Goal: Task Accomplishment & Management: Use online tool/utility

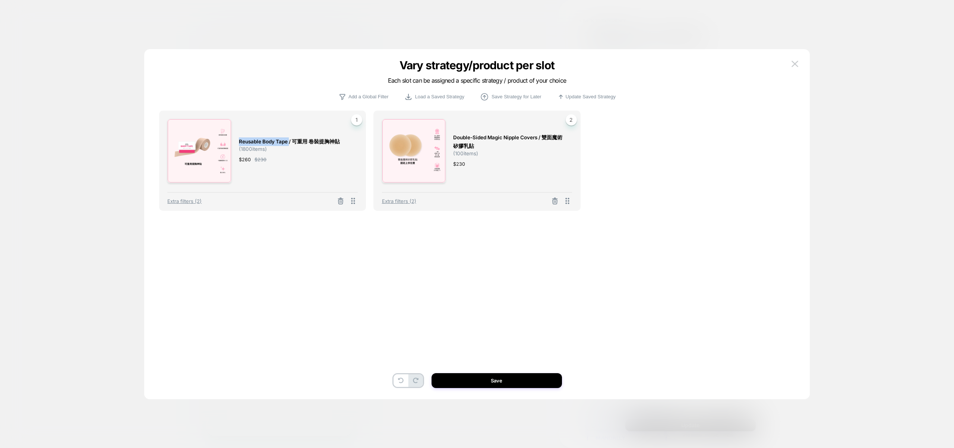
select select "**"
select select "*"
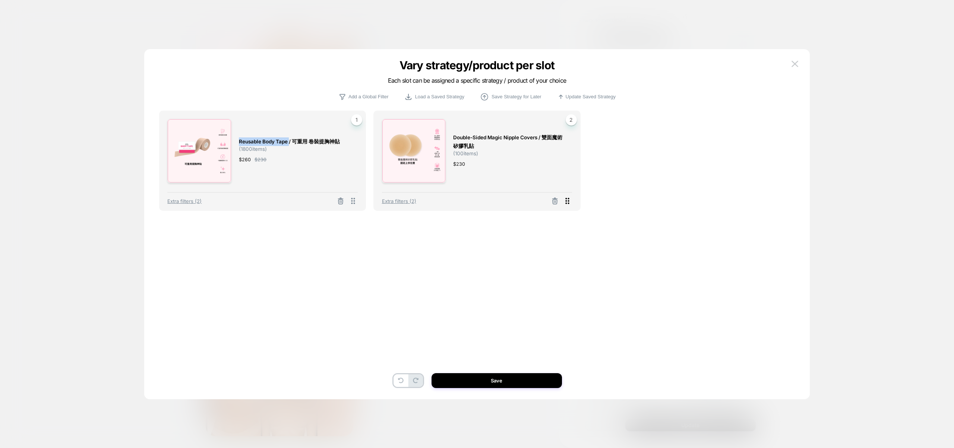
scroll to position [271, 0]
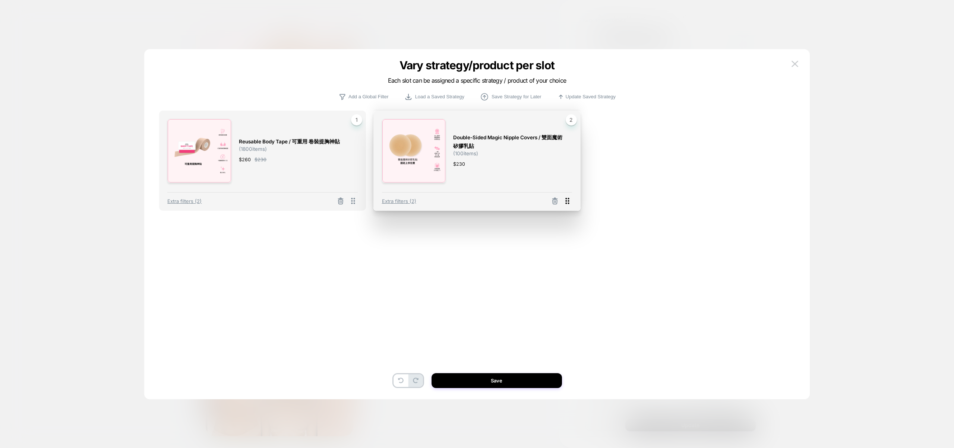
click at [567, 203] on icon at bounding box center [568, 201] width 4 height 6
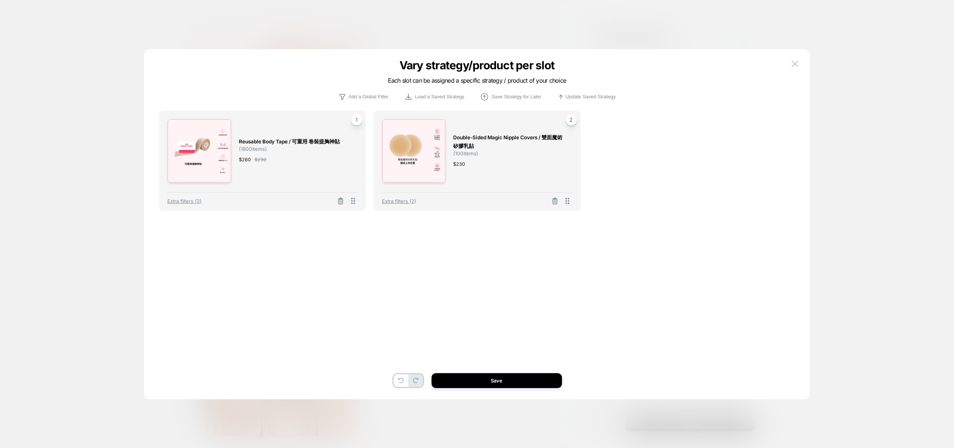
click at [187, 205] on div "Extra filters (2)" at bounding box center [262, 198] width 190 height 13
click at [393, 202] on span "Extra filters (2)" at bounding box center [399, 201] width 34 height 6
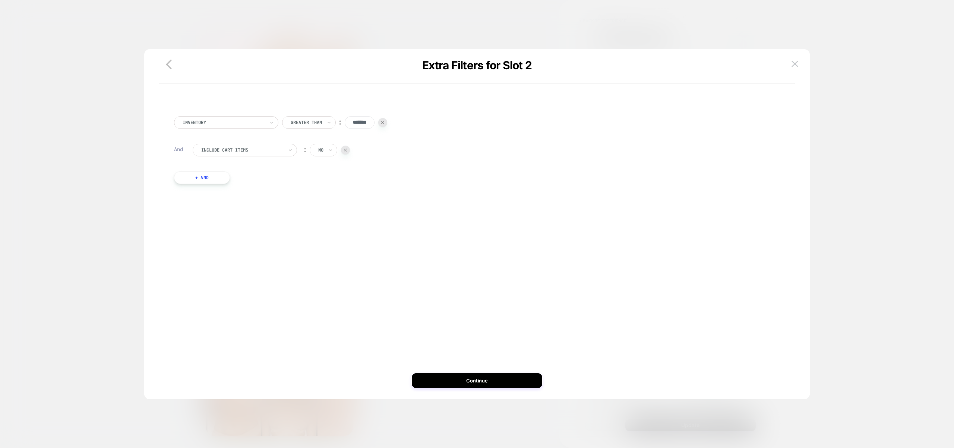
scroll to position [269, 0]
click at [382, 127] on div "Greater Than ︰ *******" at bounding box center [334, 122] width 105 height 13
click at [385, 125] on div at bounding box center [382, 122] width 9 height 9
click at [490, 381] on button "Continue" at bounding box center [477, 380] width 130 height 15
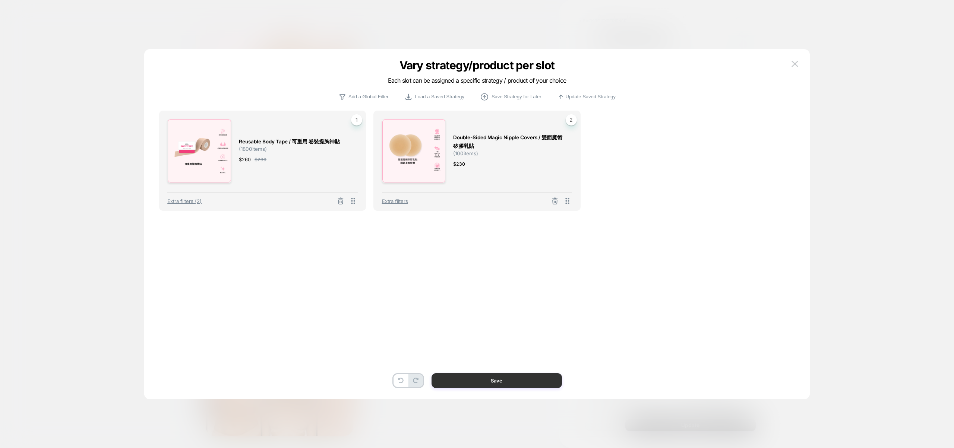
click at [490, 381] on button "Save" at bounding box center [497, 380] width 130 height 15
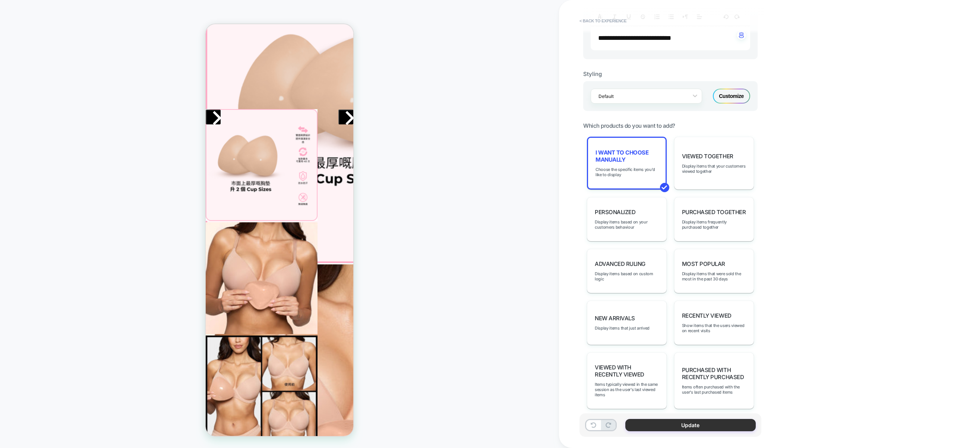
click at [690, 425] on button "Update" at bounding box center [690, 425] width 130 height 12
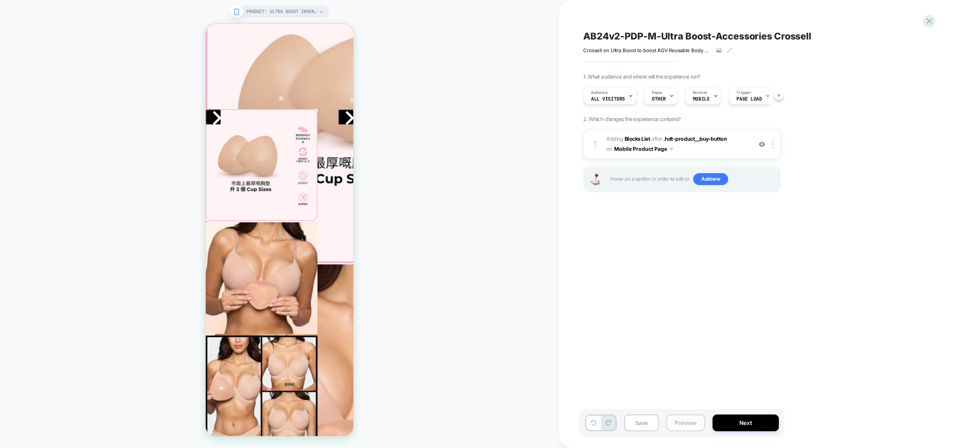
scroll to position [0, 0]
click at [669, 420] on button "Preview" at bounding box center [685, 423] width 39 height 17
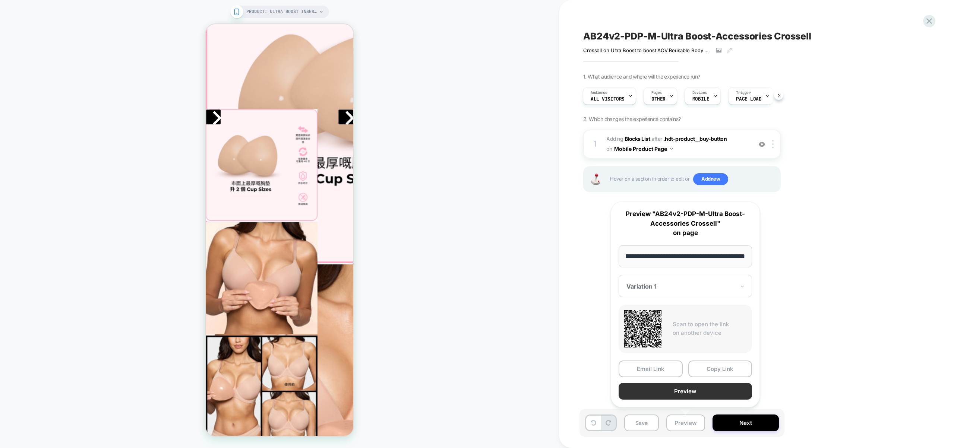
scroll to position [0, 0]
click at [679, 395] on button "Preview" at bounding box center [685, 391] width 133 height 17
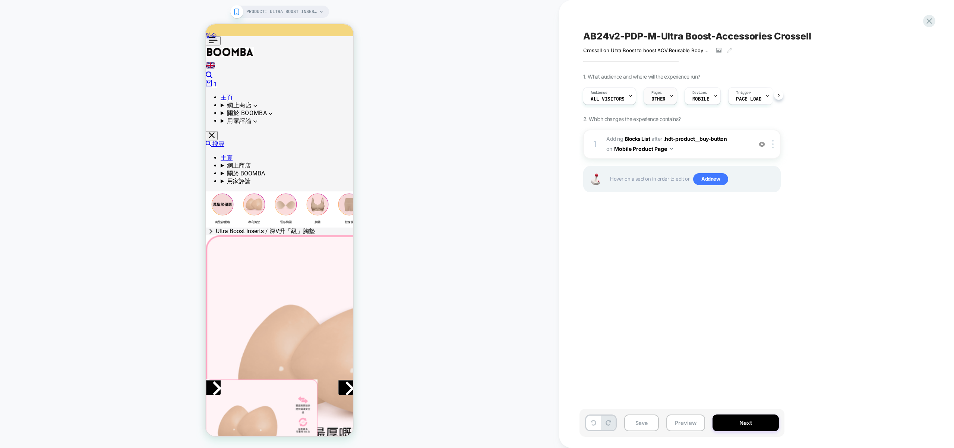
click at [651, 93] on span "Pages" at bounding box center [656, 92] width 10 height 5
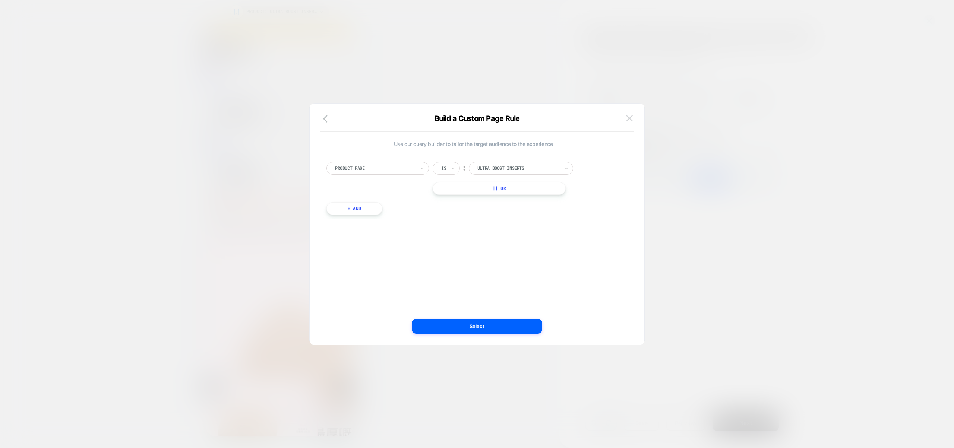
click at [628, 116] on img at bounding box center [629, 118] width 7 height 6
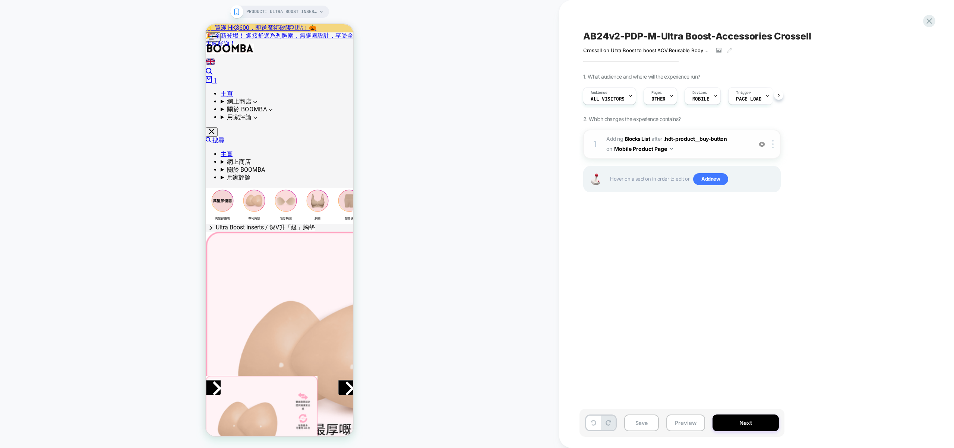
click at [701, 151] on span "#_loomi_addon_1760422959232 Adding Blocks List AFTER .hdt-product__buy-button .…" at bounding box center [677, 144] width 142 height 20
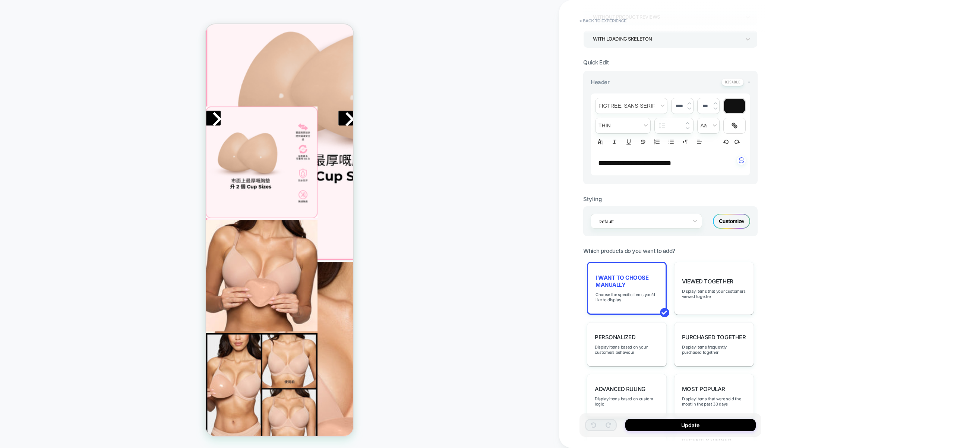
scroll to position [155, 0]
click at [629, 297] on span "Choose the specific items you'd like to display" at bounding box center [627, 295] width 63 height 10
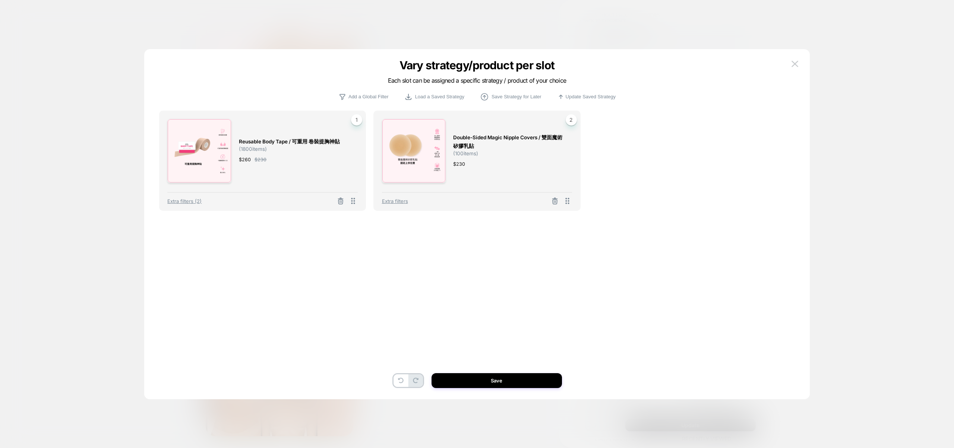
scroll to position [271, 0]
click at [573, 116] on span "2" at bounding box center [571, 119] width 11 height 11
click at [795, 64] on img at bounding box center [795, 64] width 7 height 6
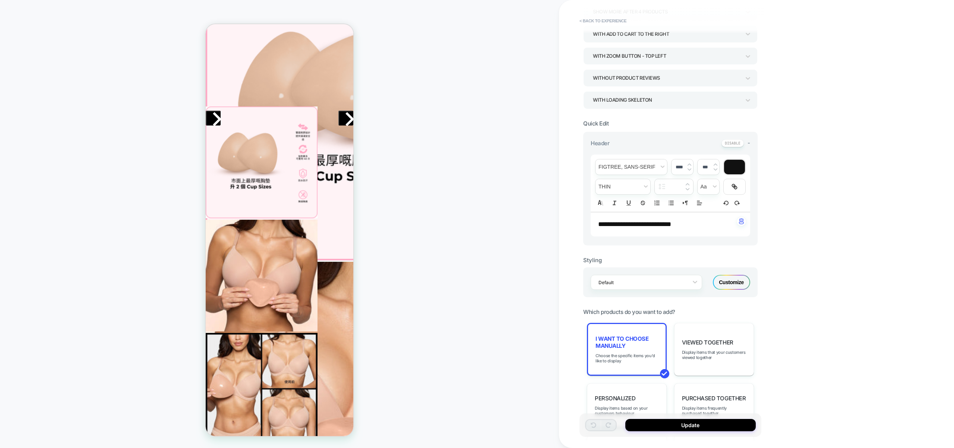
scroll to position [0, 0]
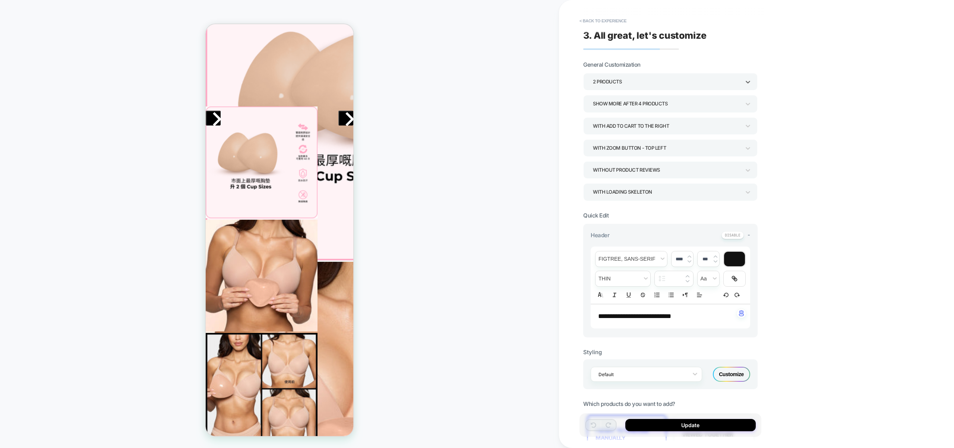
click at [631, 85] on div "2 Products" at bounding box center [667, 82] width 148 height 10
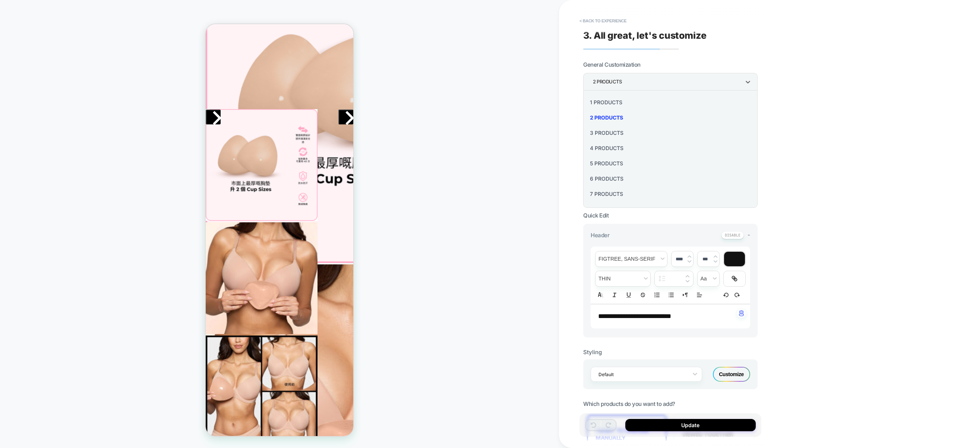
click at [620, 146] on div "4 Products" at bounding box center [670, 148] width 168 height 15
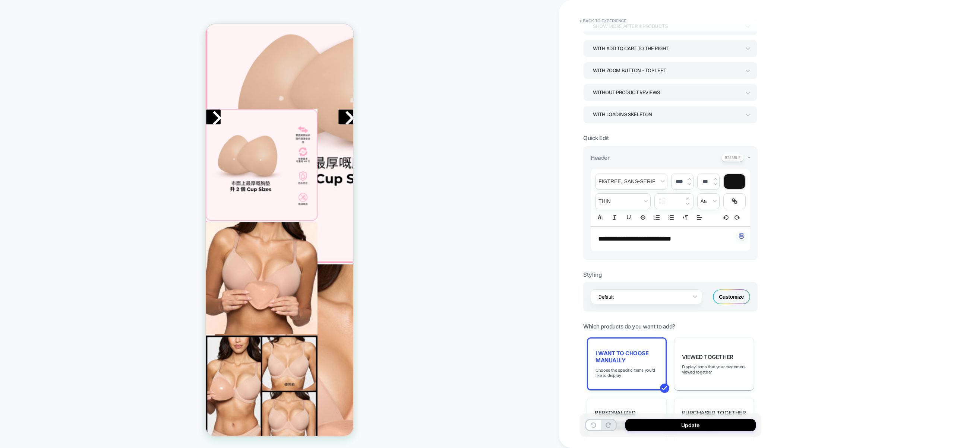
scroll to position [250, 0]
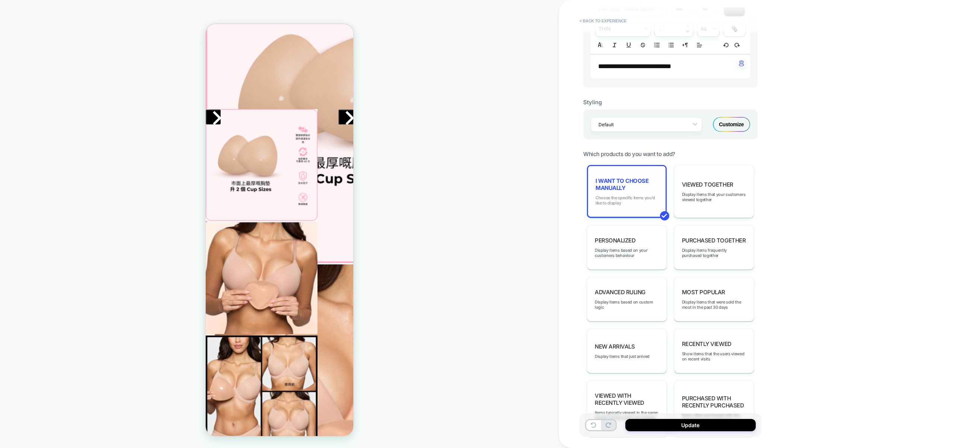
click at [632, 201] on span "Choose the specific items you'd like to display" at bounding box center [627, 200] width 63 height 10
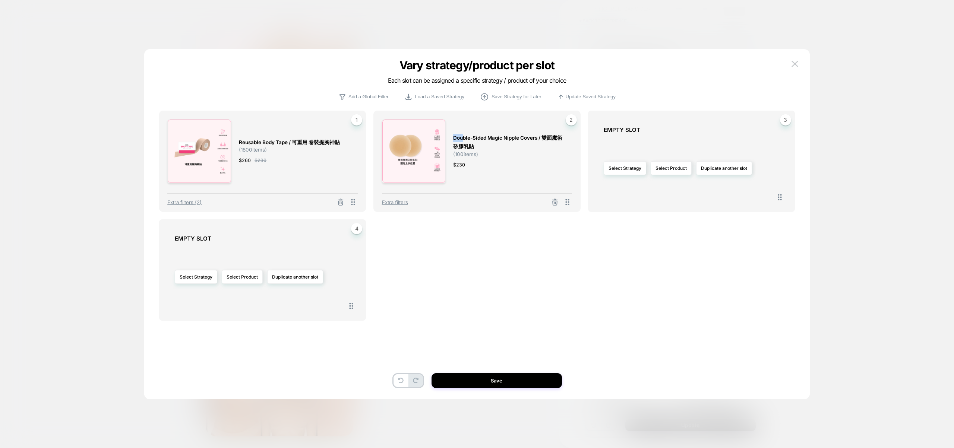
scroll to position [271, 0]
drag, startPoint x: 455, startPoint y: 138, endPoint x: 502, endPoint y: 137, distance: 47.0
click at [502, 137] on div "Double-sided Magic Nipple Covers / 雙面魔術矽膠乳貼 ( 100 items) $ 230 2" at bounding box center [477, 151] width 190 height 65
copy span "Double-sided Magic"
click at [664, 165] on button "Select Product" at bounding box center [671, 168] width 41 height 14
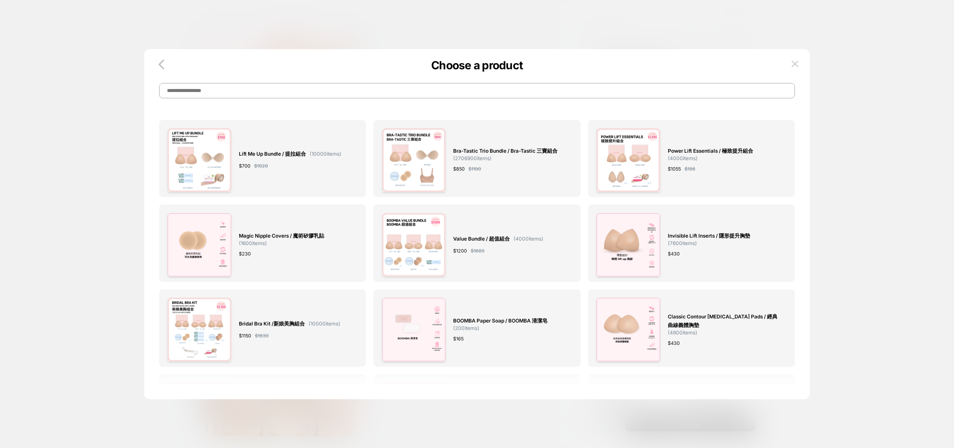
drag, startPoint x: 495, startPoint y: 82, endPoint x: 492, endPoint y: 91, distance: 9.0
click at [495, 87] on div "Choose a product" at bounding box center [477, 83] width 666 height 31
click at [492, 91] on input at bounding box center [477, 90] width 636 height 15
paste input "**********"
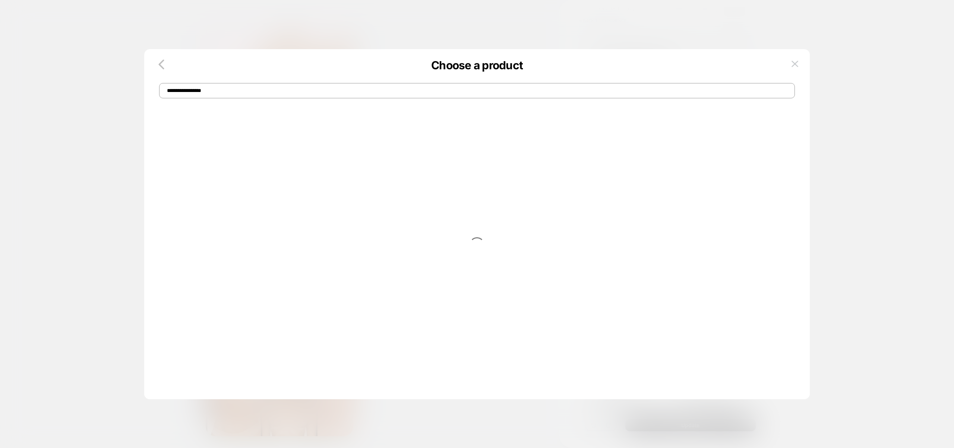
scroll to position [271, 0]
type input "**********"
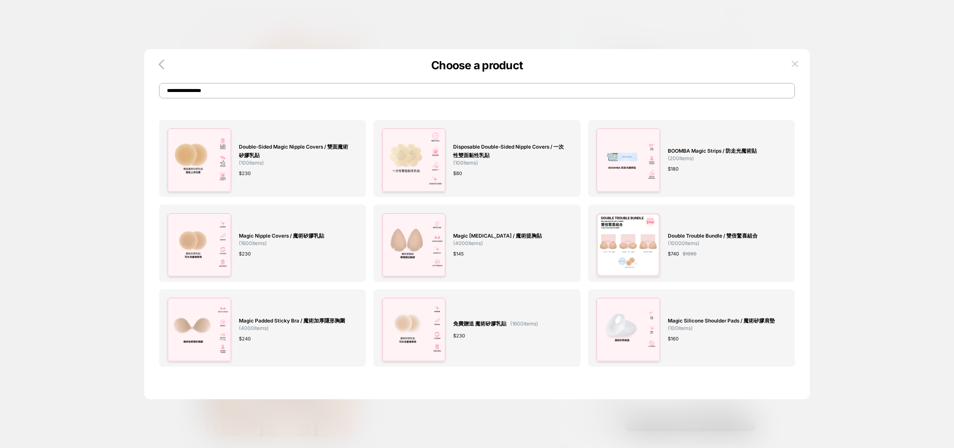
scroll to position [269, 0]
click at [525, 308] on div "免費贈送 魔術矽膠乳貼 ( 1600 items) $ 230" at bounding box center [495, 330] width 85 height 64
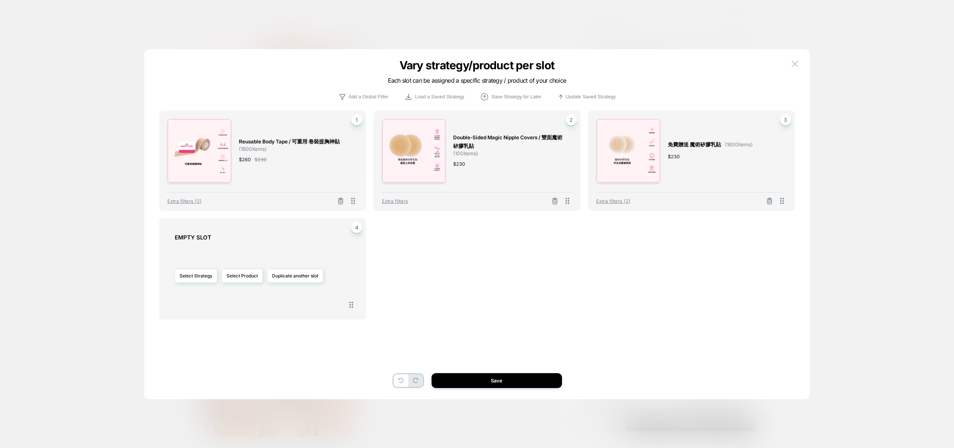
scroll to position [271, 0]
click at [511, 381] on button "Save" at bounding box center [497, 380] width 130 height 15
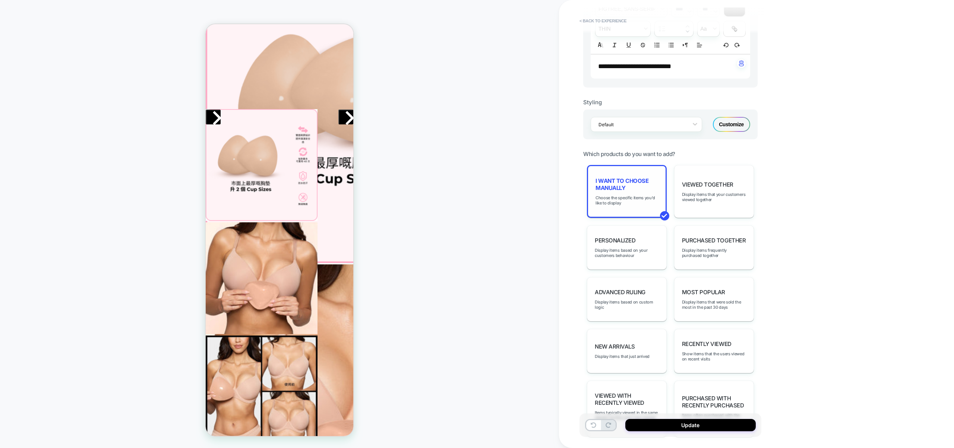
click at [626, 189] on span "I want to choose manually" at bounding box center [627, 184] width 63 height 14
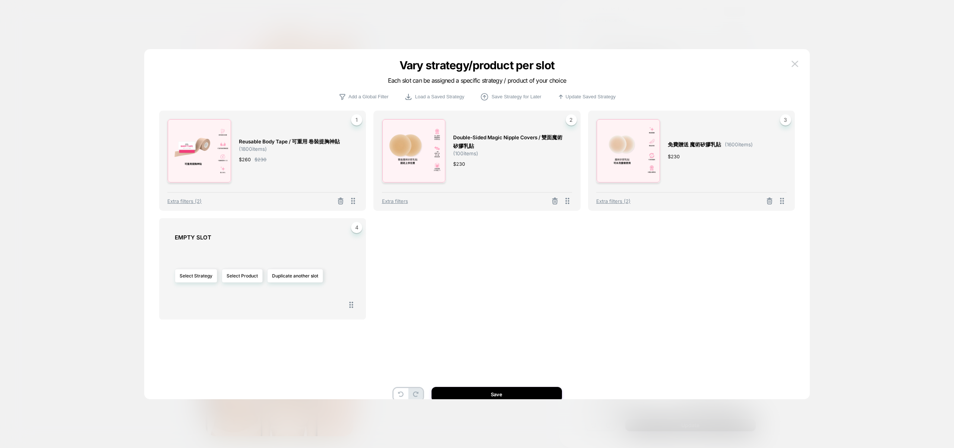
scroll to position [269, 0]
click at [175, 276] on button "Select Strategy" at bounding box center [196, 276] width 42 height 14
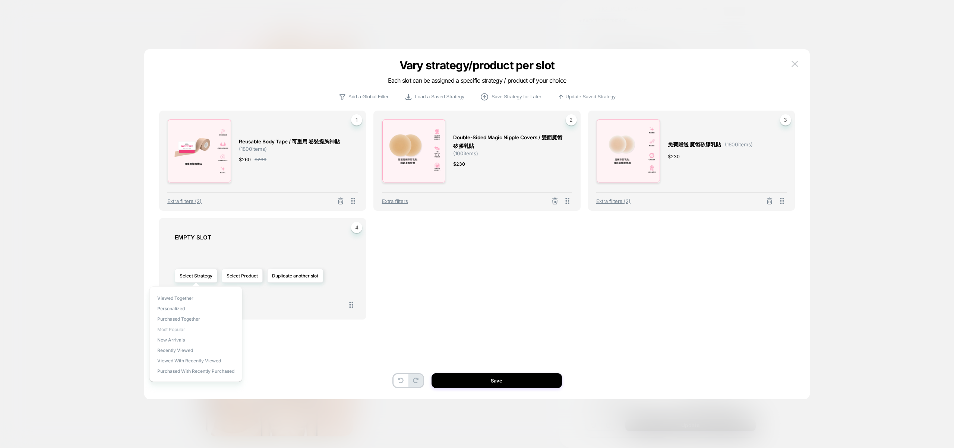
click at [182, 328] on span "Most Popular" at bounding box center [171, 330] width 28 height 6
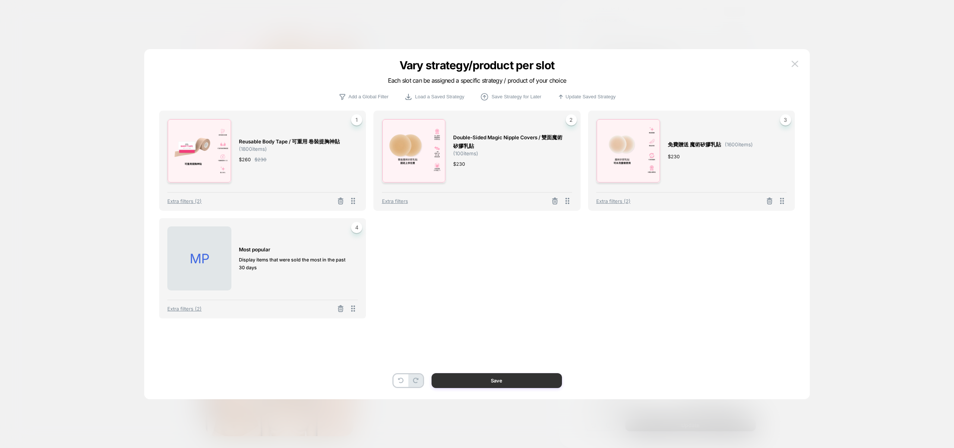
scroll to position [271, 0]
click at [490, 384] on button "Save" at bounding box center [497, 380] width 130 height 15
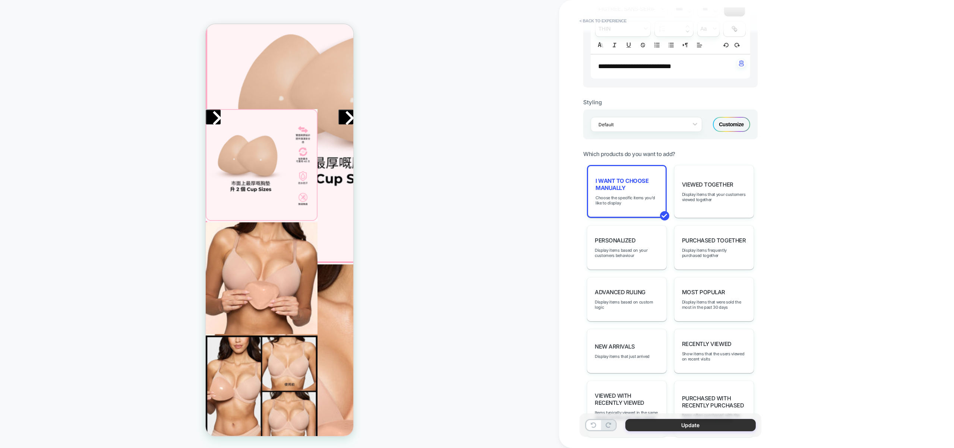
click at [699, 429] on button "Update" at bounding box center [690, 425] width 130 height 12
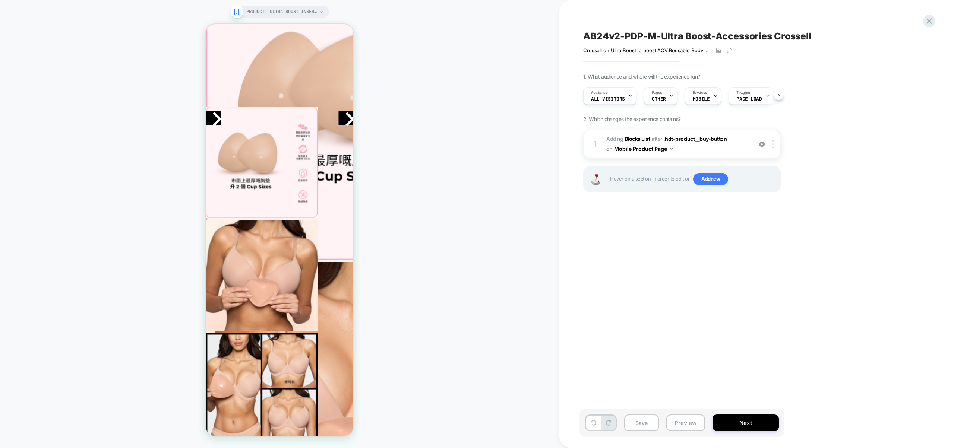
scroll to position [0, 0]
click at [693, 426] on button "Preview" at bounding box center [685, 423] width 39 height 17
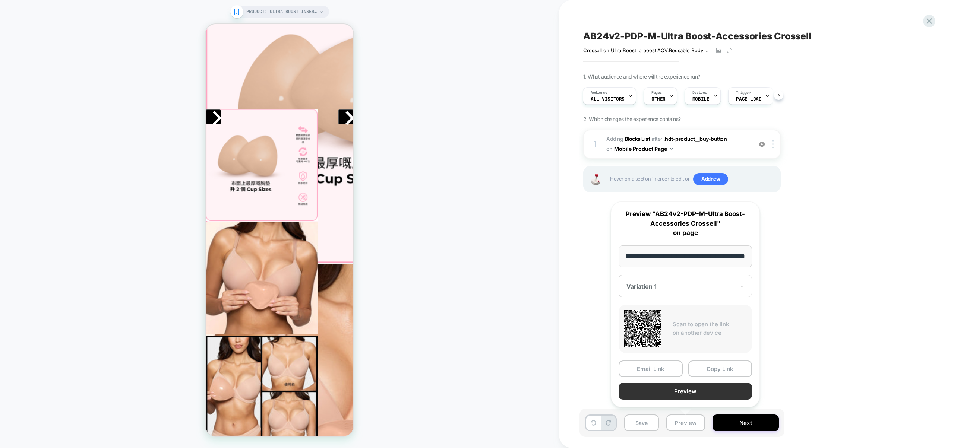
scroll to position [0, 0]
click at [695, 392] on button "Preview" at bounding box center [685, 391] width 133 height 17
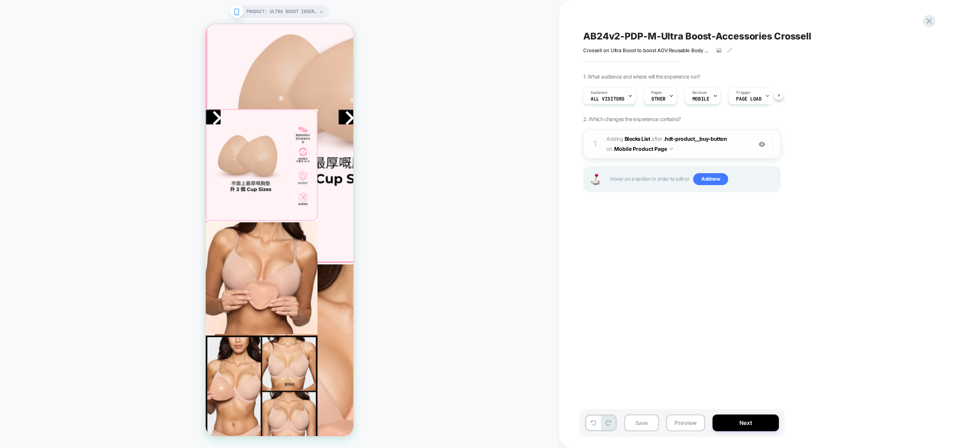
click at [774, 147] on div at bounding box center [774, 144] width 12 height 8
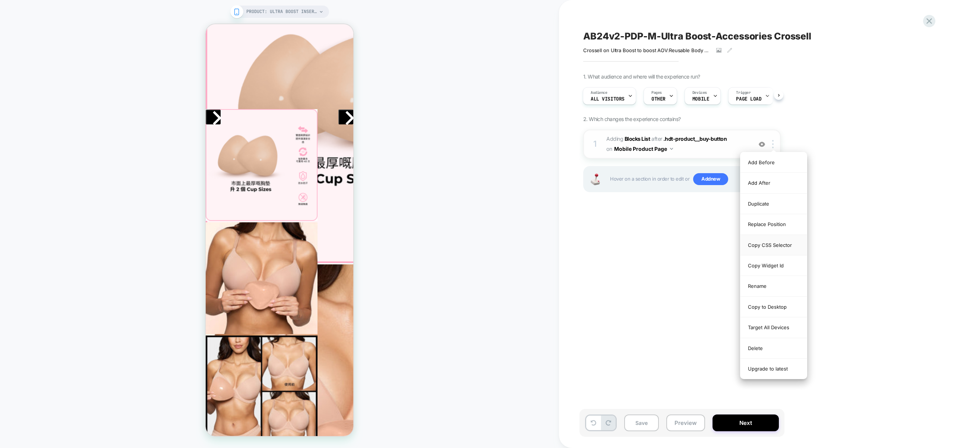
click at [773, 244] on div "Copy CSS Selector" at bounding box center [774, 245] width 66 height 20
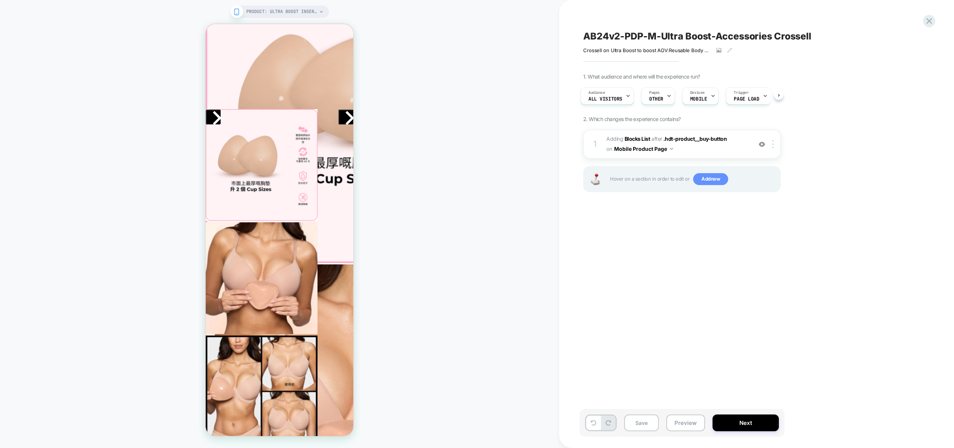
scroll to position [269, 0]
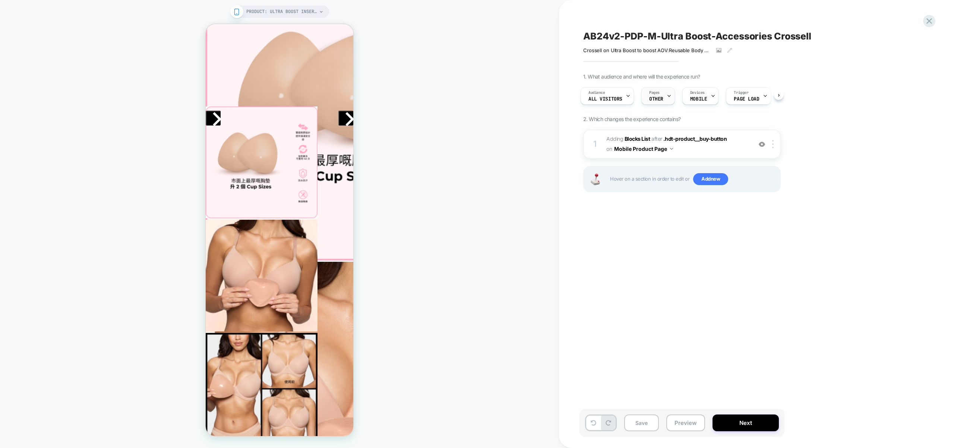
click at [656, 101] on span "OTHER" at bounding box center [656, 99] width 14 height 5
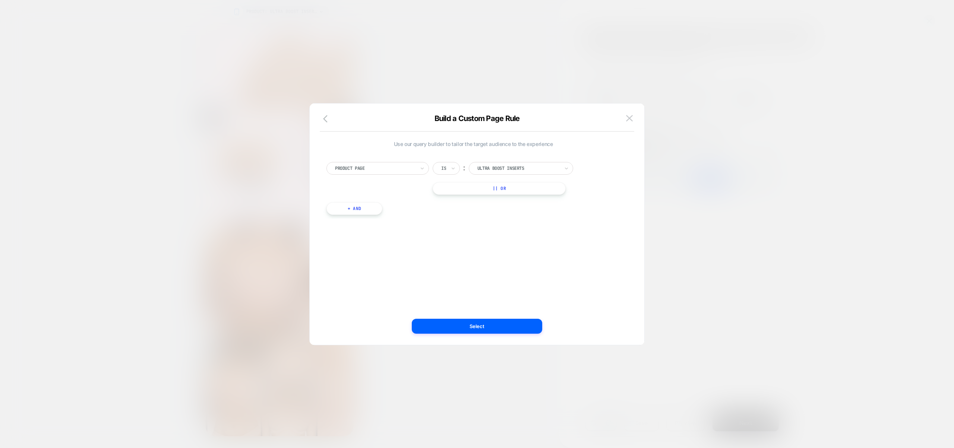
scroll to position [271, 0]
click at [360, 171] on div at bounding box center [375, 168] width 80 height 7
click at [435, 166] on div "Is" at bounding box center [446, 168] width 27 height 13
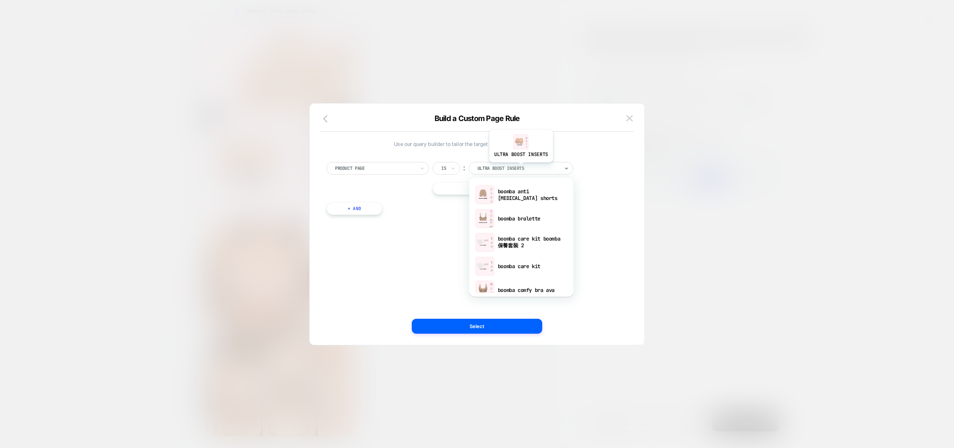
click at [520, 168] on div at bounding box center [518, 168] width 82 height 7
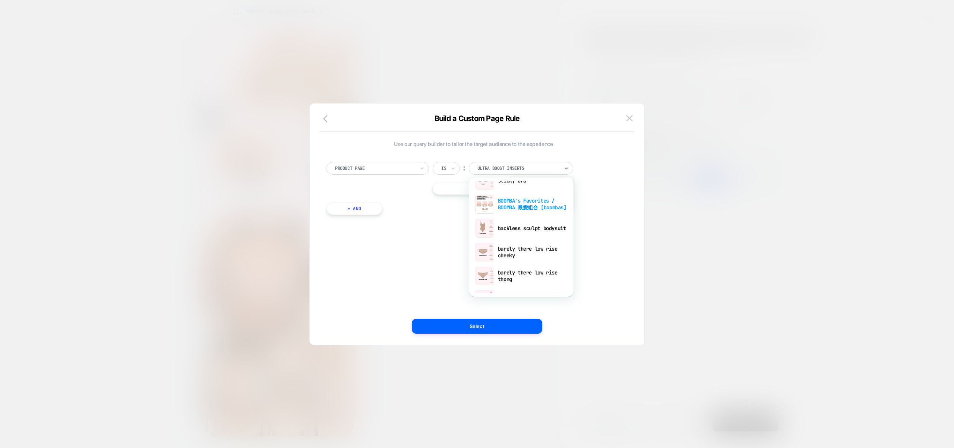
scroll to position [0, 0]
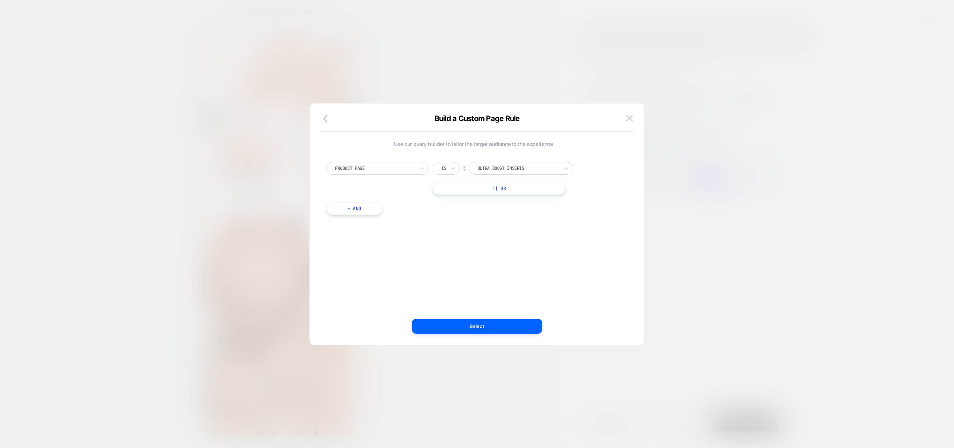
click at [596, 156] on div "Product Page Is ︰ ultra boost inserts || Or + And" at bounding box center [473, 185] width 301 height 68
click at [322, 117] on button "button" at bounding box center [327, 119] width 13 height 11
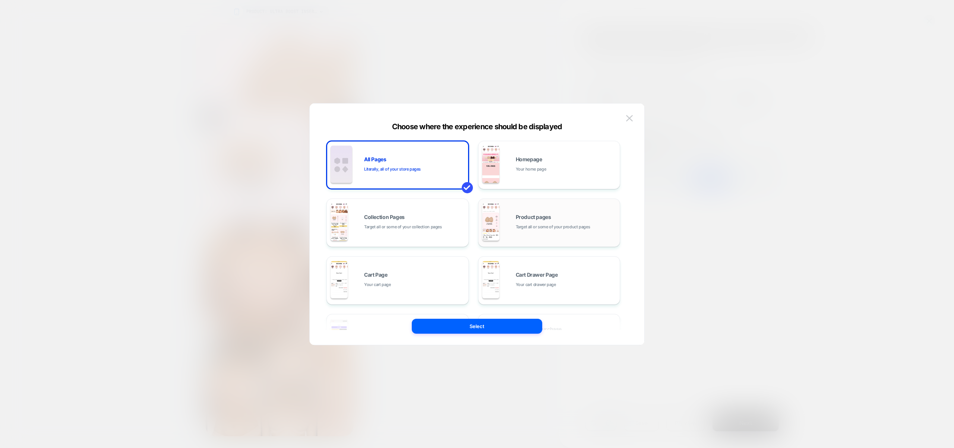
scroll to position [271, 0]
drag, startPoint x: 528, startPoint y: 223, endPoint x: 531, endPoint y: 269, distance: 46.3
click at [528, 223] on div "Product pages Target all or some of your product pages" at bounding box center [566, 223] width 101 height 16
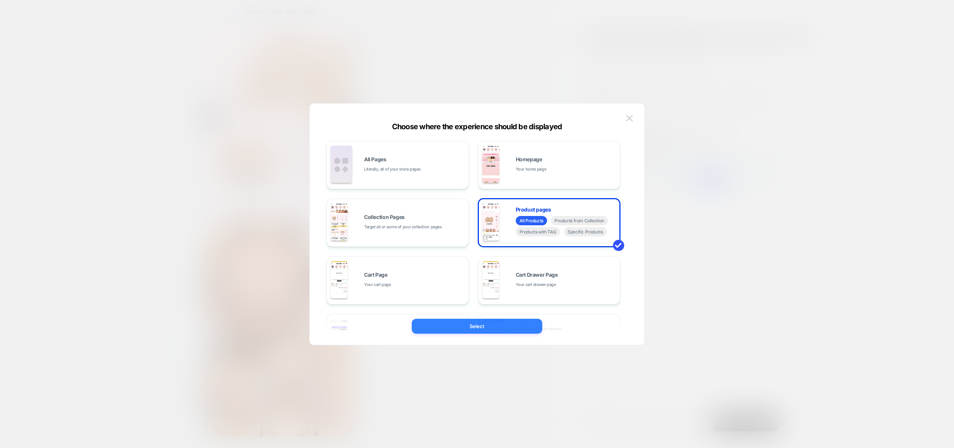
click at [509, 329] on button "Select" at bounding box center [477, 326] width 130 height 15
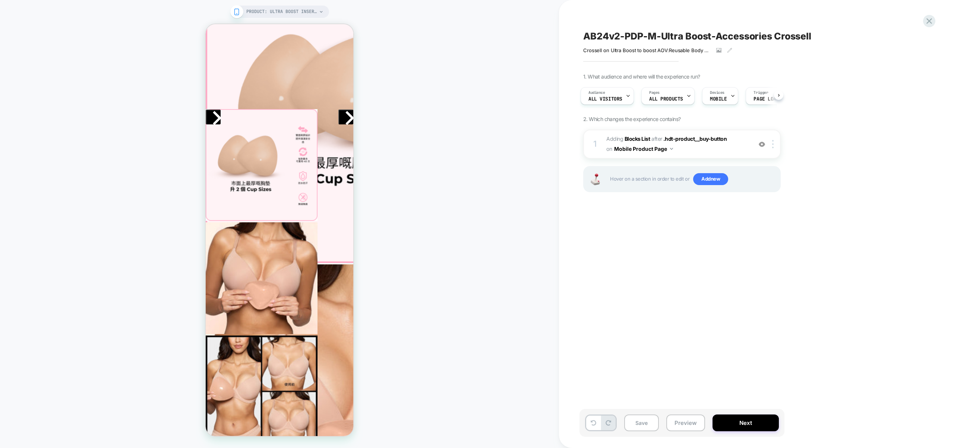
scroll to position [0, 3]
click at [688, 432] on div "Save Preview Next" at bounding box center [682, 423] width 205 height 28
click at [681, 429] on button "Preview" at bounding box center [685, 423] width 39 height 17
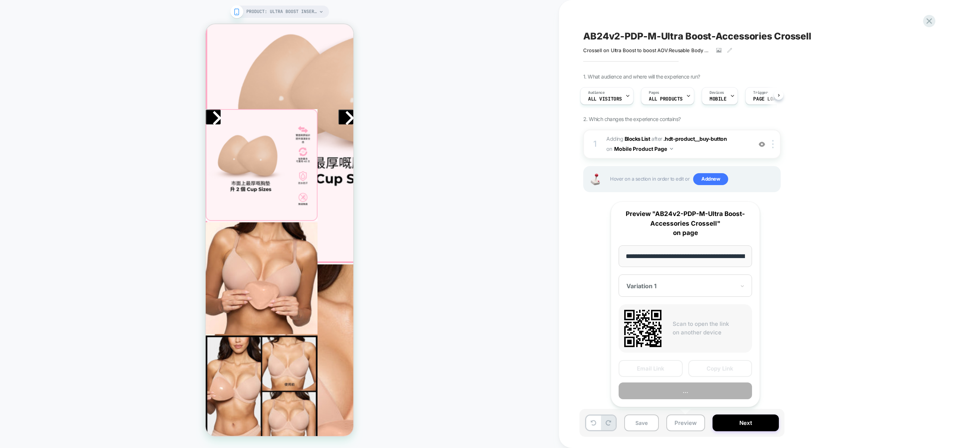
scroll to position [0, 89]
click at [682, 395] on button "Preview" at bounding box center [685, 391] width 133 height 17
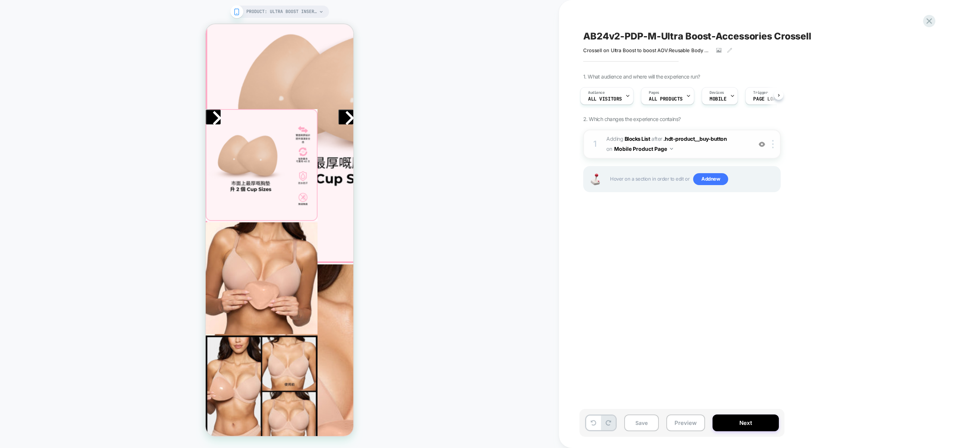
click at [714, 152] on span "#_loomi_addon_1760422959232 Adding Blocks List AFTER .hdt-product__buy-button .…" at bounding box center [677, 144] width 142 height 20
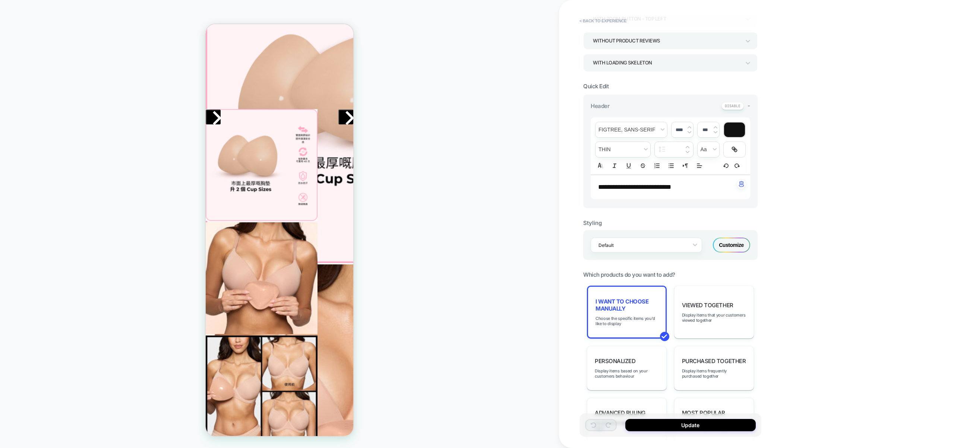
scroll to position [288, 0]
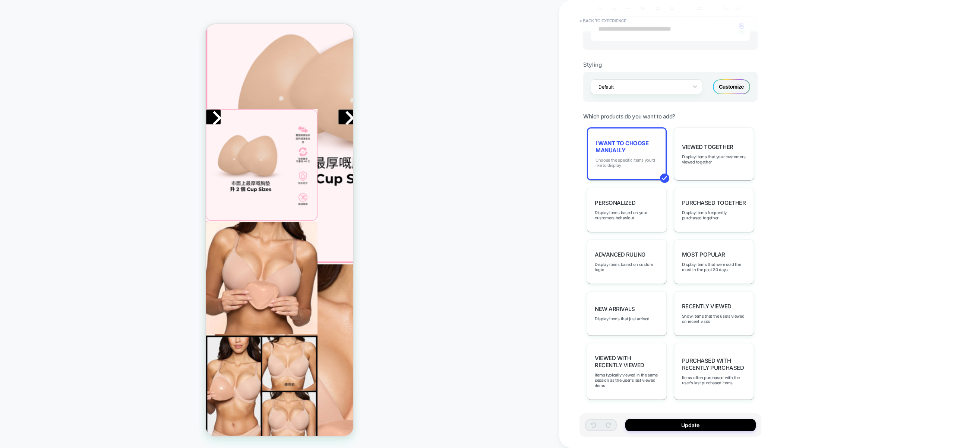
click at [612, 161] on span "Choose the specific items you'd like to display" at bounding box center [627, 163] width 63 height 10
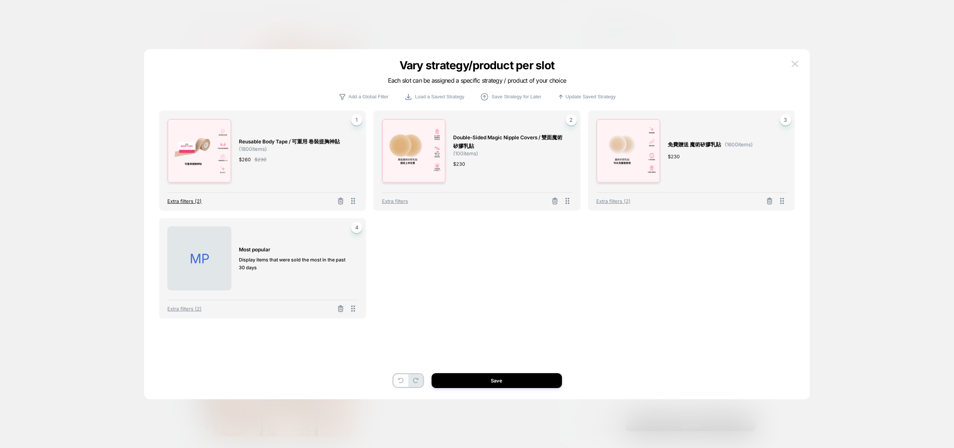
click at [194, 204] on span "Extra filters (2)" at bounding box center [184, 201] width 34 height 6
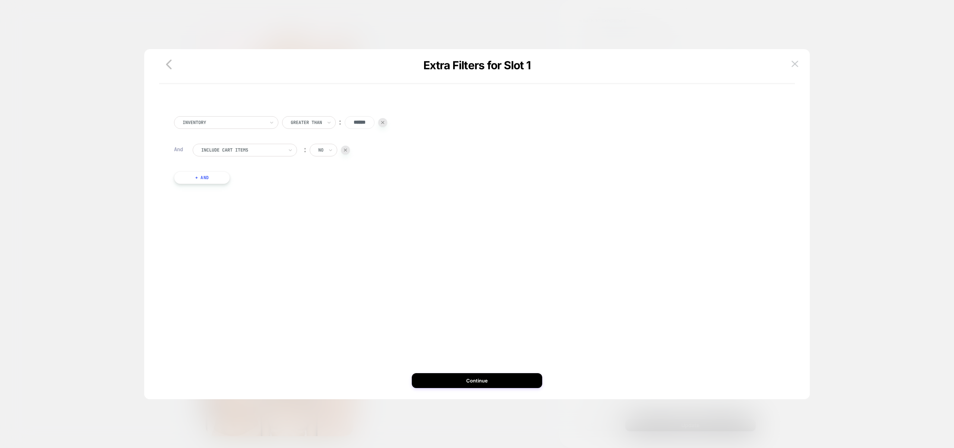
click at [382, 124] on div at bounding box center [382, 122] width 9 height 9
click at [473, 374] on button "Continue" at bounding box center [477, 380] width 130 height 15
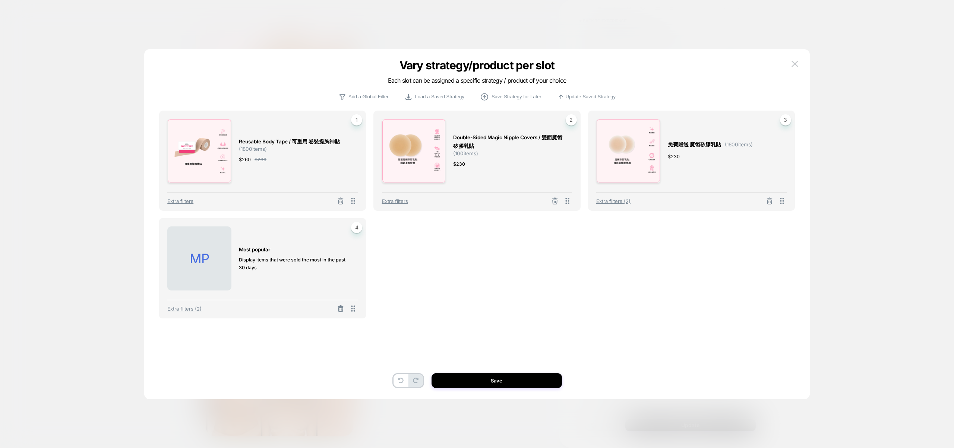
click at [620, 204] on div "Extra filters (2)" at bounding box center [691, 198] width 190 height 13
click at [620, 202] on span "Extra filters (2)" at bounding box center [613, 201] width 34 height 6
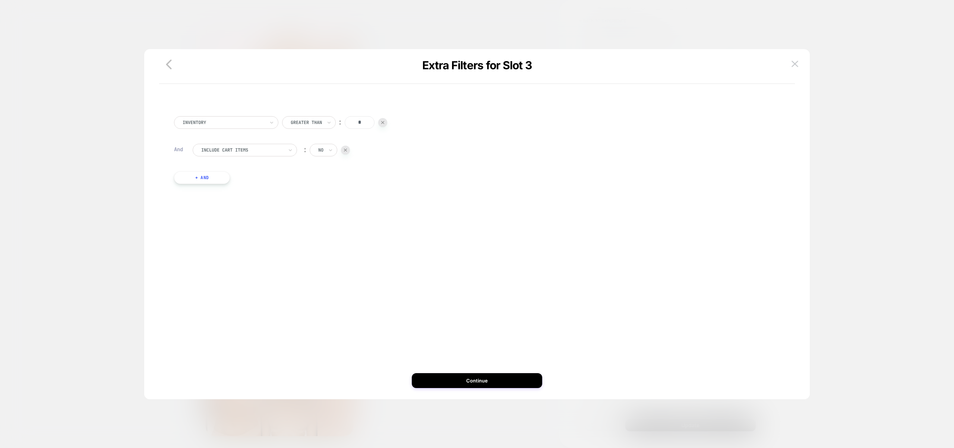
click at [347, 152] on div at bounding box center [345, 150] width 9 height 9
click at [523, 381] on button "Continue" at bounding box center [477, 380] width 130 height 15
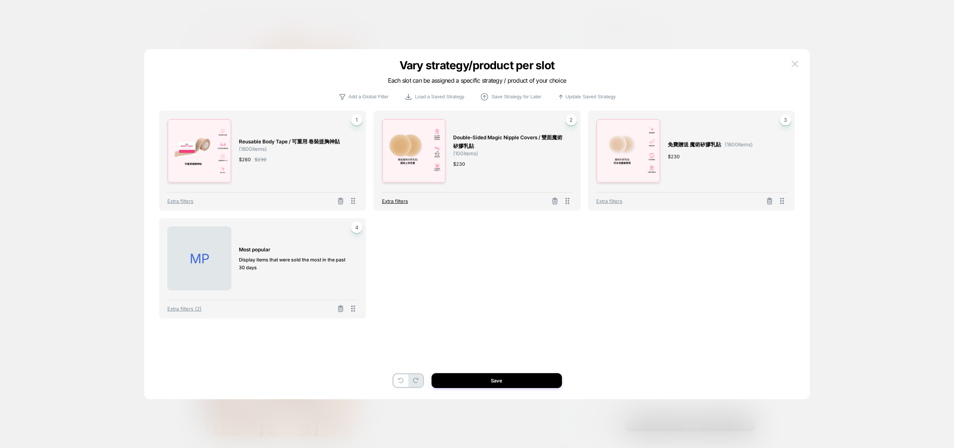
click at [395, 200] on span "Extra filters" at bounding box center [395, 201] width 26 height 6
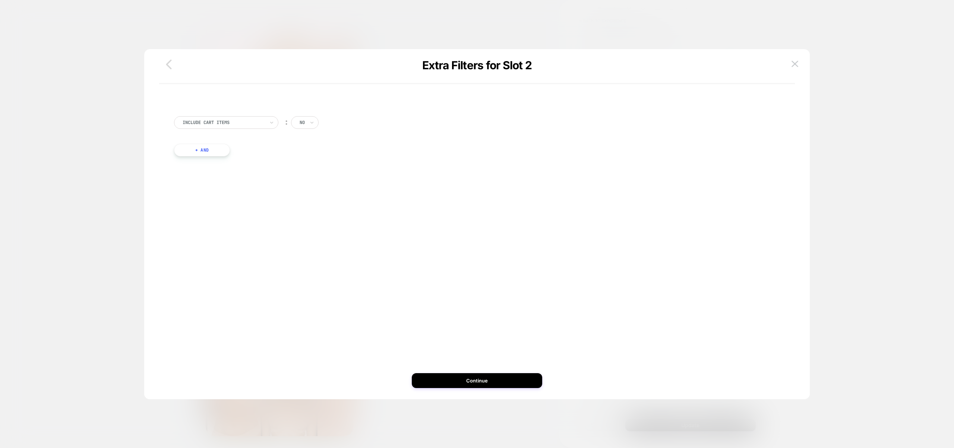
click at [175, 61] on icon "button" at bounding box center [168, 64] width 15 height 15
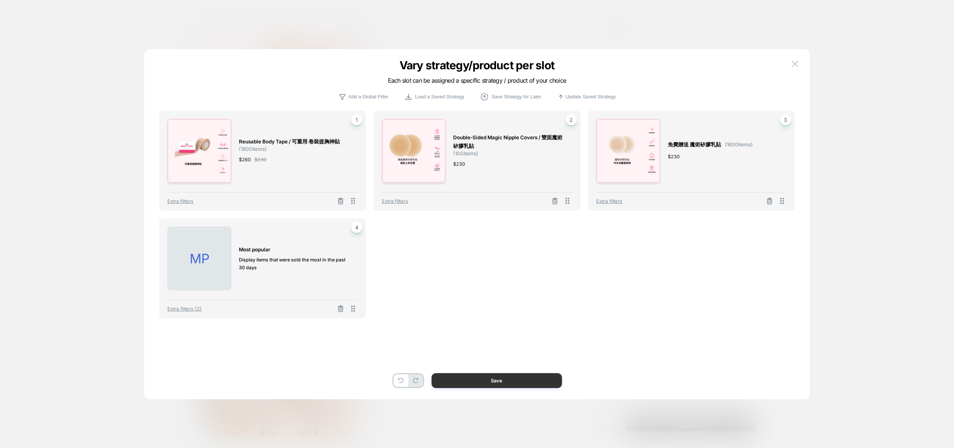
click at [501, 382] on button "Save" at bounding box center [497, 380] width 130 height 15
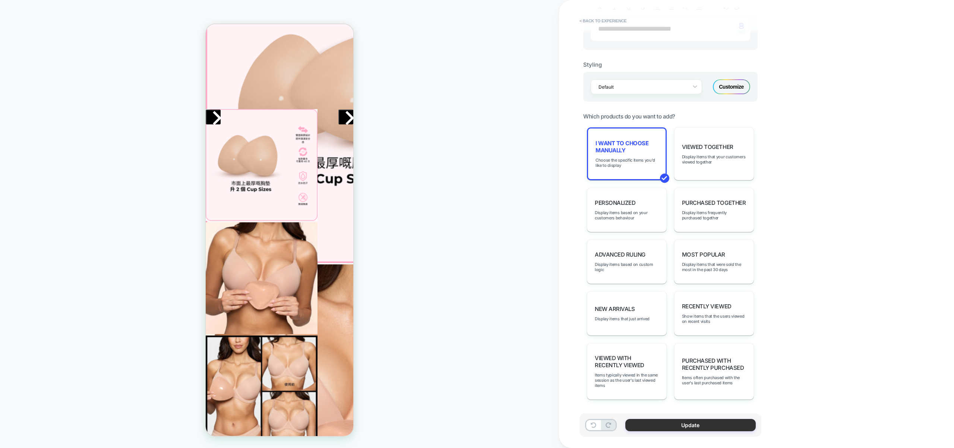
click at [688, 423] on button "Update" at bounding box center [690, 425] width 130 height 12
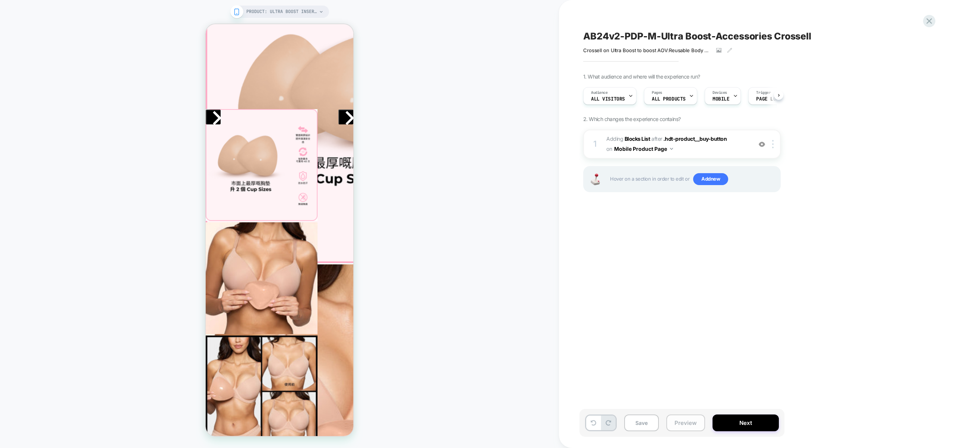
scroll to position [0, 0]
click at [675, 422] on button "Preview" at bounding box center [685, 423] width 39 height 17
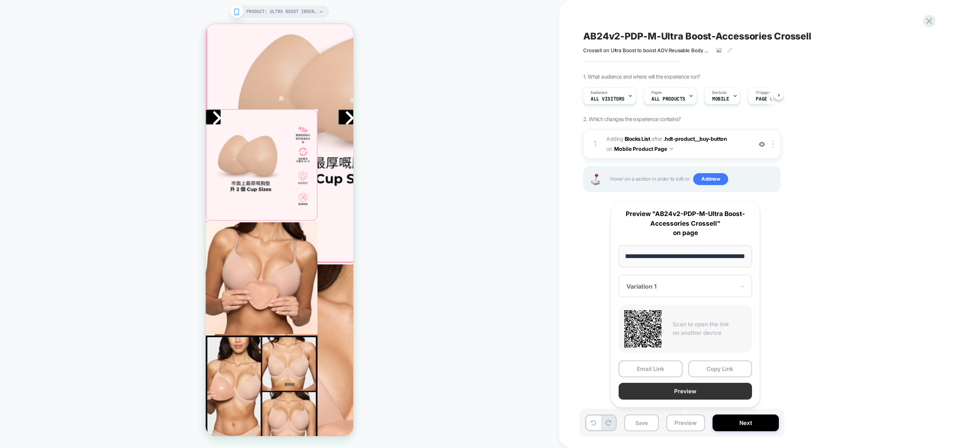
scroll to position [0, 0]
click at [680, 385] on button "Preview" at bounding box center [685, 391] width 133 height 17
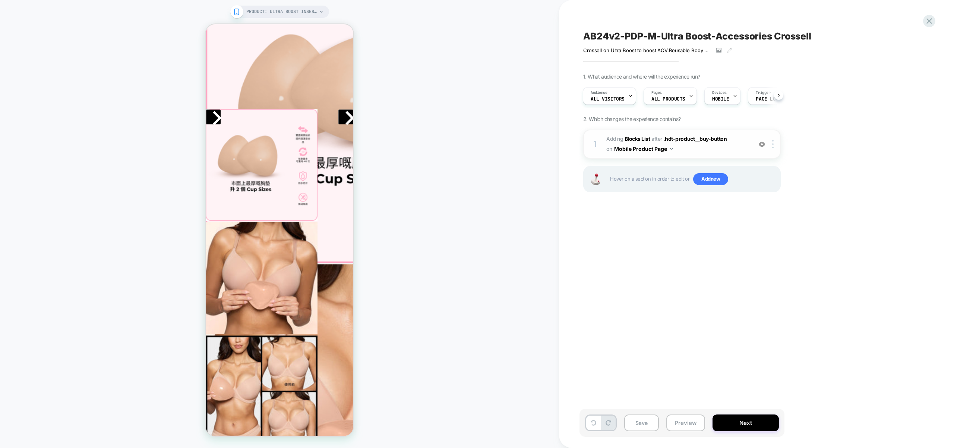
click at [695, 157] on div "1 #_loomi_addon_1760422959232 Adding Blocks List AFTER .hdt-product__buy-button…" at bounding box center [682, 144] width 198 height 29
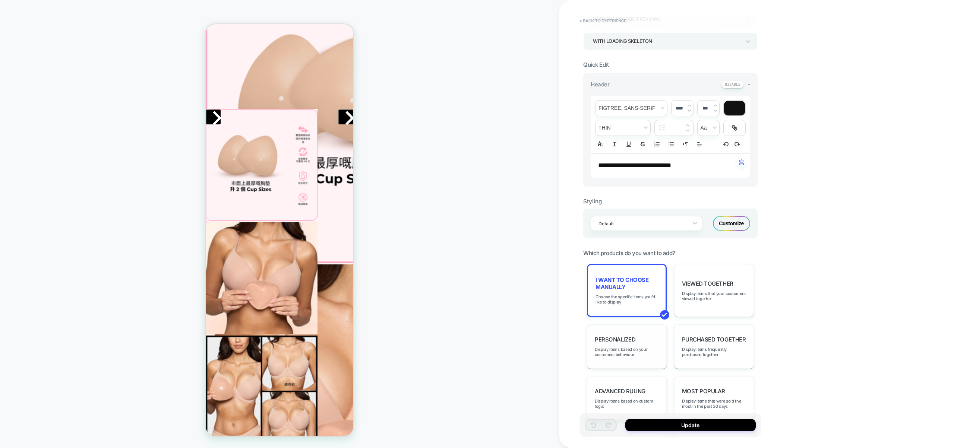
scroll to position [161, 0]
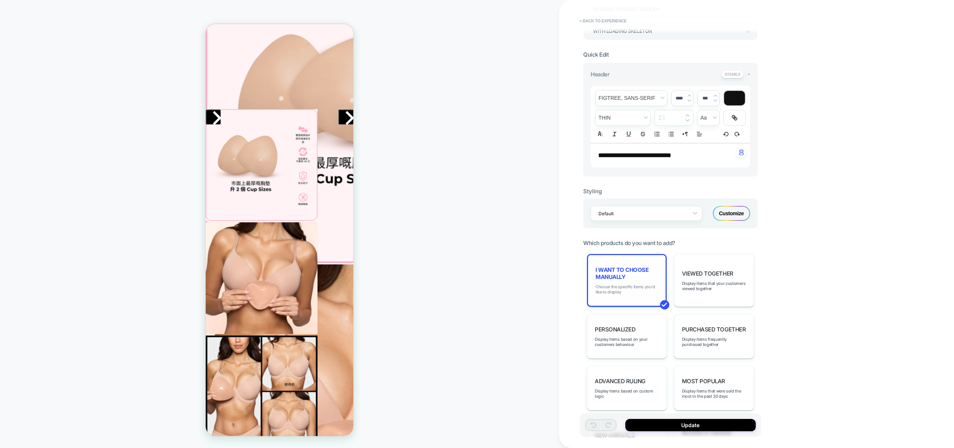
click at [635, 292] on span "Choose the specific items you'd like to display" at bounding box center [627, 289] width 63 height 10
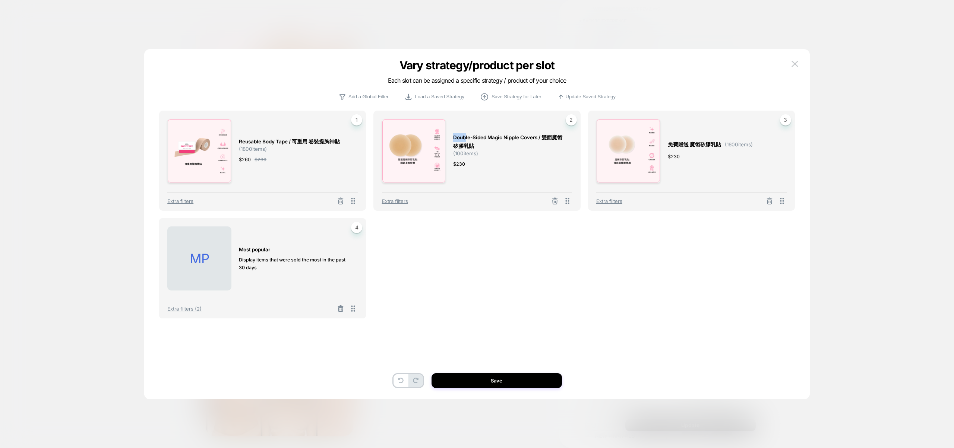
drag, startPoint x: 453, startPoint y: 137, endPoint x: 467, endPoint y: 138, distance: 13.5
click at [467, 138] on span "Double-sided Magic Nipple Covers / 雙面魔術矽膠乳貼" at bounding box center [508, 141] width 111 height 17
drag, startPoint x: 238, startPoint y: 141, endPoint x: 288, endPoint y: 141, distance: 50.3
click at [288, 141] on div "Reusable Body Tape / 可重用 卷裝提胸神貼 ( 1800 items) $ 260 $ 230 1" at bounding box center [262, 151] width 190 height 64
copy span "Reusable Body Tape"
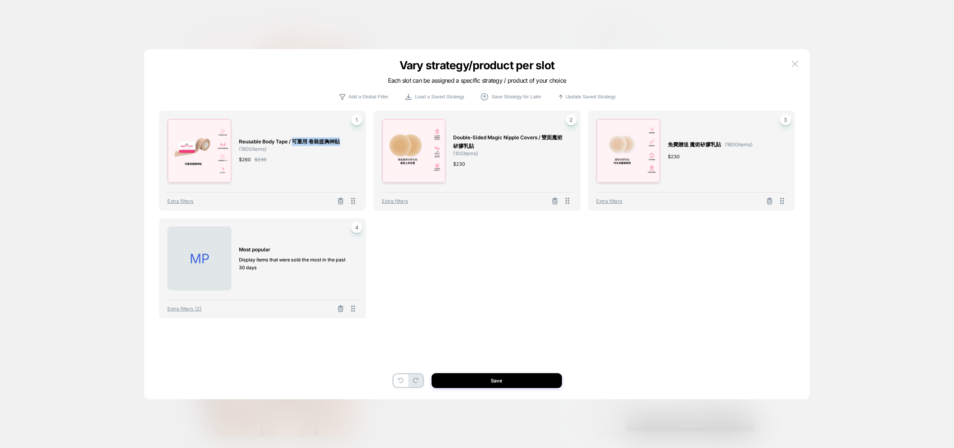
drag, startPoint x: 341, startPoint y: 143, endPoint x: 291, endPoint y: 139, distance: 49.7
click at [294, 142] on span "Reusable Body Tape / 可重用 卷裝提胸神貼 ( 1800 items)" at bounding box center [294, 145] width 111 height 15
copy span "可重用 卷裝提胸神貼"
click at [337, 309] on icon at bounding box center [340, 308] width 7 height 7
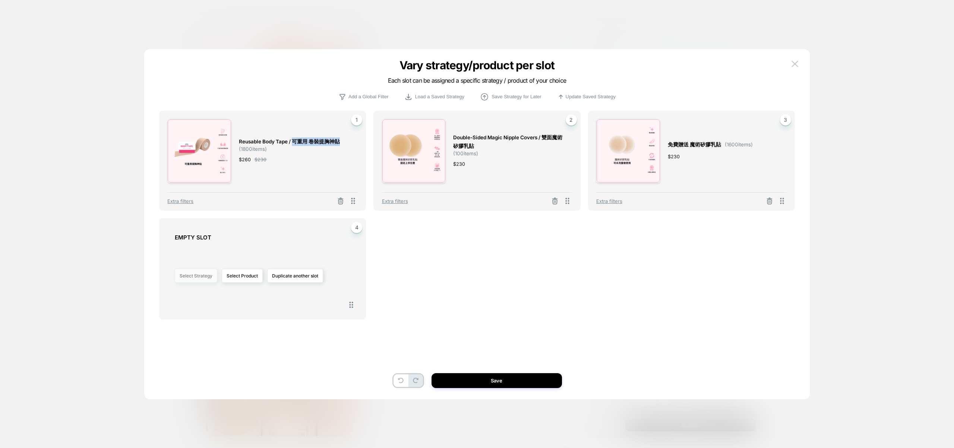
click at [198, 277] on button "Select Strategy" at bounding box center [196, 276] width 42 height 14
click at [249, 275] on button "Select Product" at bounding box center [242, 276] width 41 height 14
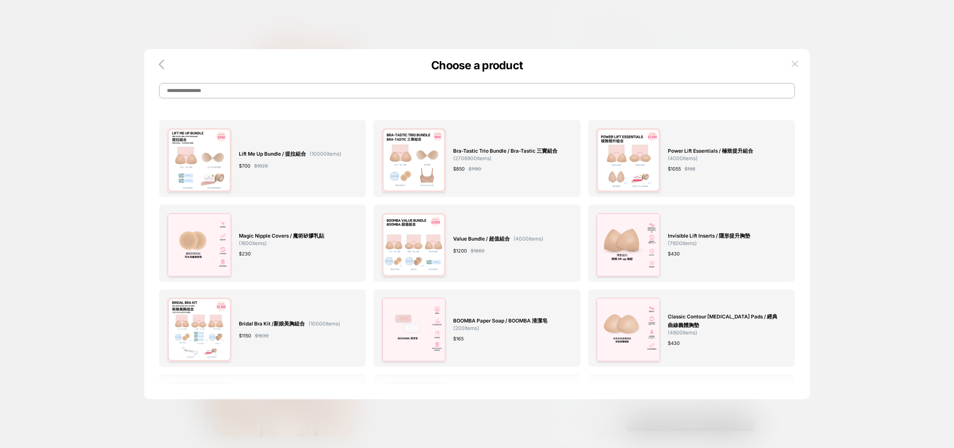
click at [451, 93] on input at bounding box center [477, 90] width 636 height 15
paste input "**********"
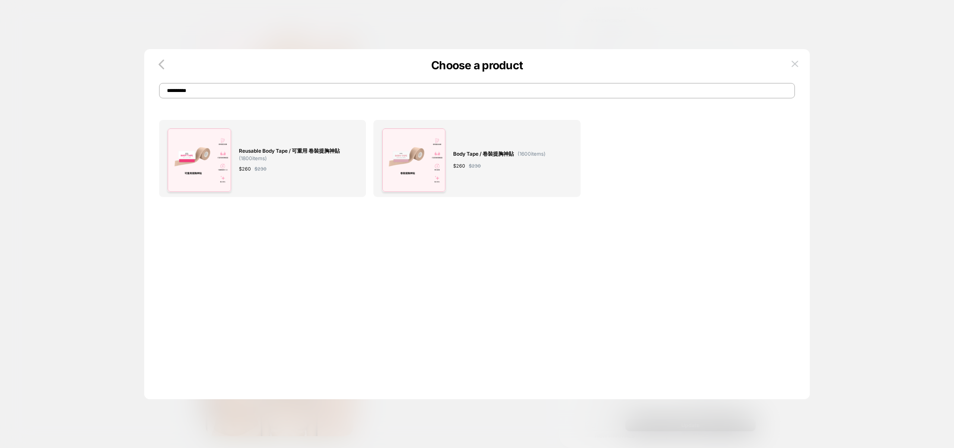
type input "**********"
click at [271, 157] on span "Reusable Body Tape / 可重用 卷裝提胸神貼 ( 1800 items)" at bounding box center [294, 154] width 111 height 15
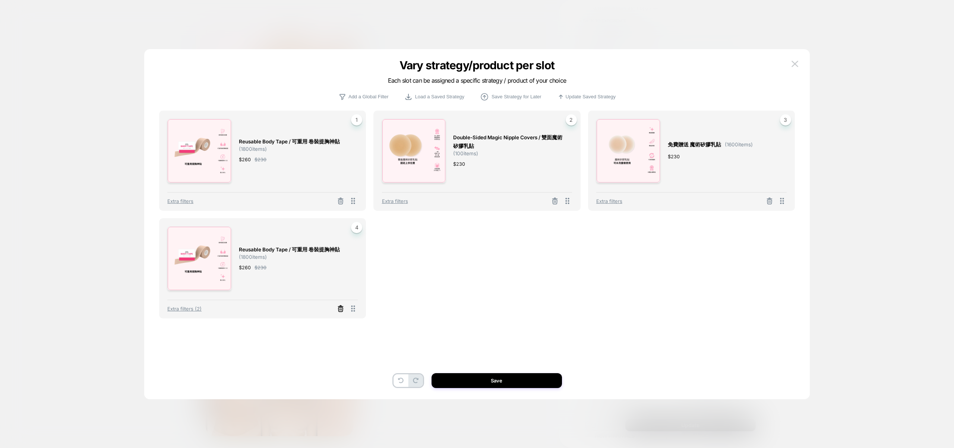
click at [343, 309] on icon at bounding box center [340, 308] width 7 height 7
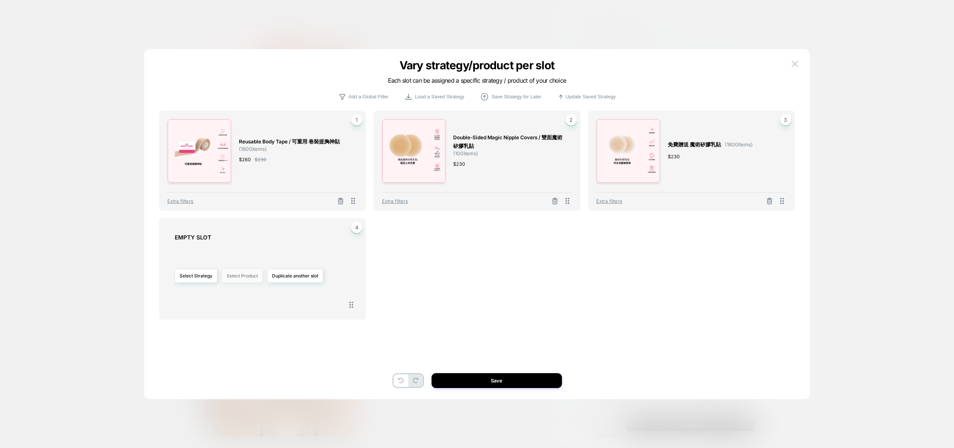
click at [250, 277] on button "Select Product" at bounding box center [242, 276] width 41 height 14
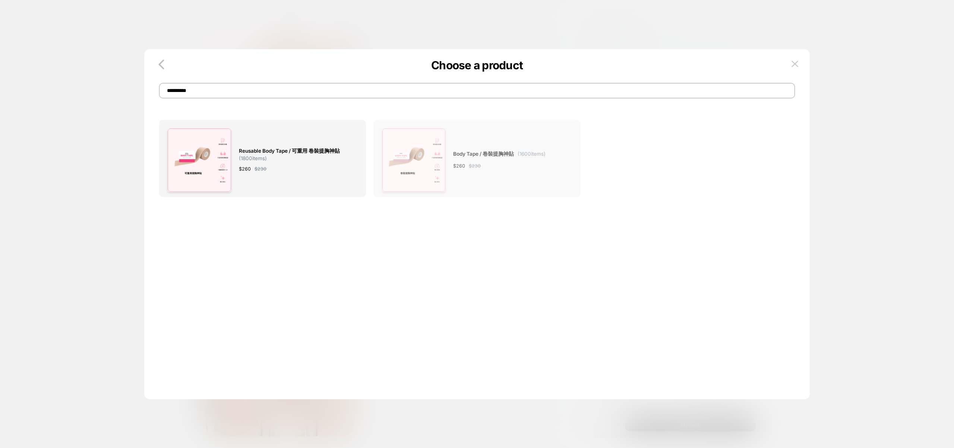
click at [502, 154] on span "Body Tape / 卷裝提胸神貼" at bounding box center [483, 154] width 61 height 9
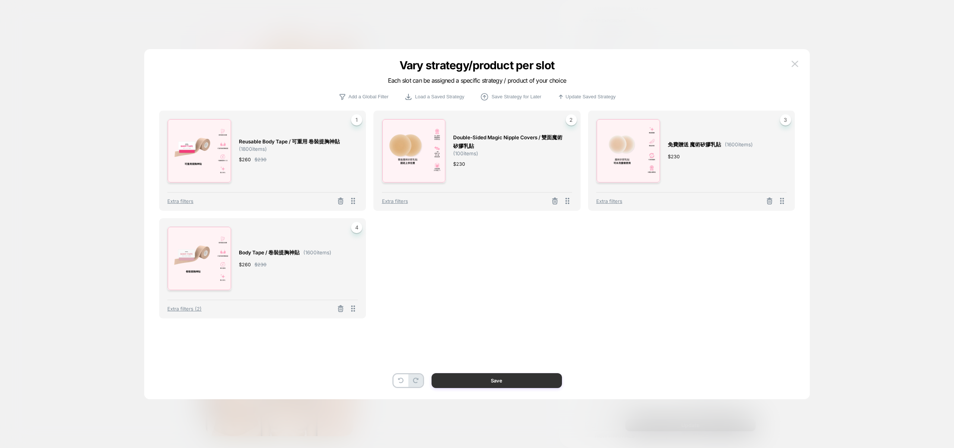
click at [498, 380] on button "Save" at bounding box center [497, 380] width 130 height 15
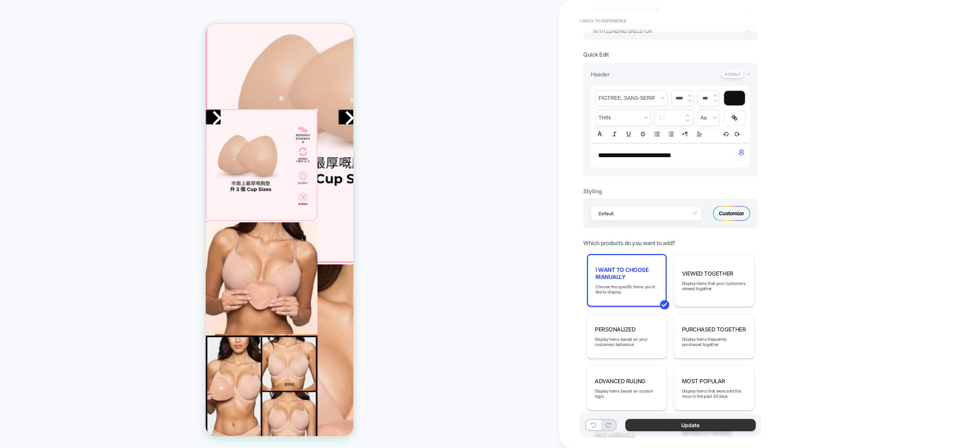
click at [707, 428] on button "Update" at bounding box center [690, 425] width 130 height 12
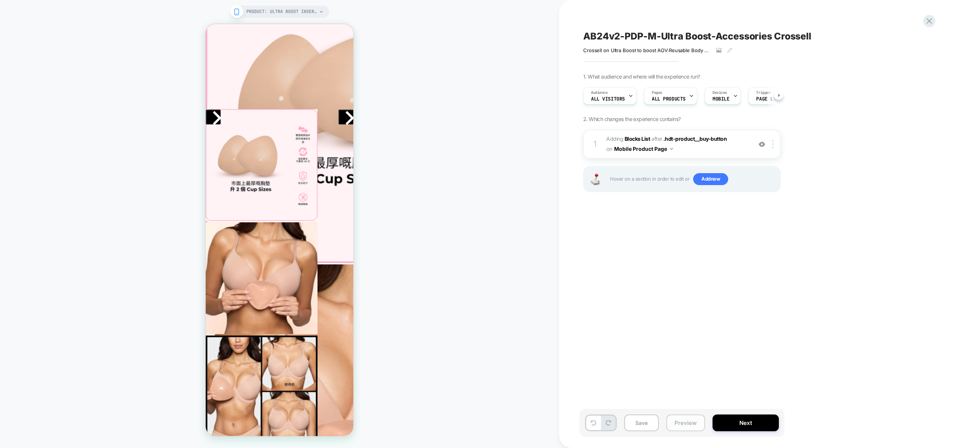
scroll to position [0, 0]
click at [676, 429] on button "Preview" at bounding box center [685, 423] width 39 height 17
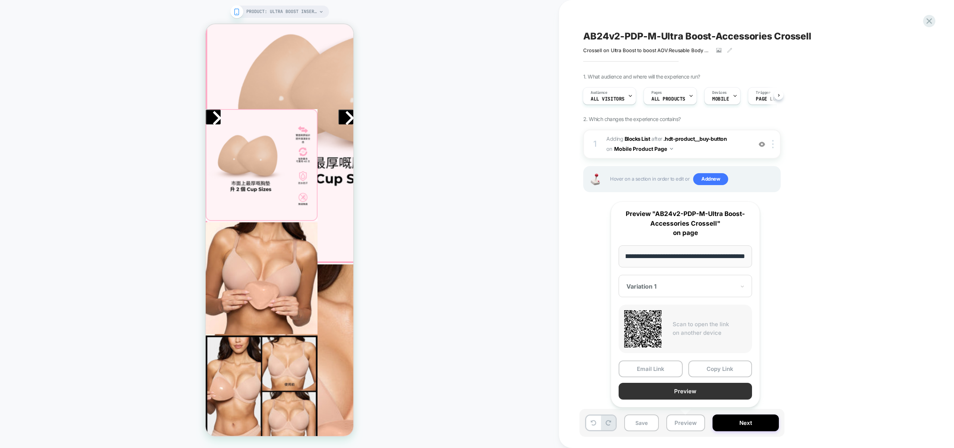
scroll to position [0, 0]
click at [676, 395] on button "Preview" at bounding box center [685, 391] width 133 height 17
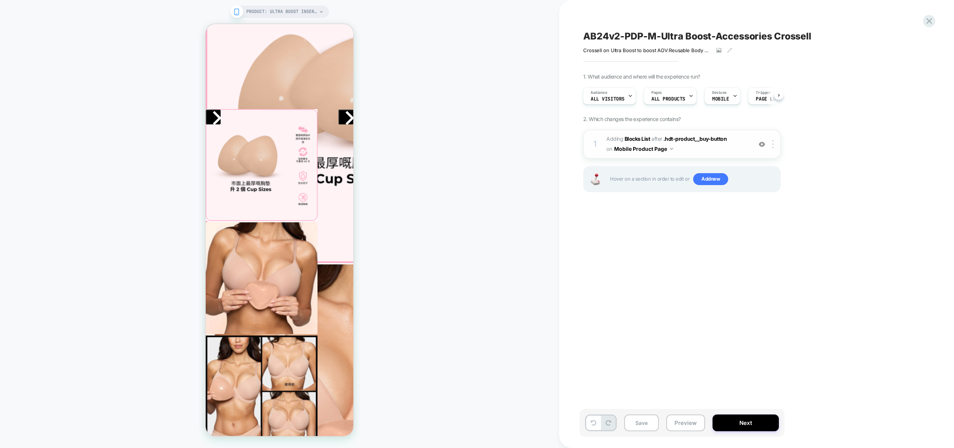
click at [742, 147] on span "#_loomi_addon_1760422959232 Adding Blocks List AFTER .hdt-product__buy-button .…" at bounding box center [677, 144] width 142 height 20
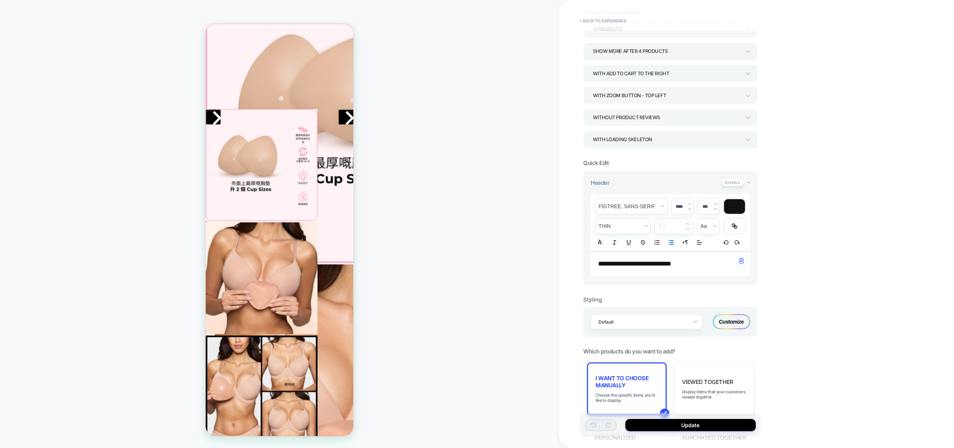
scroll to position [98, 0]
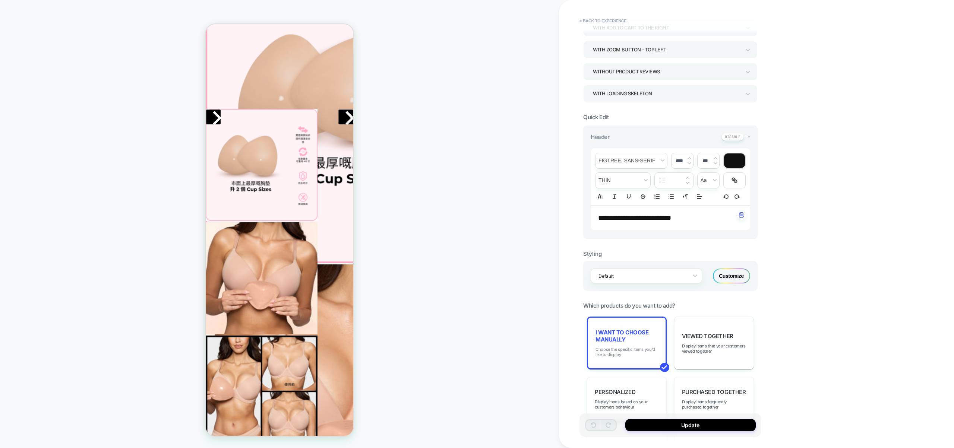
click at [629, 354] on span "Choose the specific items you'd like to display" at bounding box center [627, 352] width 63 height 10
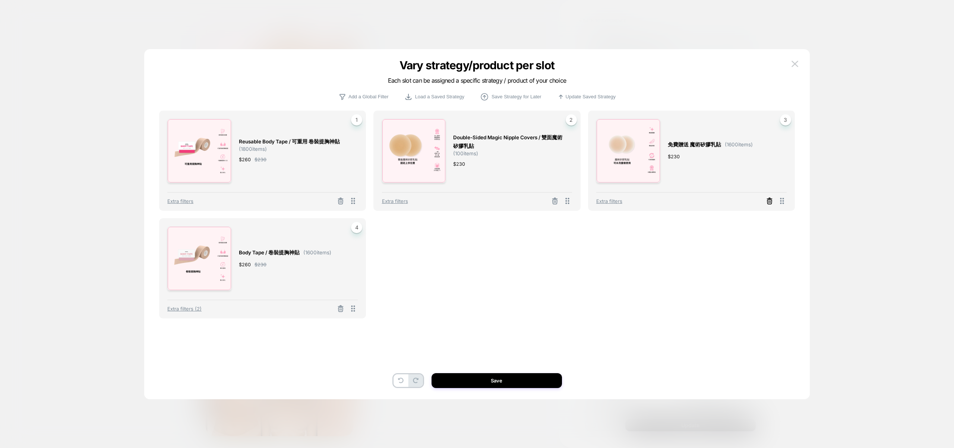
click at [771, 201] on icon at bounding box center [769, 202] width 4 height 4
click at [342, 311] on icon at bounding box center [340, 311] width 4 height 4
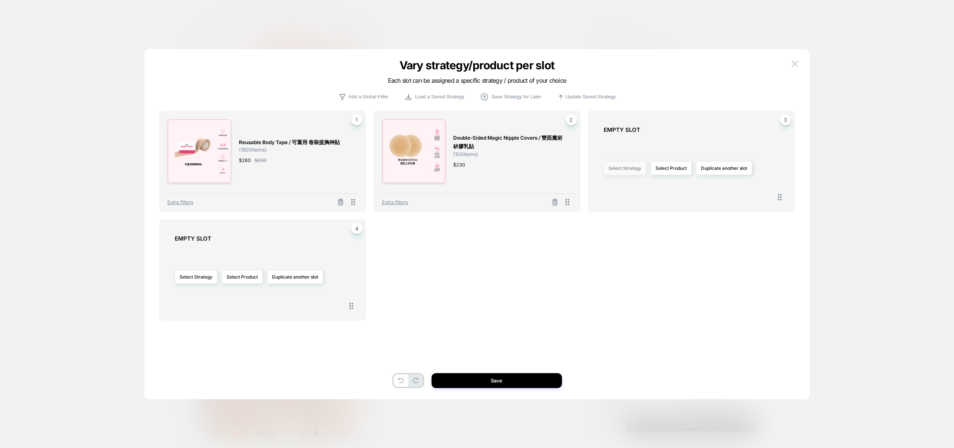
click at [635, 170] on button "Select Strategy" at bounding box center [625, 168] width 42 height 14
click at [610, 223] on span "Most Popular" at bounding box center [600, 222] width 28 height 6
click at [179, 276] on button "Select Strategy" at bounding box center [196, 276] width 42 height 14
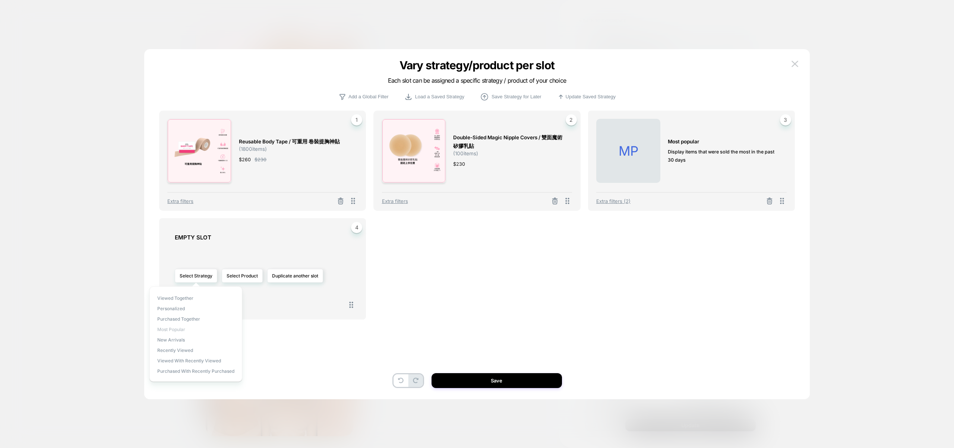
click at [173, 329] on span "Most Popular" at bounding box center [171, 330] width 28 height 6
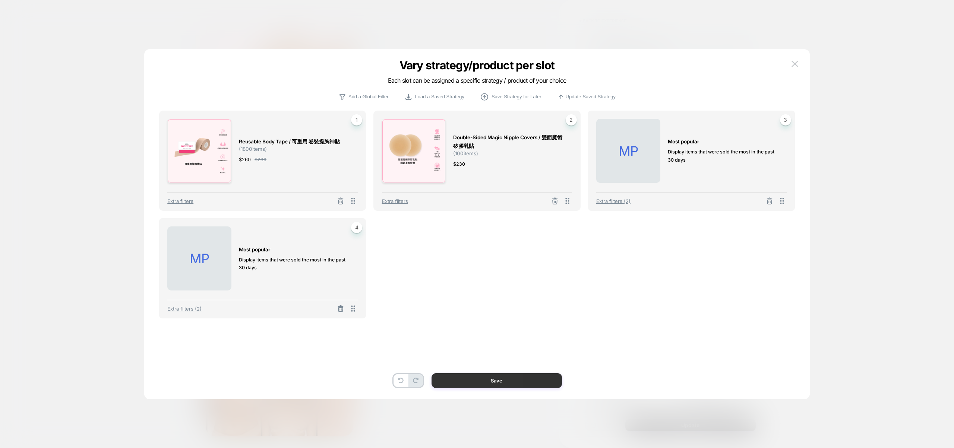
click at [504, 382] on button "Save" at bounding box center [497, 380] width 130 height 15
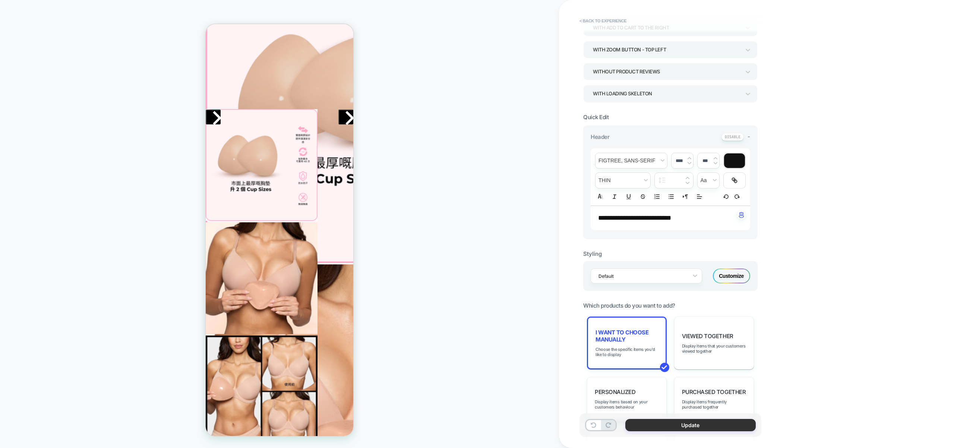
click at [684, 424] on button "Update" at bounding box center [690, 425] width 130 height 12
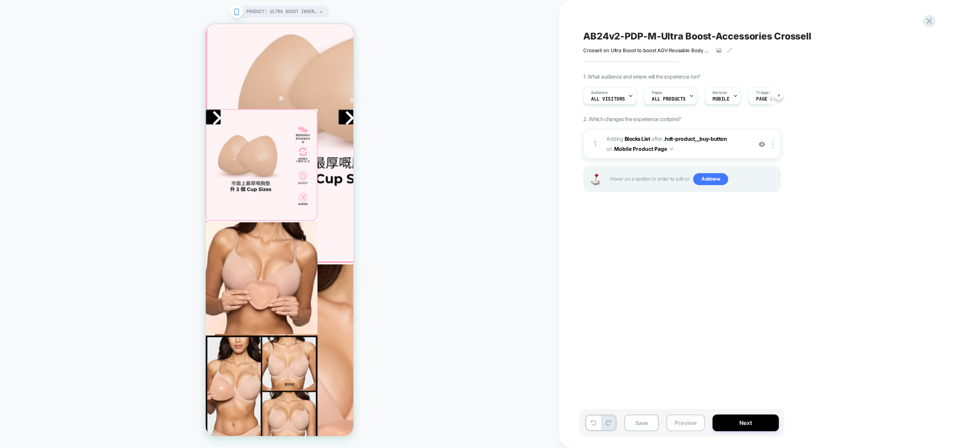
scroll to position [0, 0]
click at [685, 423] on button "Preview" at bounding box center [685, 423] width 39 height 17
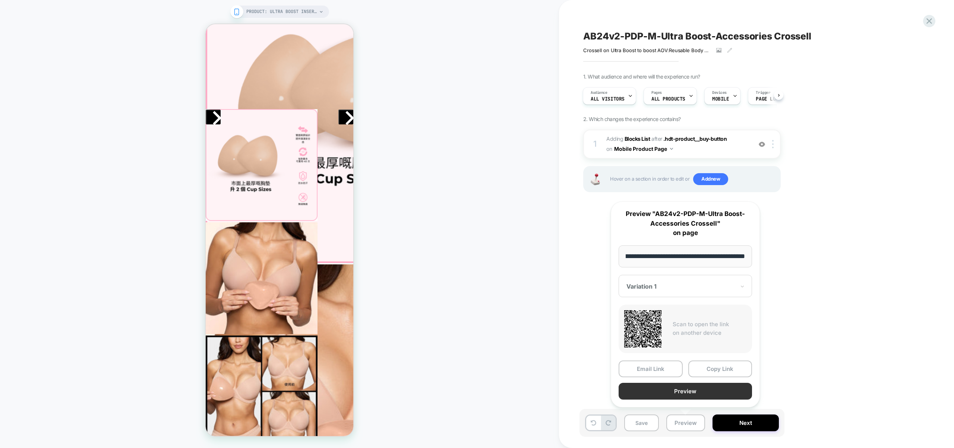
scroll to position [0, 0]
click at [685, 392] on button "Preview" at bounding box center [685, 391] width 133 height 17
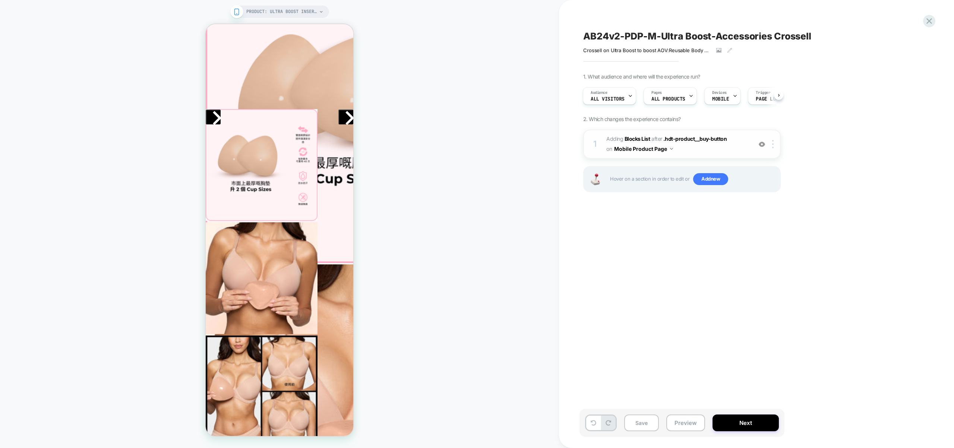
click at [724, 154] on span "#_loomi_addon_1760422959232 Adding Blocks List AFTER .hdt-product__buy-button .…" at bounding box center [677, 144] width 142 height 20
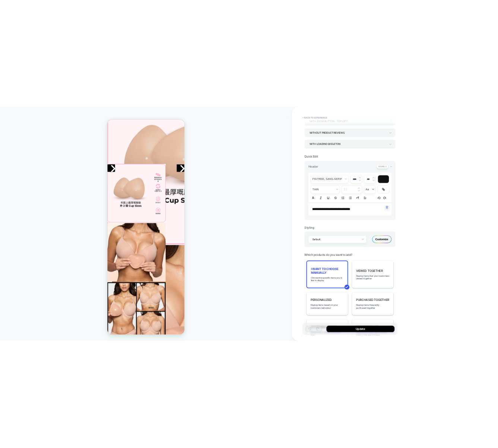
scroll to position [121, 0]
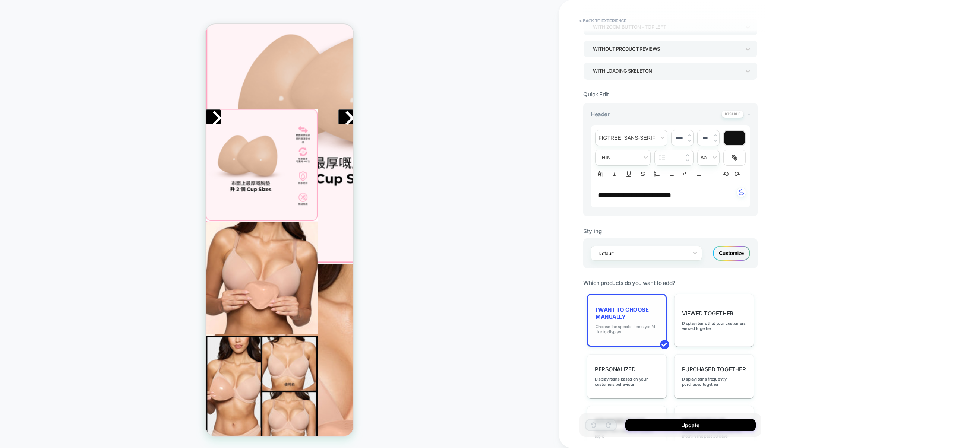
click at [621, 333] on span "Choose the specific items you'd like to display" at bounding box center [627, 329] width 63 height 10
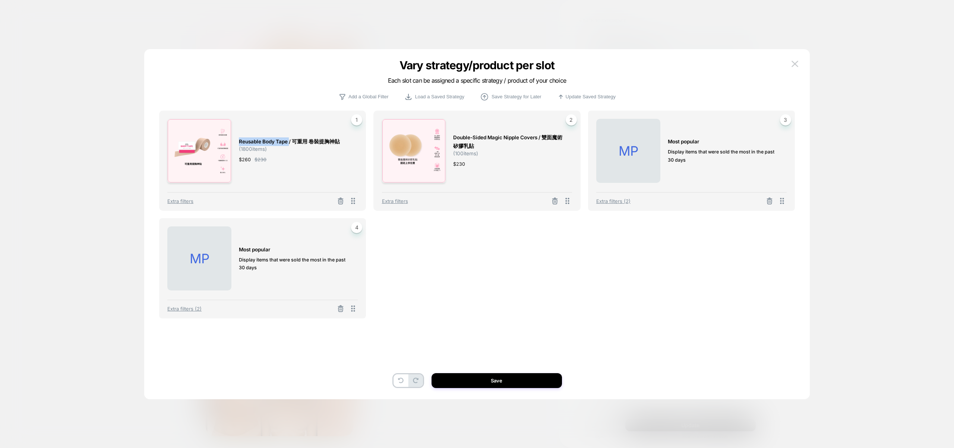
drag, startPoint x: 238, startPoint y: 141, endPoint x: 289, endPoint y: 146, distance: 50.9
click at [289, 146] on div "Reusable Body Tape / 可重用 卷裝提胸神貼 ( 1800 items) $ 260 $ 230 1" at bounding box center [262, 151] width 190 height 64
copy span "Reusable Body Tape"
click at [342, 307] on icon at bounding box center [340, 308] width 7 height 7
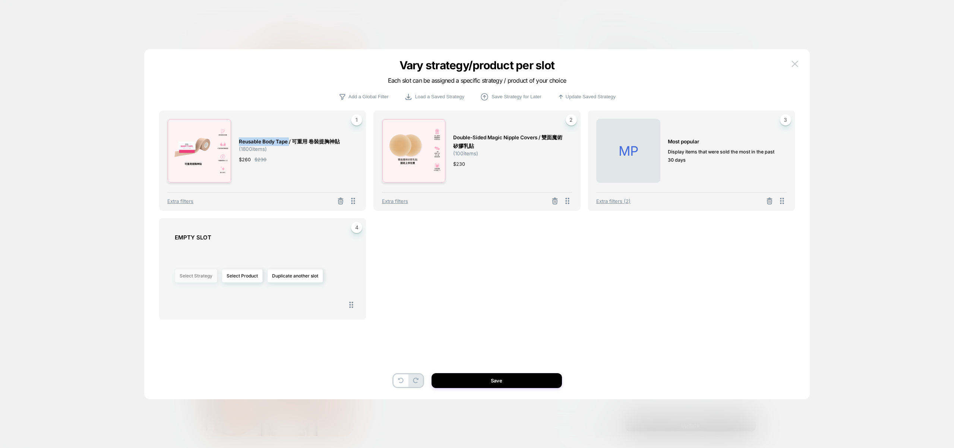
click at [206, 272] on button "Select Strategy" at bounding box center [196, 276] width 42 height 14
click at [231, 277] on button "Select Product" at bounding box center [242, 276] width 41 height 14
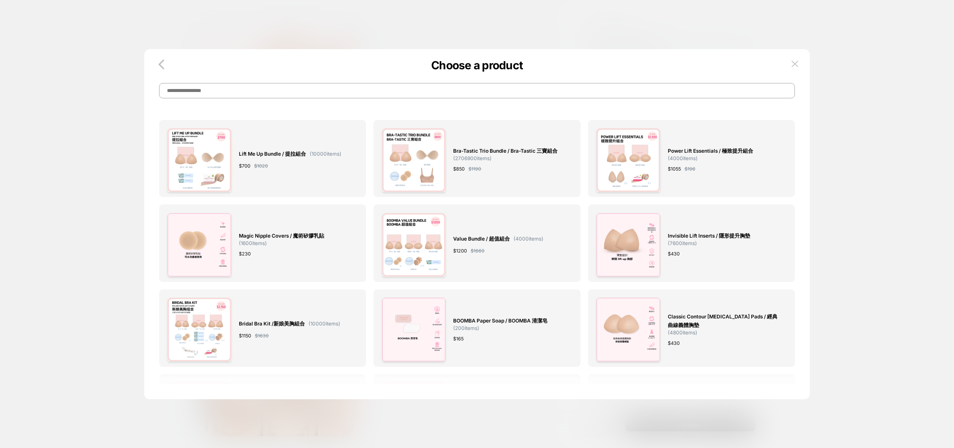
click at [443, 92] on input at bounding box center [477, 90] width 636 height 15
paste input "**********"
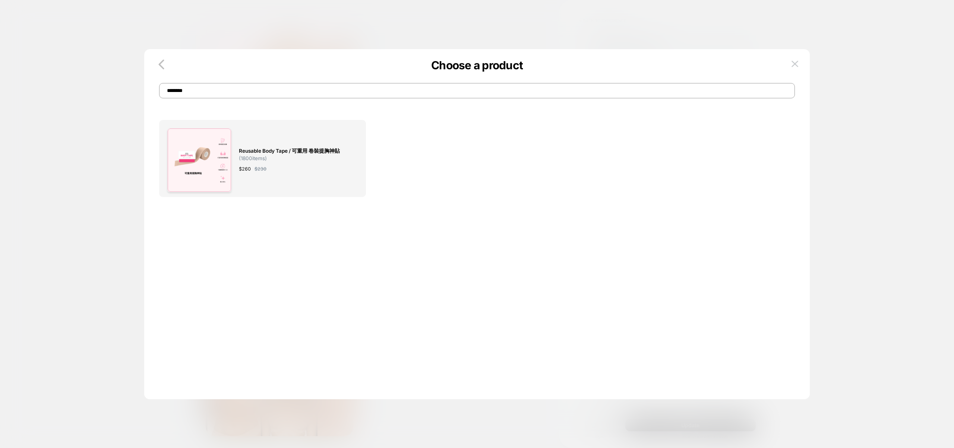
type input "********"
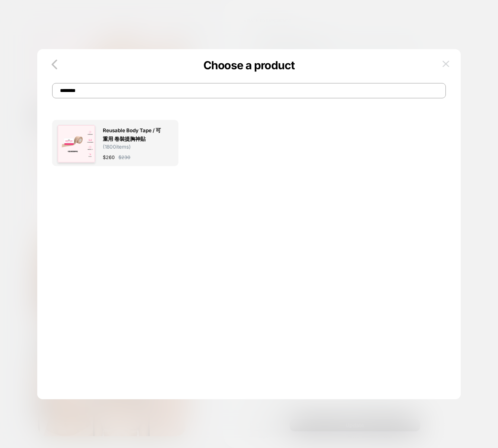
click at [449, 65] on img at bounding box center [446, 64] width 7 height 6
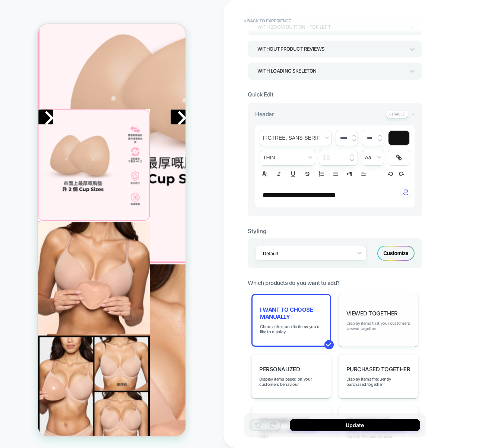
click at [383, 327] on span "Display items that your customers viewed together" at bounding box center [379, 326] width 64 height 10
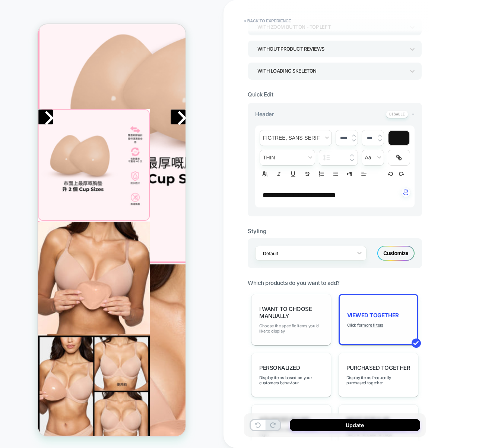
click at [282, 329] on span "Choose the specific items you'd like to display" at bounding box center [291, 329] width 64 height 10
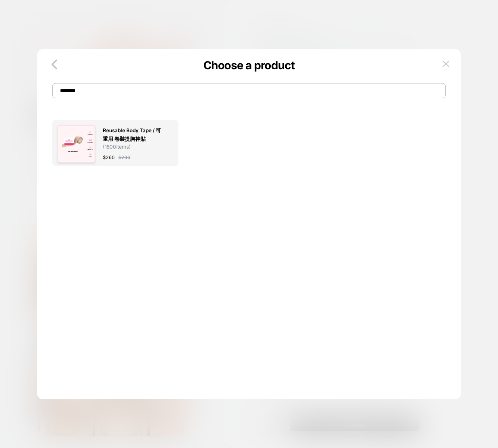
drag, startPoint x: 88, startPoint y: 93, endPoint x: 59, endPoint y: 87, distance: 29.8
click at [59, 87] on input "********" at bounding box center [249, 90] width 394 height 15
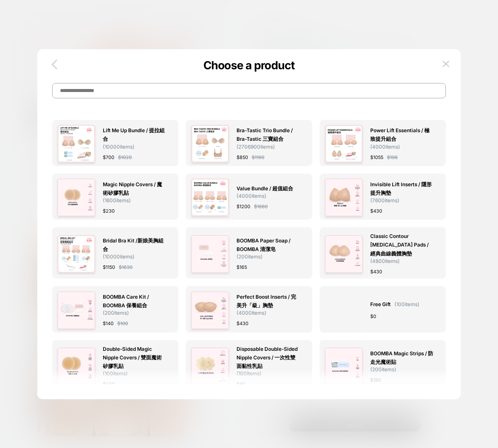
click at [57, 62] on icon "button" at bounding box center [54, 64] width 15 height 15
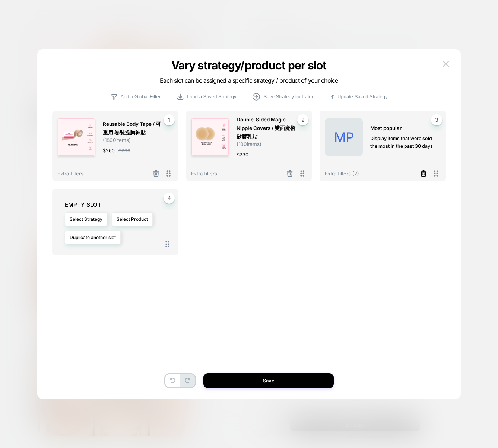
click at [423, 175] on line at bounding box center [423, 174] width 0 height 1
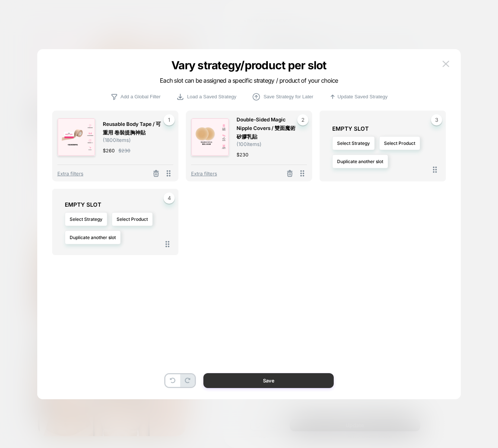
click at [315, 378] on button "Save" at bounding box center [268, 380] width 130 height 15
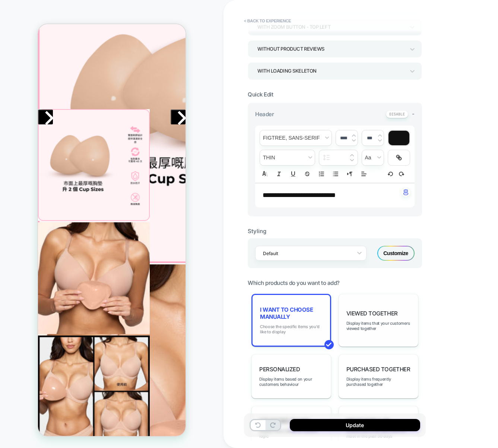
click at [299, 327] on span "Choose the specific items you'd like to display" at bounding box center [291, 329] width 63 height 10
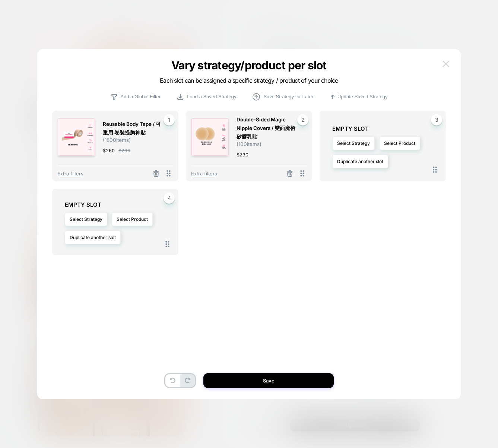
click at [446, 60] on button at bounding box center [446, 64] width 11 height 11
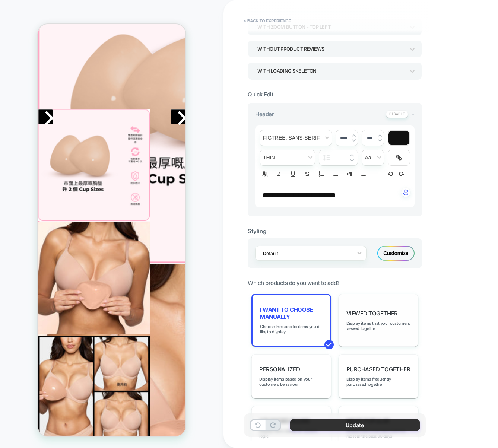
click at [373, 423] on button "Update" at bounding box center [355, 425] width 130 height 12
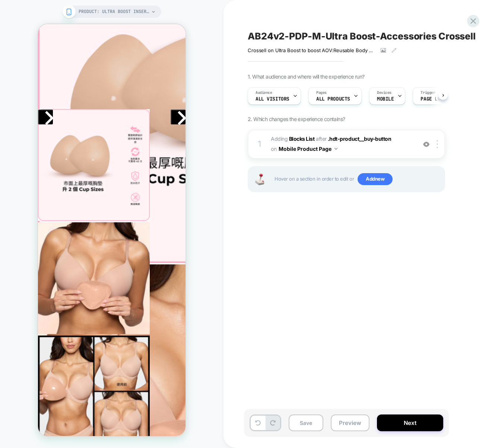
scroll to position [0, 0]
click at [379, 150] on span "#_loomi_addon_1760422959232 Adding Blocks List AFTER .hdt-product__buy-button .…" at bounding box center [342, 144] width 142 height 20
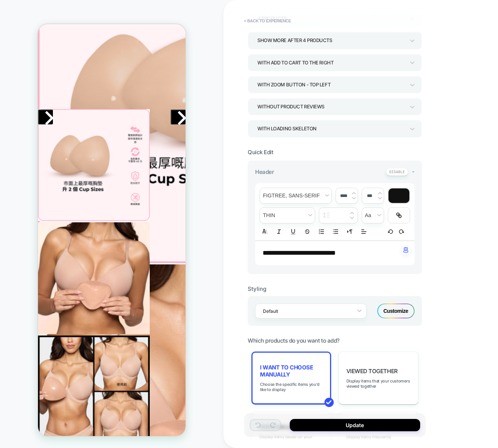
scroll to position [68, 0]
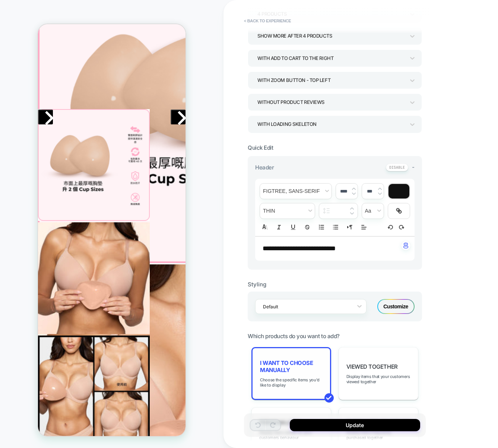
click at [303, 371] on span "I want to choose manually" at bounding box center [291, 367] width 63 height 14
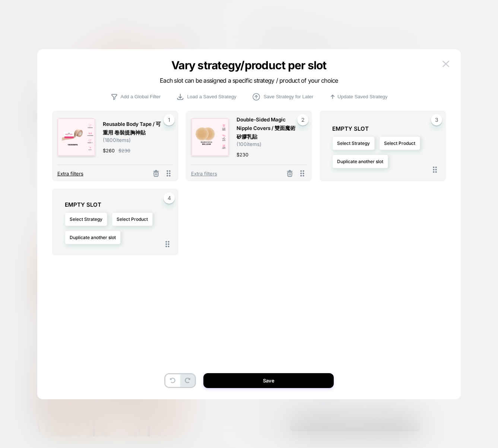
click at [69, 174] on span "Extra filters" at bounding box center [70, 174] width 26 height 6
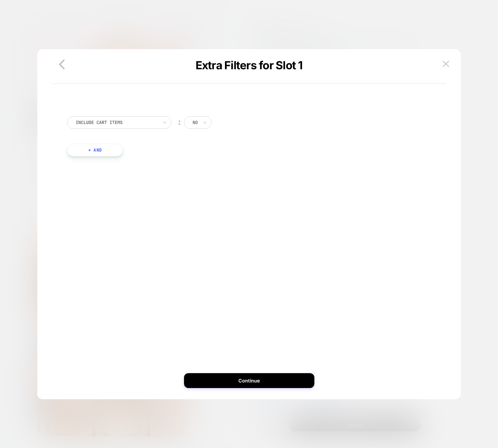
click at [187, 119] on div "no" at bounding box center [198, 122] width 28 height 13
click at [107, 124] on div at bounding box center [117, 122] width 82 height 7
click at [194, 229] on div "Include Cart Items ︰ no + And" at bounding box center [249, 235] width 394 height 313
click at [97, 152] on button "+ And" at bounding box center [95, 150] width 56 height 13
click at [98, 154] on div "Inventory" at bounding box center [135, 158] width 83 height 8
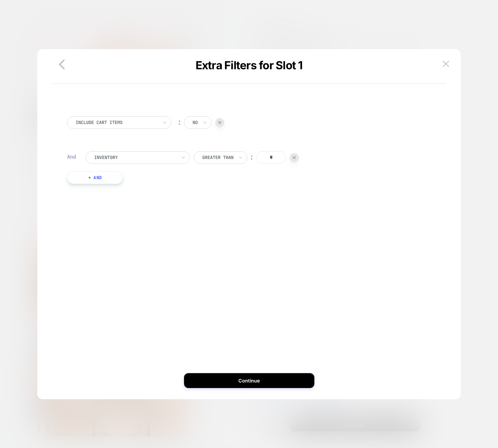
click at [219, 121] on img at bounding box center [219, 122] width 3 height 3
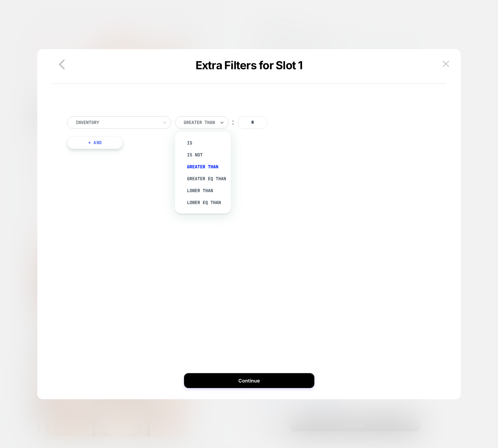
click at [197, 122] on div at bounding box center [199, 122] width 31 height 7
click at [194, 152] on div "Is not" at bounding box center [207, 155] width 48 height 12
click at [234, 128] on div "Inventory Is not ︰ * + And" at bounding box center [249, 134] width 372 height 59
click at [237, 126] on input "*" at bounding box center [237, 122] width 30 height 13
drag, startPoint x: 237, startPoint y: 126, endPoint x: 228, endPoint y: 126, distance: 9.7
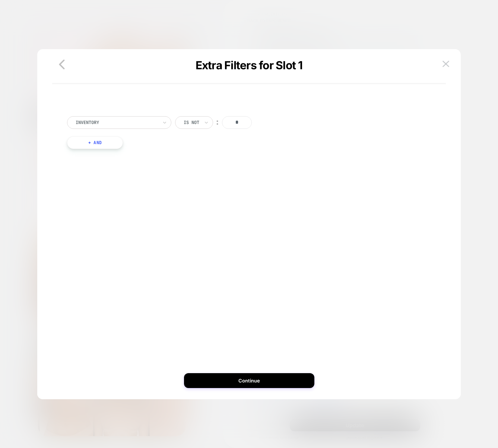
click at [229, 126] on input "*" at bounding box center [237, 122] width 30 height 13
drag, startPoint x: 236, startPoint y: 124, endPoint x: 242, endPoint y: 124, distance: 6.0
click at [242, 124] on input "**" at bounding box center [237, 122] width 30 height 13
click at [237, 124] on input "***" at bounding box center [237, 122] width 30 height 13
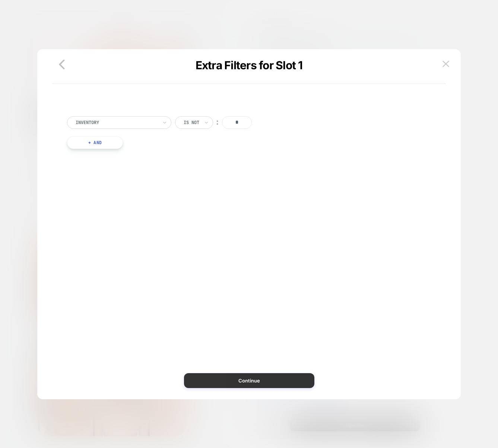
type input "*"
click at [263, 377] on button "Continue" at bounding box center [249, 380] width 130 height 15
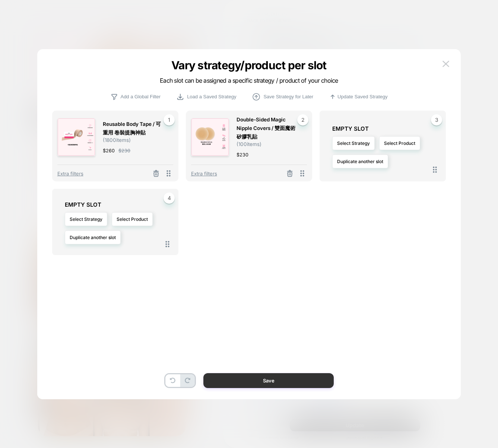
click at [262, 382] on button "Save" at bounding box center [268, 380] width 130 height 15
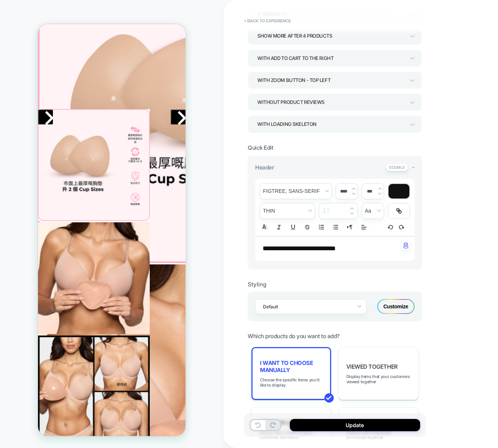
click at [348, 437] on div "Update" at bounding box center [335, 425] width 182 height 23
click at [347, 427] on button "Update" at bounding box center [355, 425] width 130 height 12
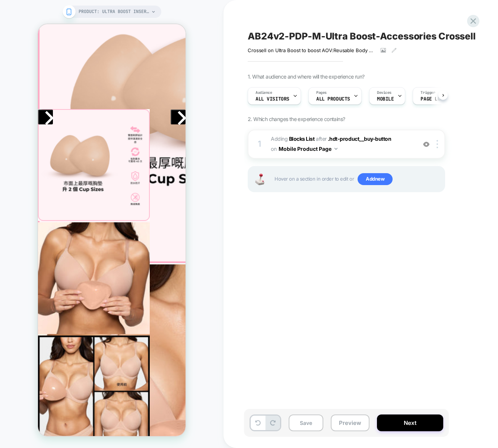
scroll to position [0, 0]
click at [347, 422] on button "Preview" at bounding box center [350, 423] width 39 height 17
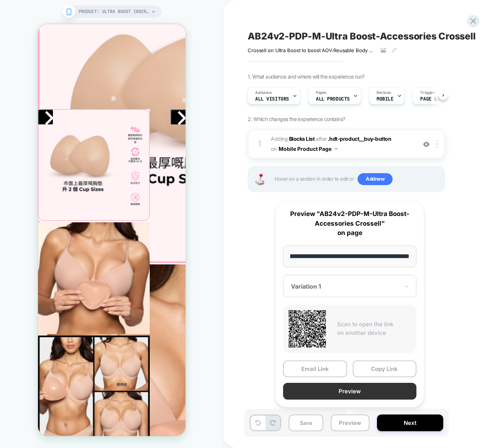
scroll to position [0, 0]
click at [345, 394] on button "Preview" at bounding box center [349, 391] width 133 height 17
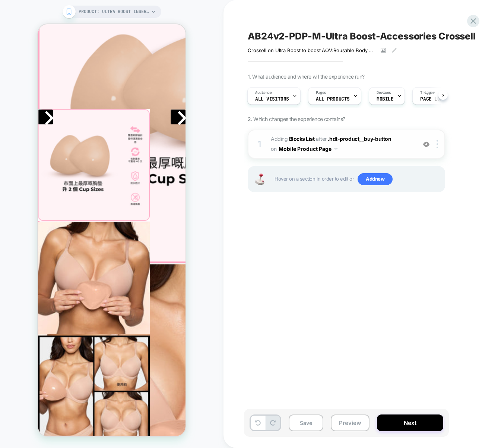
drag, startPoint x: 378, startPoint y: 141, endPoint x: 381, endPoint y: 146, distance: 6.4
click at [381, 146] on span "#_loomi_addon_1760422959232 Adding Blocks List AFTER .hdt-product__buy-button .…" at bounding box center [342, 144] width 142 height 20
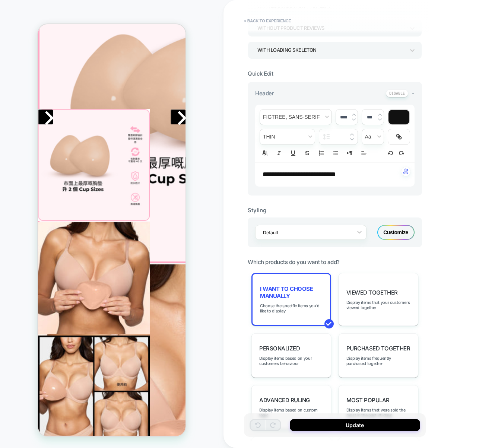
scroll to position [288, 0]
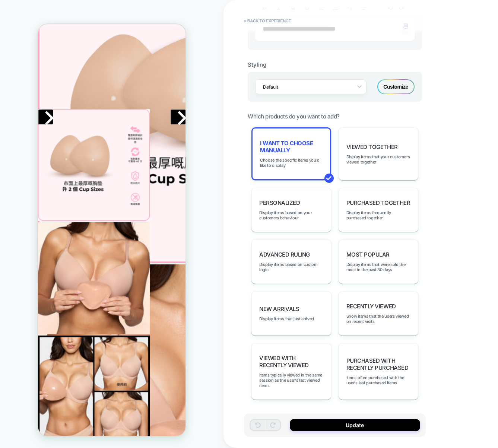
click at [331, 160] on div "I want to choose manually Choose the specific items you'd like to display Viewe…" at bounding box center [335, 263] width 174 height 272
click at [326, 165] on div "I want to choose manually Choose the specific items you'd like to display" at bounding box center [292, 153] width 80 height 53
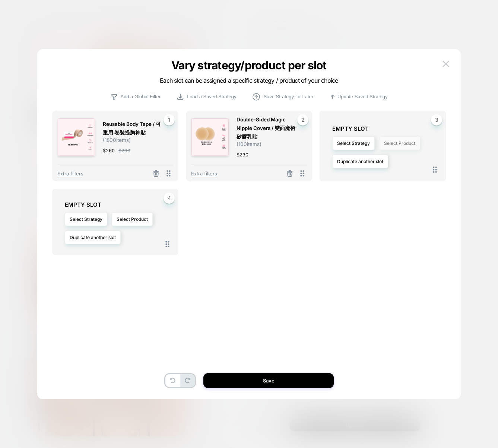
click at [390, 143] on button "Select Product" at bounding box center [399, 143] width 41 height 14
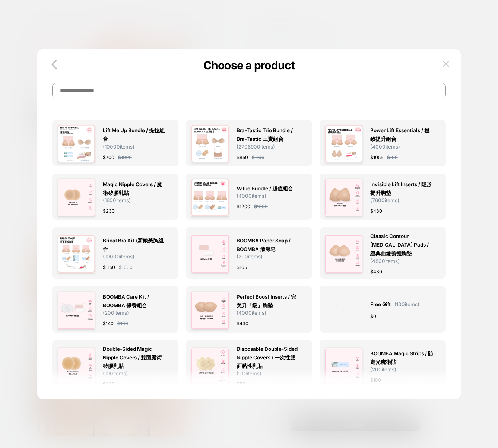
click at [176, 95] on input at bounding box center [249, 90] width 394 height 15
paste input "**********"
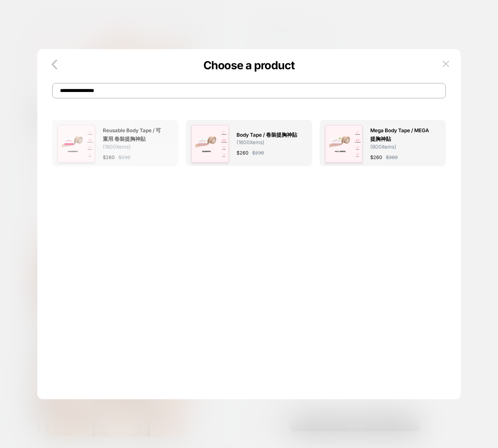
type input "**********"
click at [82, 150] on img at bounding box center [76, 144] width 38 height 38
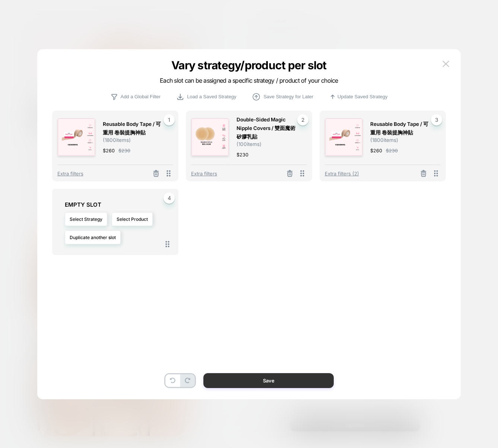
click at [279, 380] on button "Save" at bounding box center [268, 380] width 130 height 15
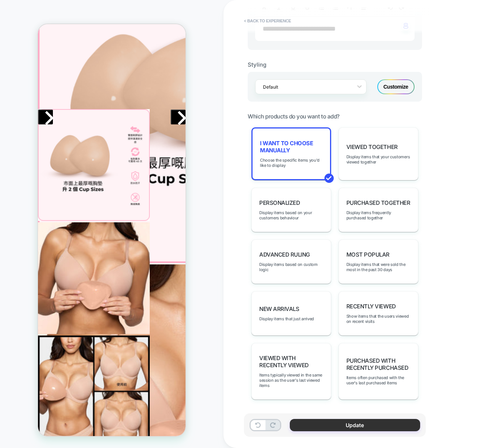
click at [363, 420] on button "Update" at bounding box center [355, 425] width 130 height 12
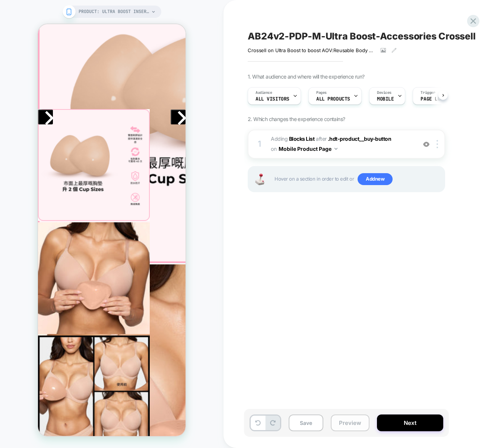
scroll to position [0, 0]
click at [357, 154] on span "#_loomi_addon_1760422959232 Adding Blocks List AFTER .hdt-product__buy-button .…" at bounding box center [342, 144] width 142 height 20
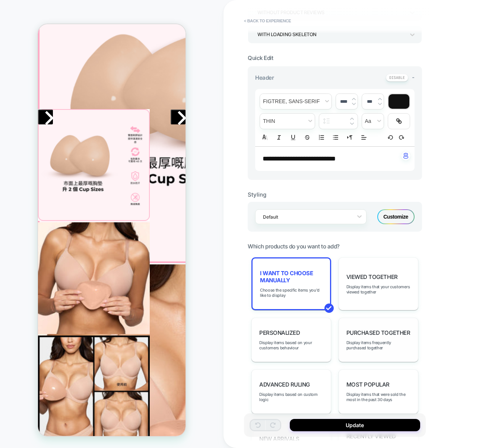
scroll to position [288, 0]
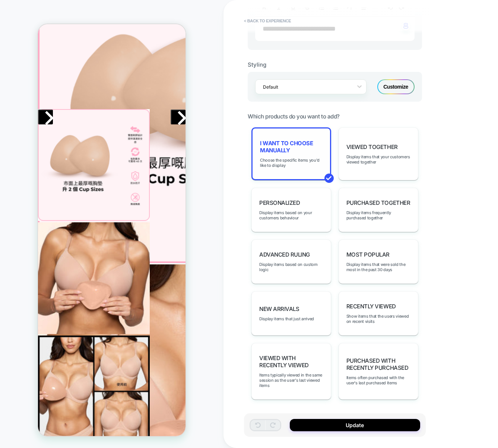
click at [282, 155] on div "I want to choose manually Choose the specific items you'd like to display" at bounding box center [292, 153] width 80 height 53
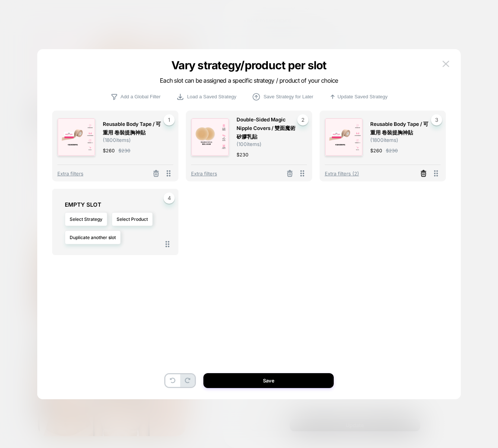
click at [422, 172] on icon at bounding box center [423, 173] width 7 height 7
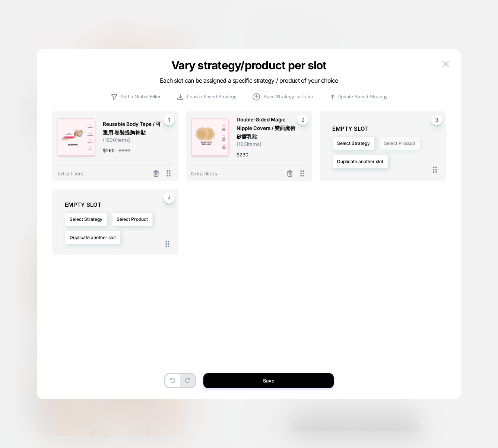
click at [400, 145] on button "Select Product" at bounding box center [399, 143] width 41 height 14
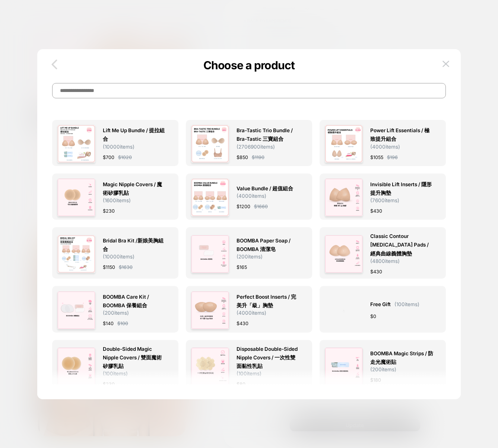
click at [55, 63] on icon "button" at bounding box center [54, 64] width 15 height 15
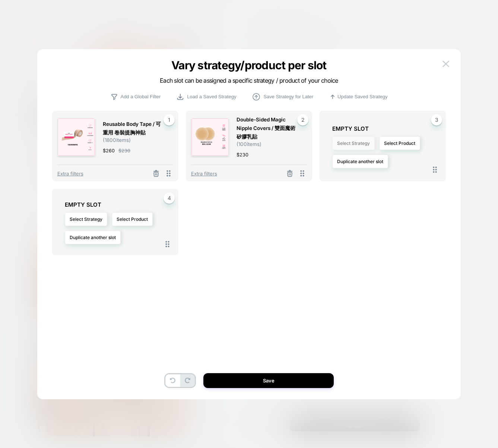
click at [362, 146] on button "Select Strategy" at bounding box center [353, 143] width 42 height 14
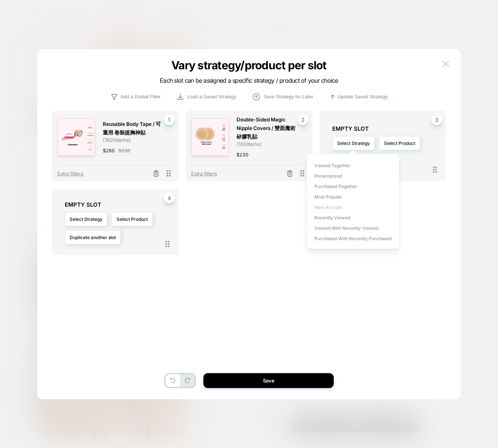
click at [339, 209] on span "New Arrivals" at bounding box center [329, 208] width 28 height 6
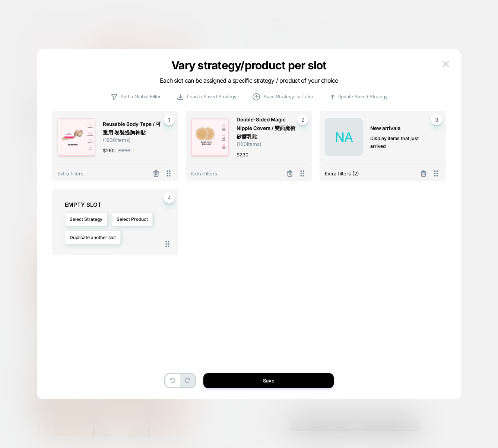
click at [351, 176] on span "Extra filters (2)" at bounding box center [342, 174] width 34 height 6
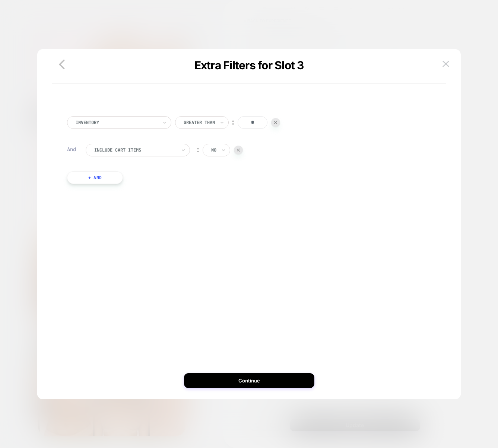
click at [274, 126] on div at bounding box center [275, 122] width 9 height 9
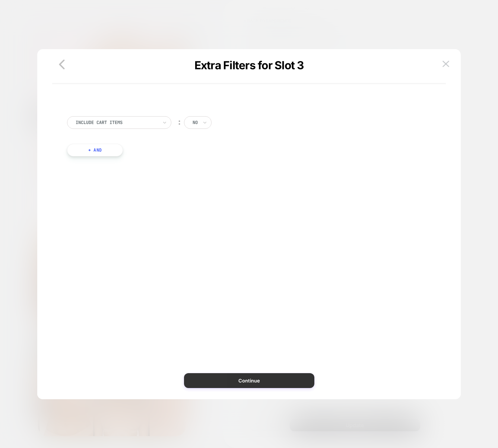
drag, startPoint x: 250, startPoint y: 372, endPoint x: 250, endPoint y: 376, distance: 4.9
click at [250, 372] on div "Include Cart Items ︰ no + And" at bounding box center [249, 235] width 394 height 313
drag, startPoint x: 250, startPoint y: 378, endPoint x: 274, endPoint y: 185, distance: 194.2
click at [251, 377] on button "Continue" at bounding box center [249, 380] width 130 height 15
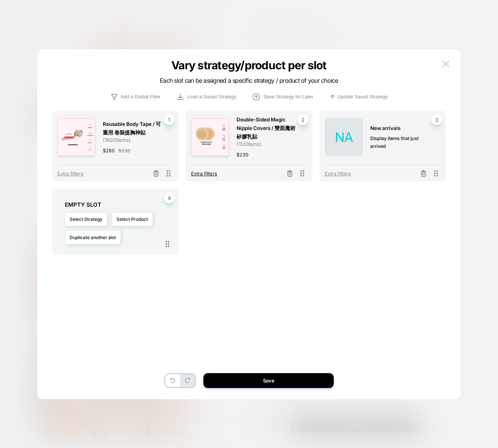
click at [192, 172] on span "Extra filters" at bounding box center [204, 174] width 26 height 6
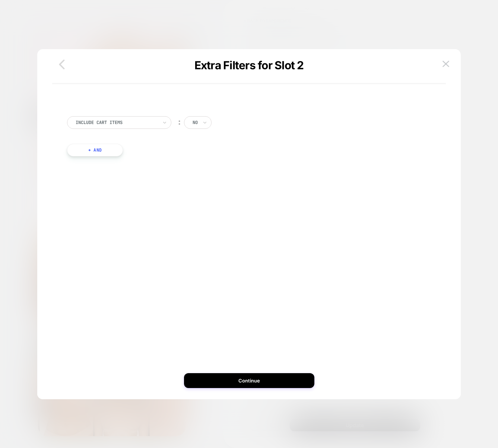
click at [63, 63] on icon "button" at bounding box center [61, 64] width 15 height 15
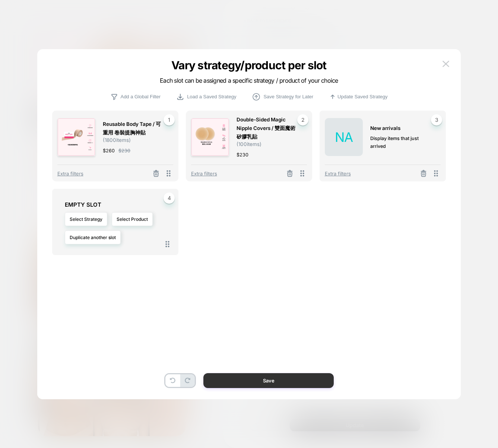
click at [272, 379] on button "Save" at bounding box center [268, 380] width 130 height 15
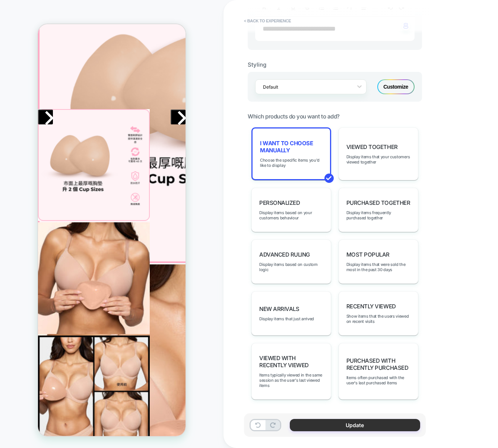
click at [320, 424] on button "Update" at bounding box center [355, 425] width 130 height 12
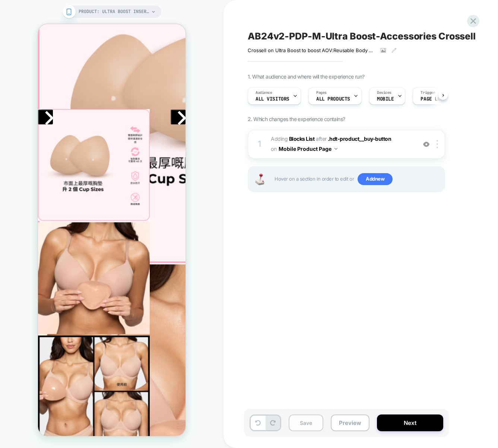
scroll to position [0, 0]
click at [333, 423] on button "Preview" at bounding box center [350, 423] width 39 height 17
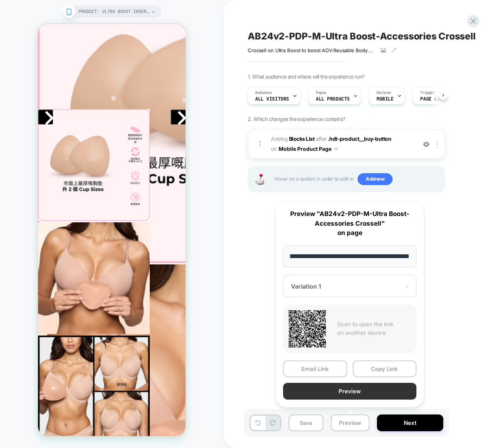
scroll to position [0, 0]
click at [343, 391] on button "Preview" at bounding box center [349, 391] width 133 height 17
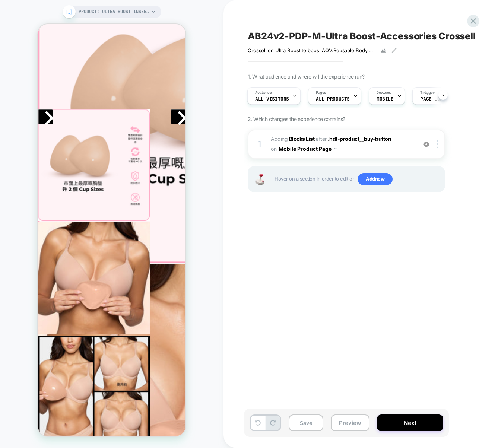
click at [421, 152] on div "1 #_loomi_addon_1760422959232 Adding Blocks List AFTER .hdt-product__buy-button…" at bounding box center [347, 144] width 198 height 29
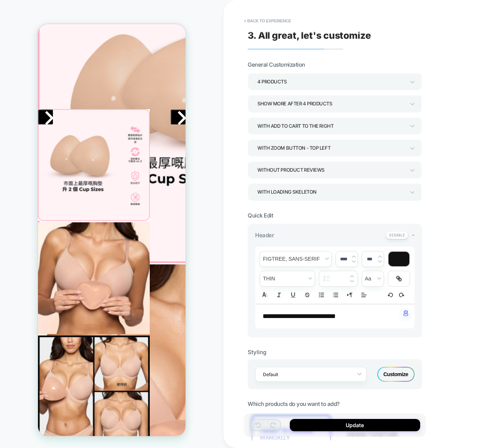
scroll to position [288, 0]
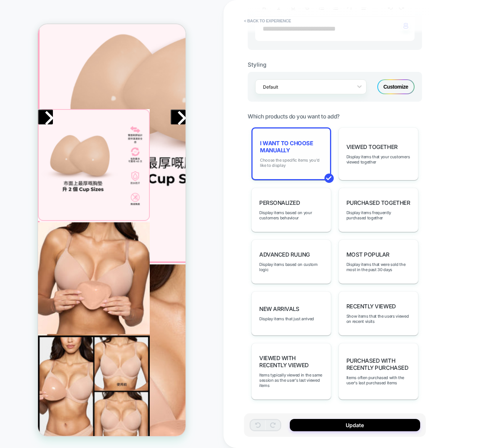
click at [294, 166] on span "Choose the specific items you'd like to display" at bounding box center [291, 163] width 63 height 10
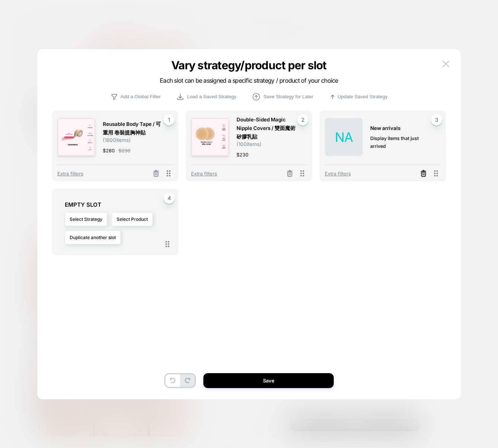
click at [425, 171] on icon at bounding box center [423, 171] width 1 height 1
click at [352, 146] on button "Select Strategy" at bounding box center [353, 143] width 42 height 14
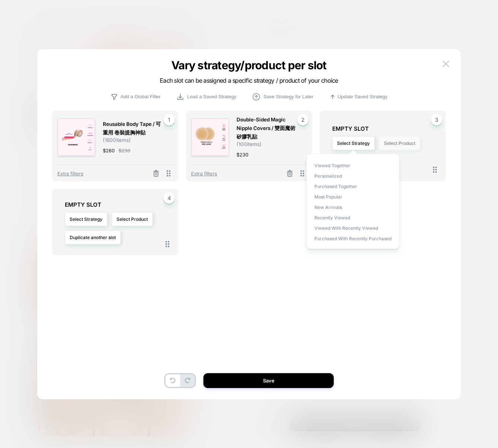
click at [401, 143] on button "Select Product" at bounding box center [399, 143] width 41 height 14
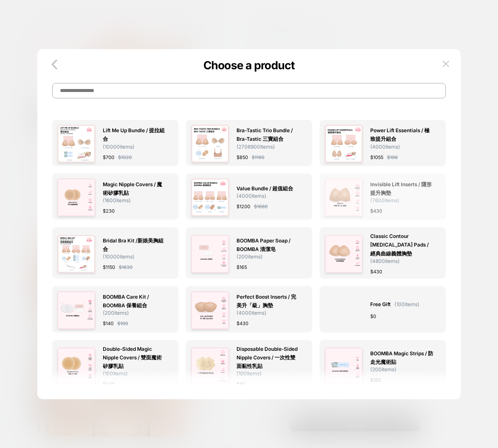
click at [418, 207] on div "$ 430" at bounding box center [401, 211] width 63 height 8
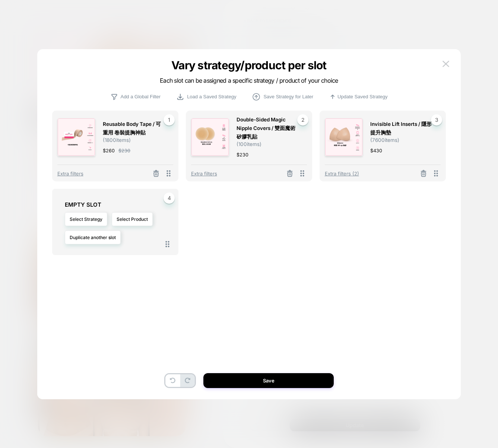
click at [305, 392] on div "Reusable Body Tape / 可重用 卷裝提胸神貼 ( 1800 items) $ 260 $ 230 1 Extra filters Doubl…" at bounding box center [248, 228] width 401 height 343
click at [304, 386] on button "Save" at bounding box center [268, 380] width 130 height 15
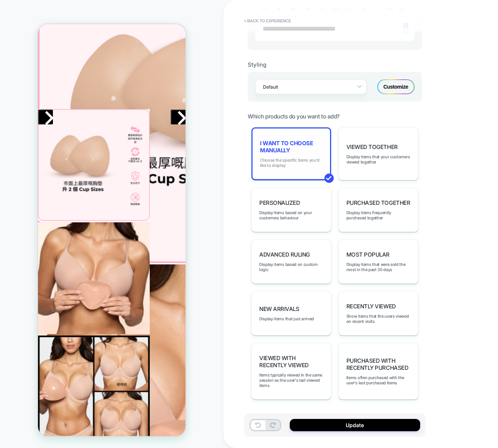
click at [306, 168] on span "Choose the specific items you'd like to display" at bounding box center [291, 163] width 63 height 10
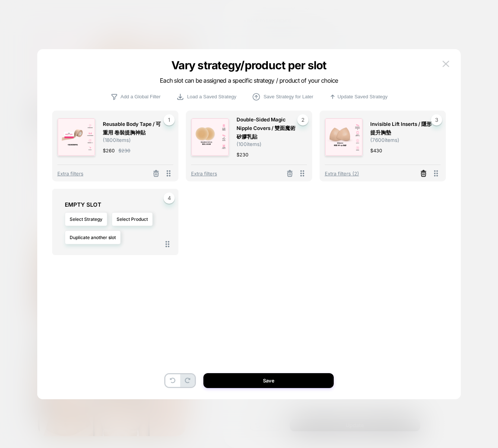
click at [425, 175] on icon at bounding box center [423, 173] width 7 height 7
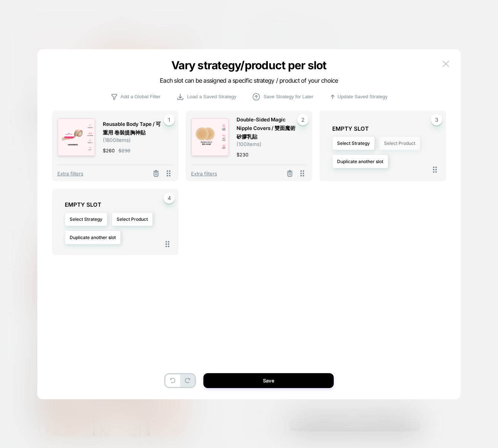
click at [395, 146] on button "Select Product" at bounding box center [399, 143] width 41 height 14
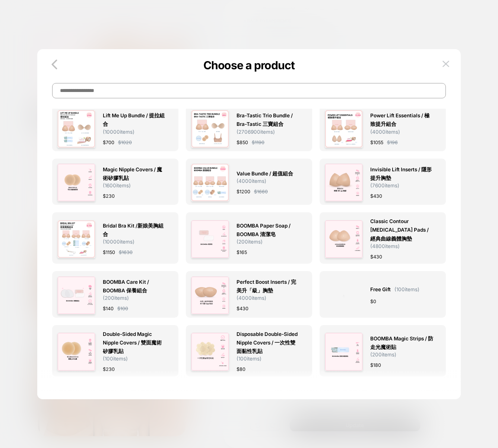
scroll to position [252, 0]
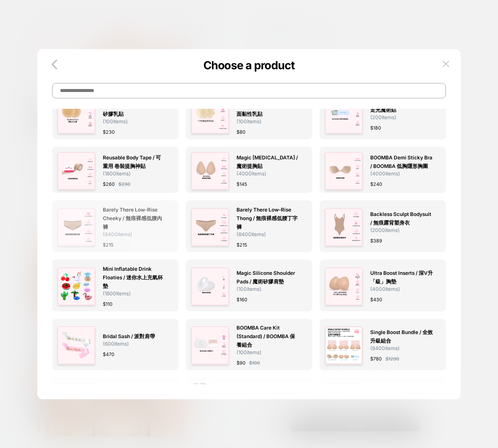
click at [116, 238] on div "Barely There Low-rise Cheeky / 無痕裸感低腰內褲 ( 8400 items) $ 215" at bounding box center [134, 228] width 63 height 44
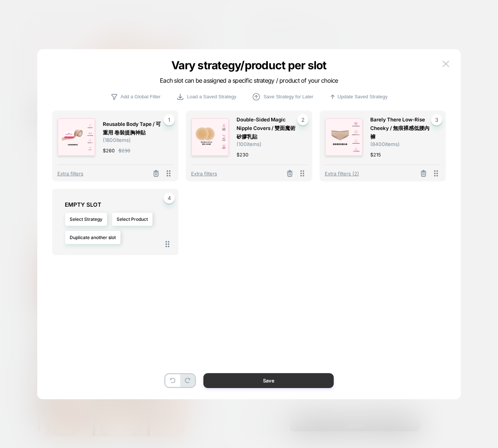
click at [300, 382] on button "Save" at bounding box center [268, 380] width 130 height 15
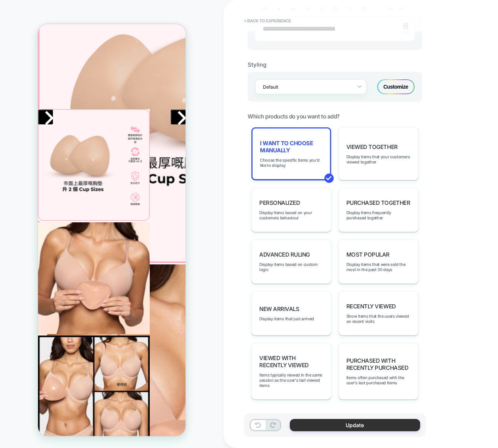
click at [370, 420] on button "Update" at bounding box center [355, 425] width 130 height 12
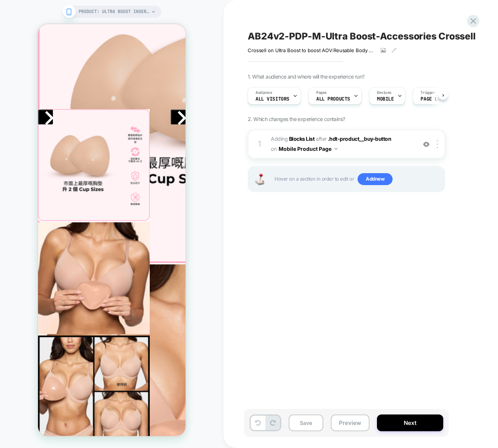
scroll to position [0, 0]
click at [352, 426] on button "Preview" at bounding box center [350, 423] width 39 height 17
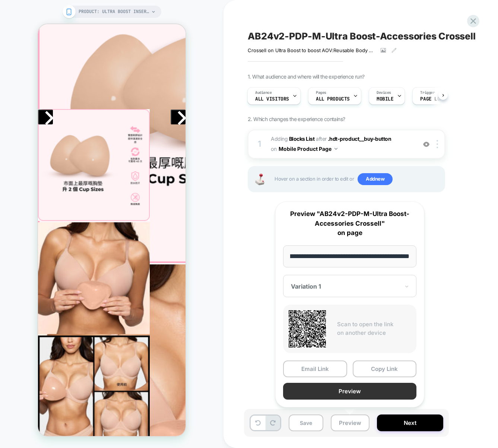
scroll to position [0, 0]
click at [358, 395] on button "Preview" at bounding box center [349, 391] width 133 height 17
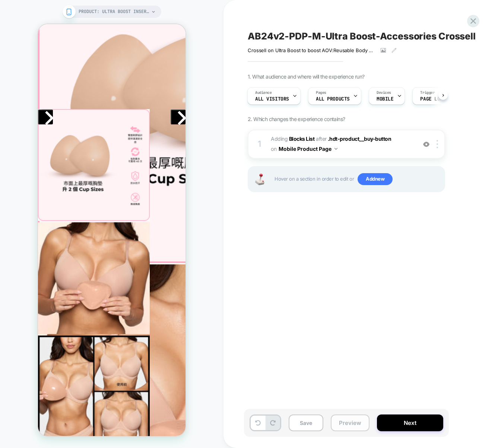
click at [357, 422] on button "Preview" at bounding box center [350, 423] width 39 height 17
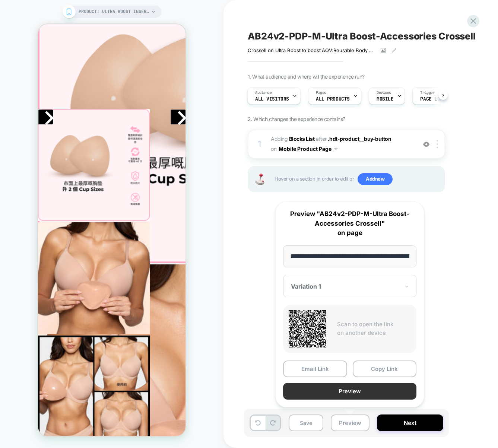
click at [358, 389] on button "Preview" at bounding box center [349, 391] width 133 height 17
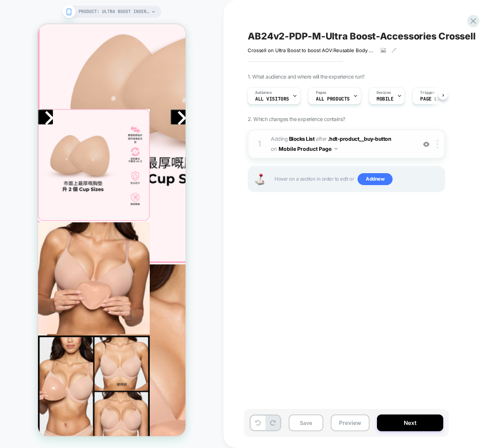
click at [359, 152] on span "#_loomi_addon_1760422959232 Adding Blocks List AFTER .hdt-product__buy-button .…" at bounding box center [342, 144] width 142 height 20
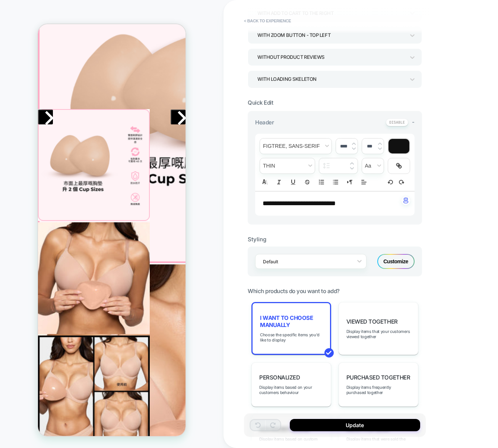
scroll to position [288, 0]
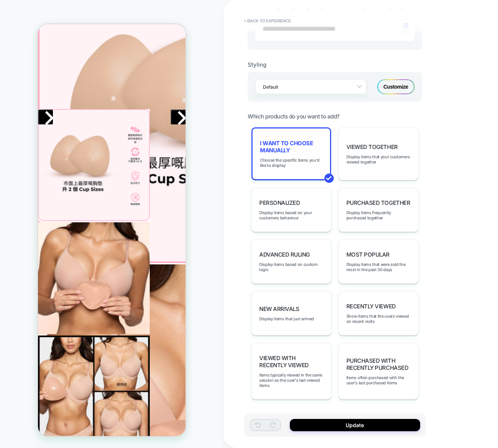
click at [270, 148] on span "I want to choose manually" at bounding box center [291, 147] width 63 height 14
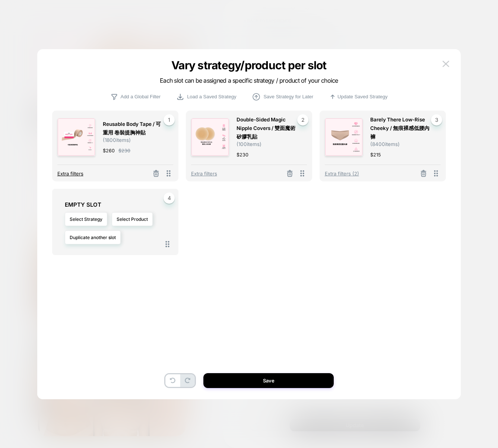
click at [69, 172] on span "Extra filters" at bounding box center [70, 174] width 26 height 6
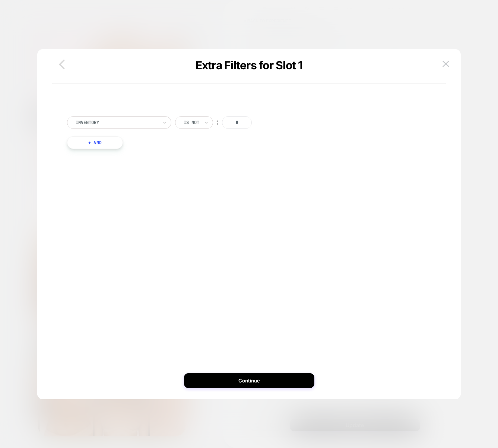
click at [60, 63] on icon "button" at bounding box center [62, 64] width 6 height 10
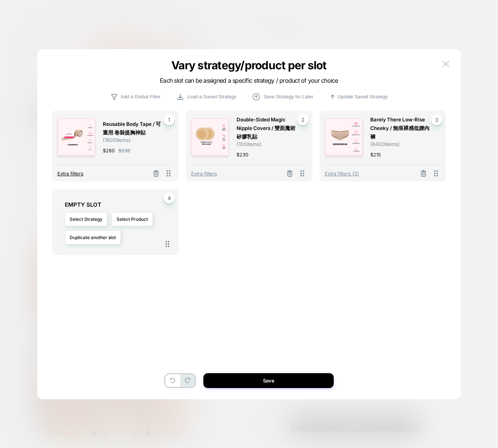
click at [70, 173] on span "Extra filters" at bounding box center [70, 174] width 26 height 6
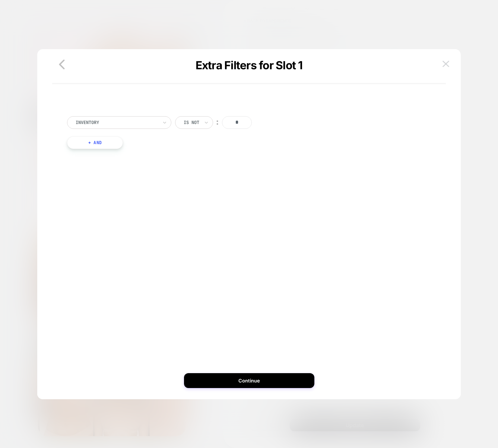
click at [441, 66] on button at bounding box center [446, 64] width 11 height 11
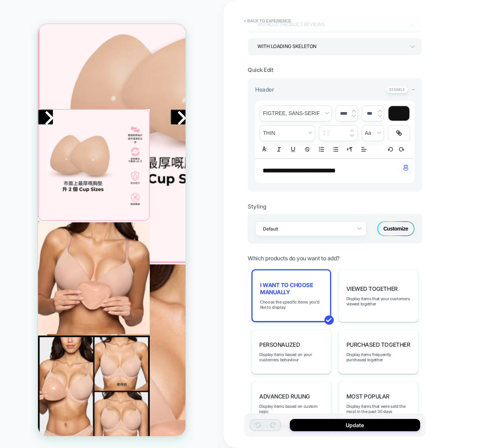
scroll to position [0, 0]
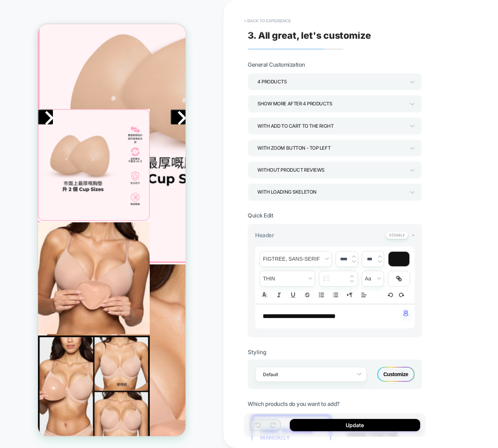
click at [260, 23] on button "< Back to experience" at bounding box center [267, 21] width 54 height 12
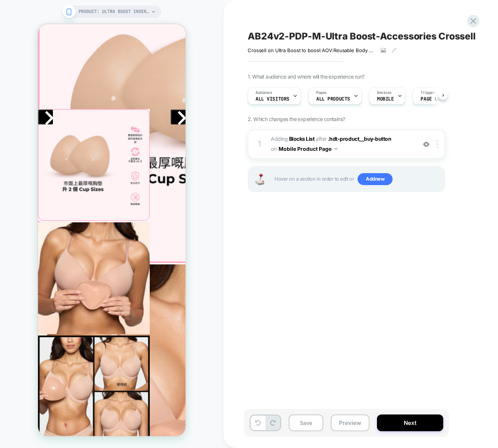
scroll to position [0, 0]
click at [373, 151] on span "#_loomi_addon_1760422959232 Adding Blocks List AFTER .hdt-product__buy-button .…" at bounding box center [342, 144] width 142 height 20
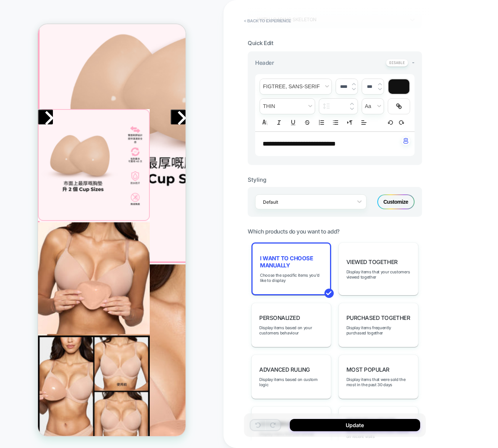
scroll to position [0, 0]
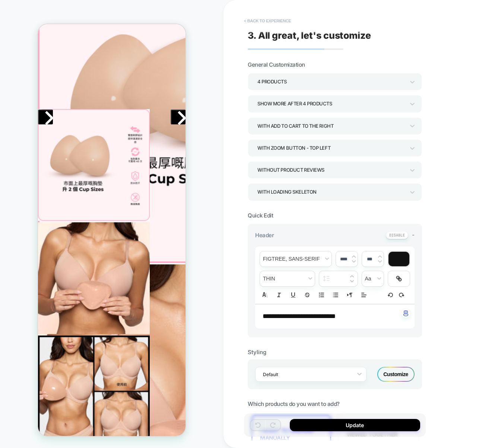
click at [275, 26] on button "< Back to experience" at bounding box center [267, 21] width 54 height 12
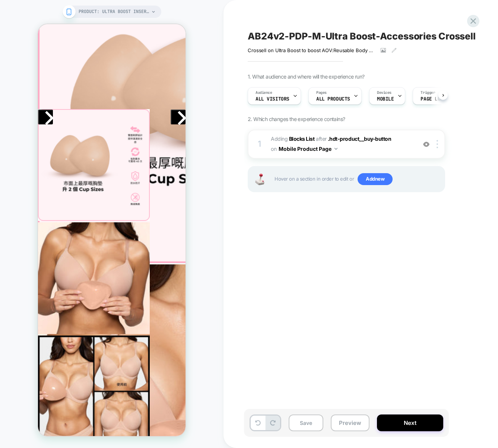
scroll to position [0, 0]
click at [383, 180] on span "Add new" at bounding box center [375, 179] width 35 height 12
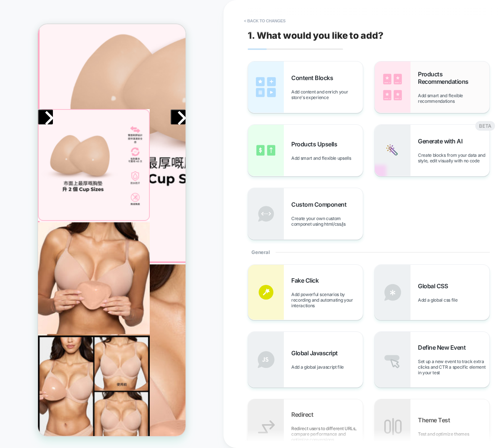
drag, startPoint x: 351, startPoint y: 95, endPoint x: 465, endPoint y: 85, distance: 114.1
click at [465, 85] on div "Content Blocks Add content and enrich your store's experience Products Recommen…" at bounding box center [384, 150] width 272 height 179
click at [296, 161] on div "Products Upsells Add smart and flexible upsells" at bounding box center [305, 150] width 115 height 51
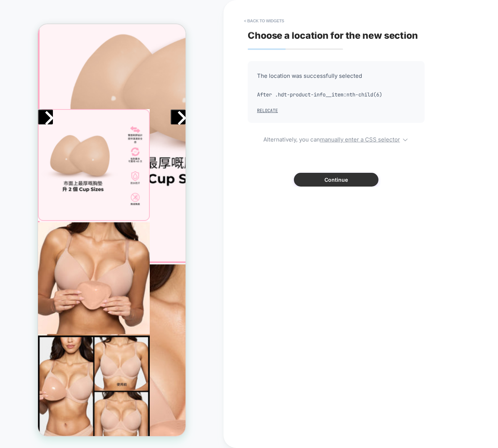
click at [356, 176] on button "Continue" at bounding box center [336, 180] width 85 height 14
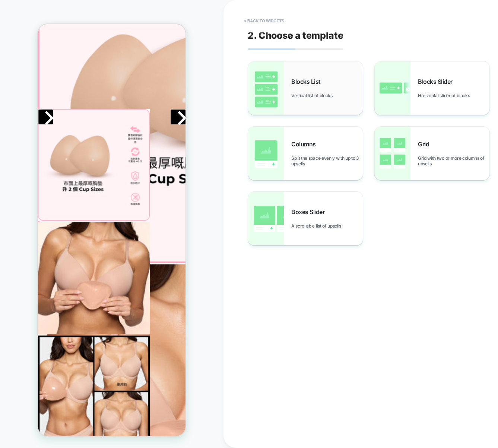
click at [344, 105] on div "Blocks List Vertical list of blocks" at bounding box center [305, 87] width 115 height 53
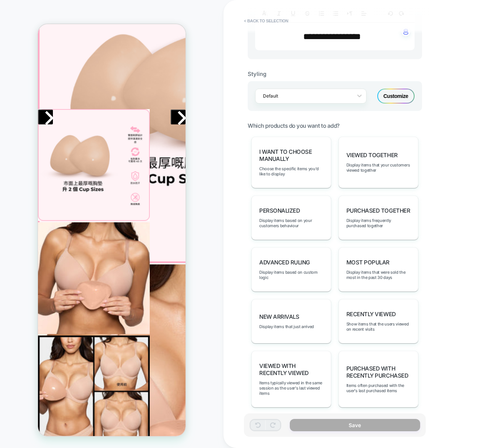
scroll to position [290, 0]
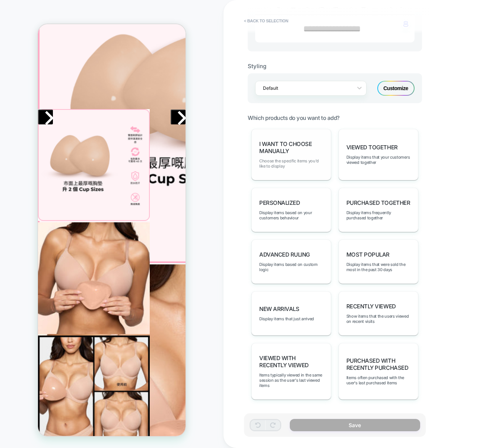
click at [318, 161] on span "Choose the specific items you'd like to display" at bounding box center [291, 163] width 64 height 10
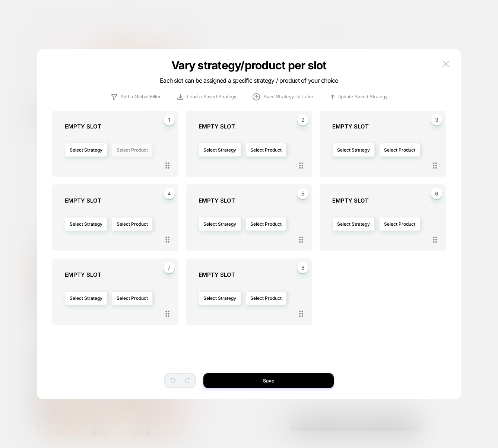
click at [124, 151] on button "Select Product" at bounding box center [132, 150] width 41 height 14
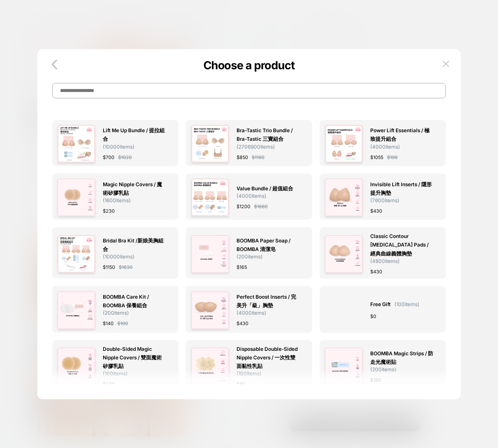
click at [140, 92] on input at bounding box center [249, 90] width 394 height 15
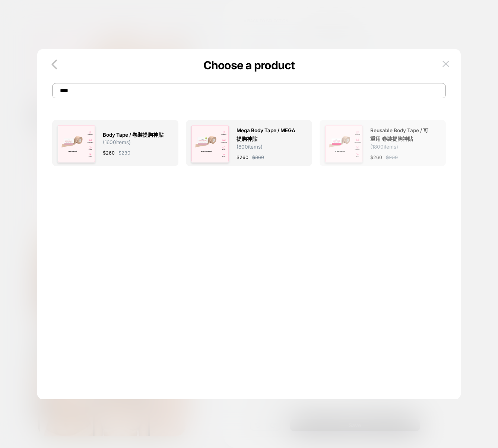
type input "****"
click at [406, 137] on span "Reusable Body Tape / 可重用 卷裝提胸神貼" at bounding box center [401, 134] width 63 height 17
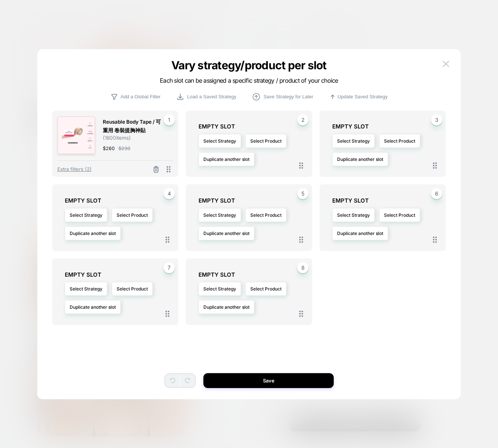
click at [291, 388] on div "Reusable Body Tape / 可重用 卷裝提胸神貼 ( 1800 items) $ 260 $ 230 1 Extra filters (2) 2…" at bounding box center [248, 228] width 401 height 343
click at [290, 383] on button "Save" at bounding box center [268, 380] width 130 height 15
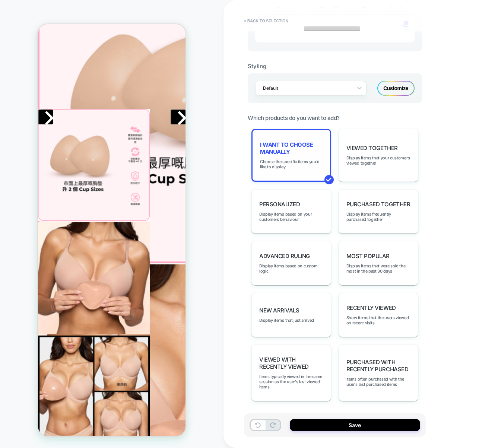
click at [314, 156] on div "I want to choose manually Choose the specific items you'd like to display" at bounding box center [292, 155] width 80 height 53
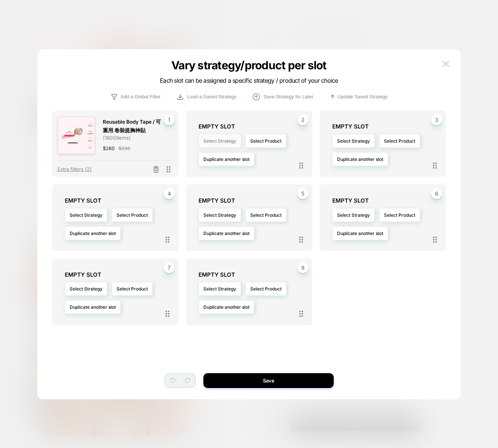
click at [227, 140] on button "Select Strategy" at bounding box center [220, 141] width 42 height 14
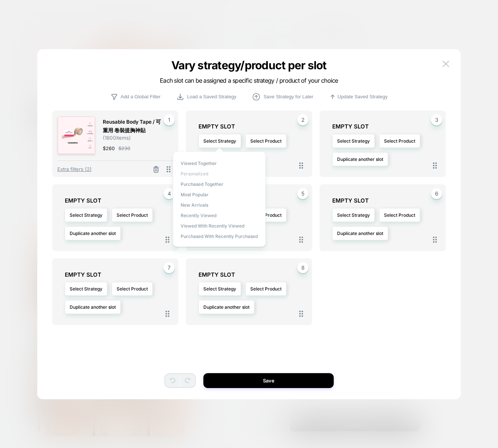
drag, startPoint x: 211, startPoint y: 160, endPoint x: 207, endPoint y: 176, distance: 16.0
click at [207, 176] on div "Viewed Together personalized Purchased Together Most Popular New Arrivals Recen…" at bounding box center [219, 199] width 93 height 95
click at [197, 197] on span "Most Popular" at bounding box center [195, 195] width 28 height 6
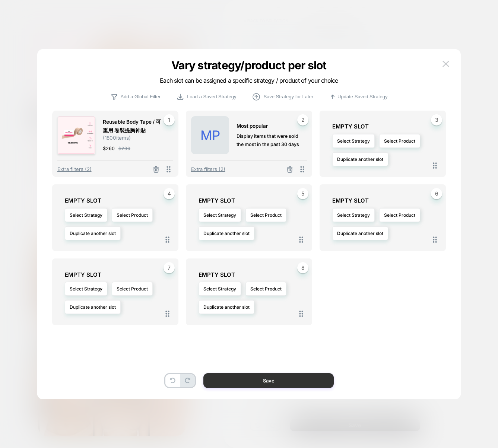
click at [274, 375] on button "Save" at bounding box center [268, 380] width 130 height 15
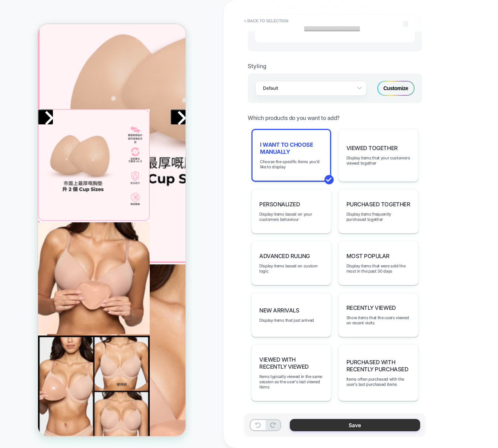
click at [364, 425] on button "Save" at bounding box center [355, 425] width 130 height 12
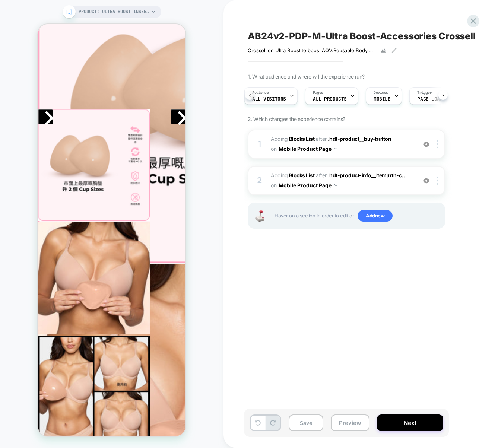
scroll to position [0, 3]
click at [322, 95] on div "Pages ALL PRODUCTS" at bounding box center [330, 96] width 49 height 17
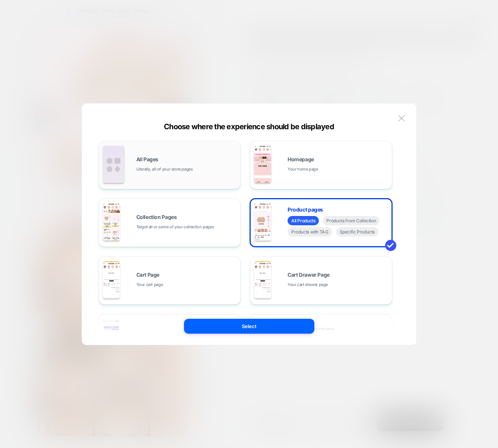
click at [192, 158] on div "All Pages Literally, all of your store pages" at bounding box center [186, 165] width 101 height 16
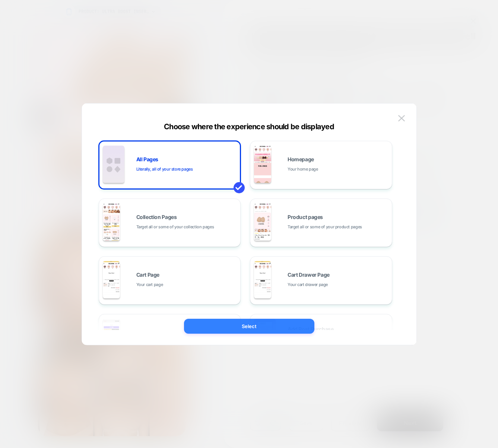
click at [273, 327] on button "Select" at bounding box center [249, 326] width 130 height 15
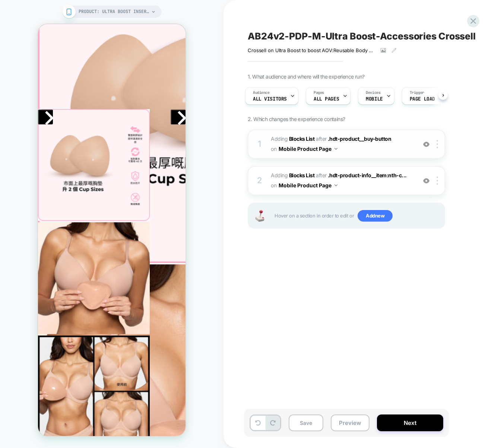
click at [305, 148] on button "Mobile Product Page" at bounding box center [308, 148] width 59 height 11
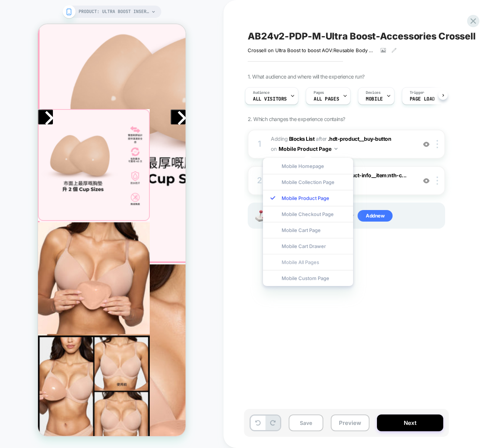
click at [303, 265] on div "Mobile All Pages" at bounding box center [308, 262] width 90 height 16
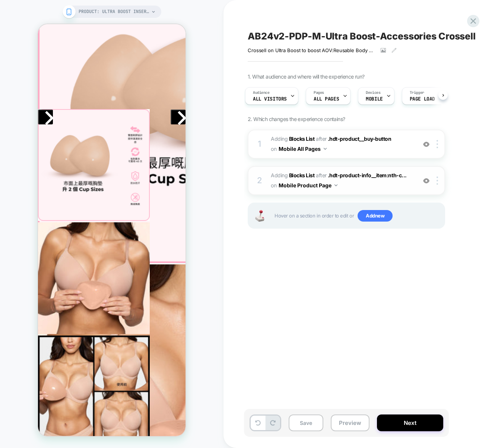
click at [319, 187] on button "Mobile Product Page" at bounding box center [308, 185] width 59 height 11
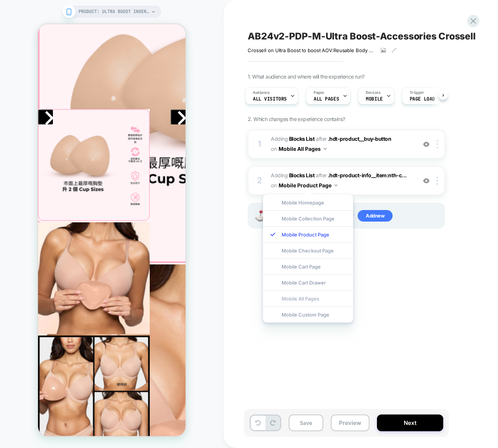
click at [307, 303] on div "Mobile All Pages" at bounding box center [308, 299] width 90 height 16
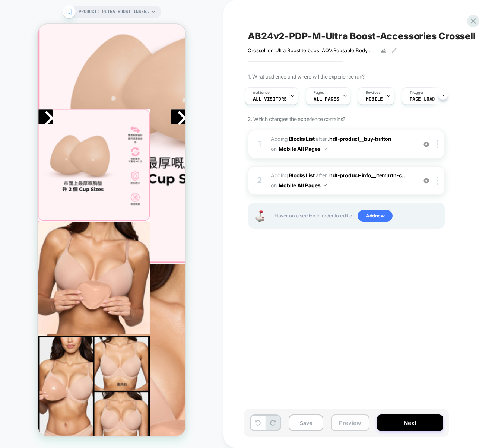
click at [341, 426] on button "Preview" at bounding box center [350, 423] width 39 height 17
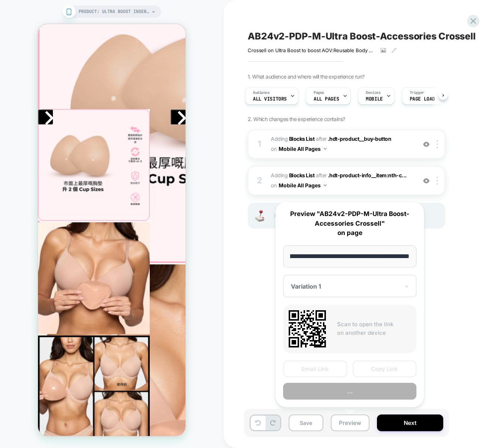
scroll to position [0, 0]
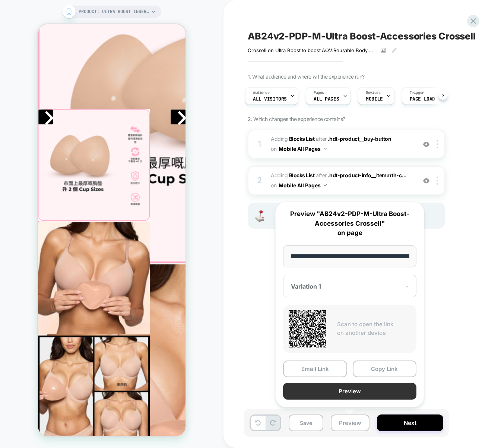
click at [343, 390] on button "Preview" at bounding box center [349, 391] width 133 height 17
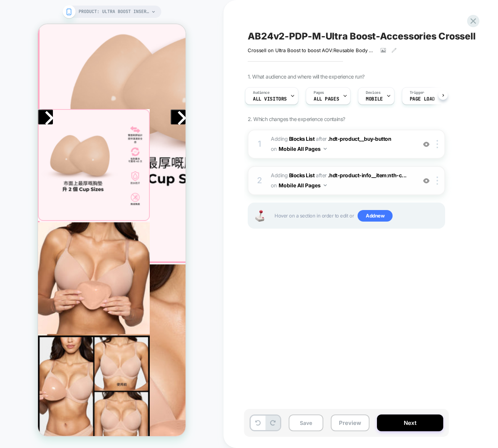
click at [362, 189] on span "#_loomi_addon_1760536222497 Adding Blocks List AFTER .hdt-product-info__item:nt…" at bounding box center [342, 181] width 142 height 20
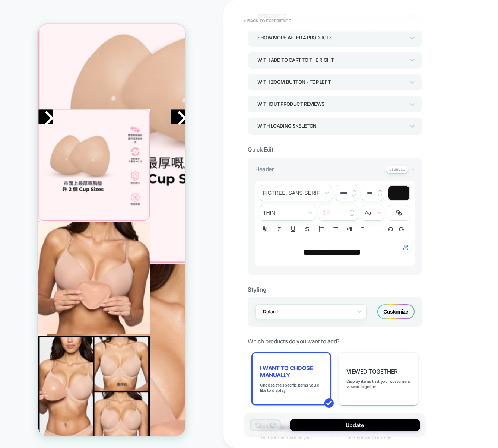
scroll to position [159, 0]
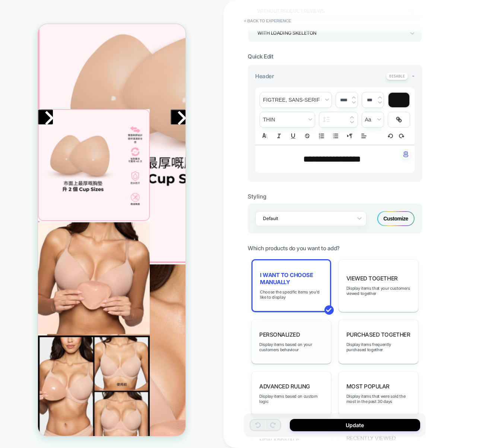
click at [288, 322] on div "personalized Display items based on your customers behaviour" at bounding box center [292, 342] width 80 height 44
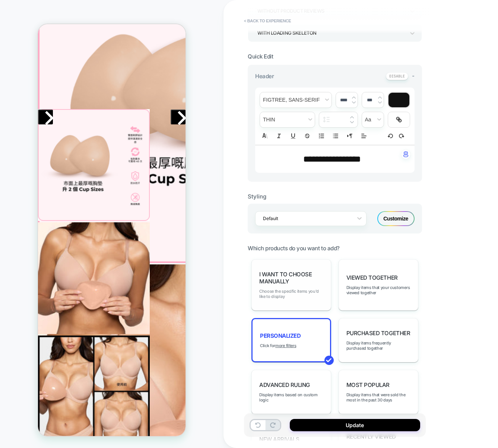
click at [297, 292] on span "Choose the specific items you'd like to display" at bounding box center [291, 294] width 64 height 10
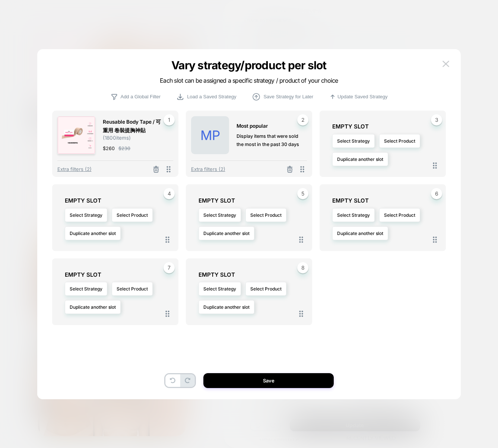
click at [454, 61] on div "Vary strategy/product per slot Each slot can be assigned a specific strategy / …" at bounding box center [249, 228] width 424 height 343
click at [441, 60] on button at bounding box center [446, 64] width 11 height 11
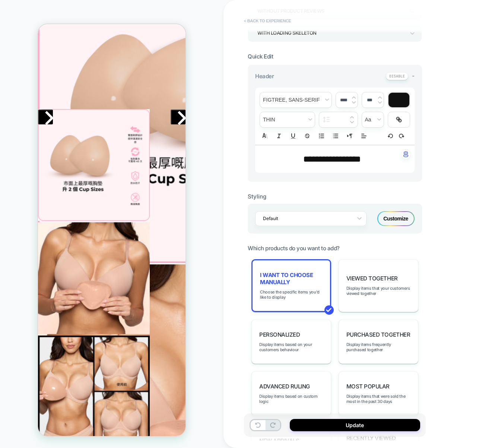
click at [269, 22] on button "< Back to experience" at bounding box center [267, 21] width 54 height 12
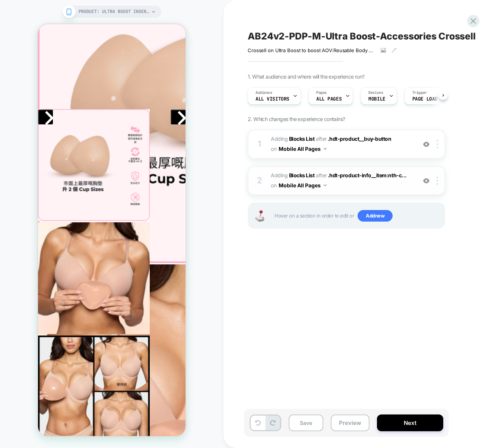
scroll to position [0, 0]
click at [437, 179] on img at bounding box center [437, 181] width 1 height 8
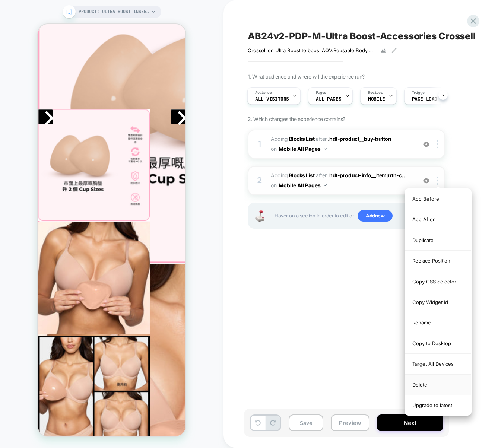
click at [427, 380] on div "Delete" at bounding box center [438, 385] width 66 height 20
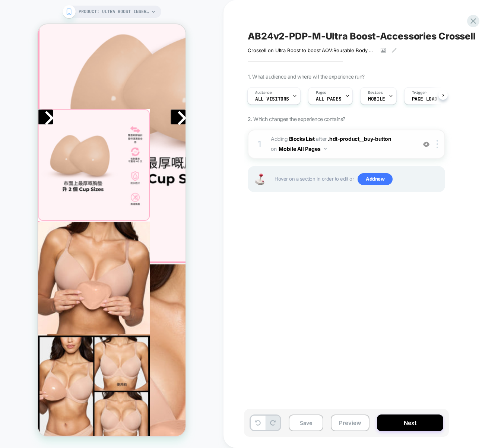
click at [393, 146] on span "#_loomi_addon_1760422959232 Adding Blocks List AFTER .hdt-product__buy-button .…" at bounding box center [342, 144] width 142 height 20
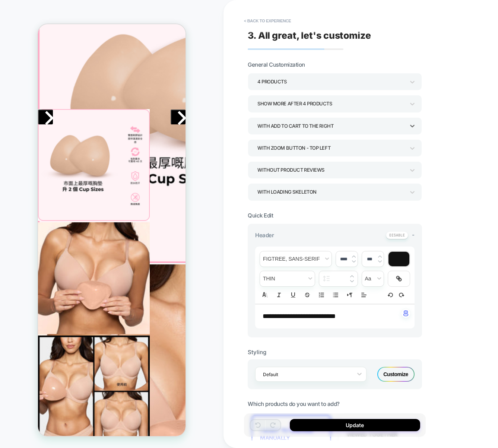
click at [313, 126] on div "With add to cart to the right" at bounding box center [332, 126] width 148 height 10
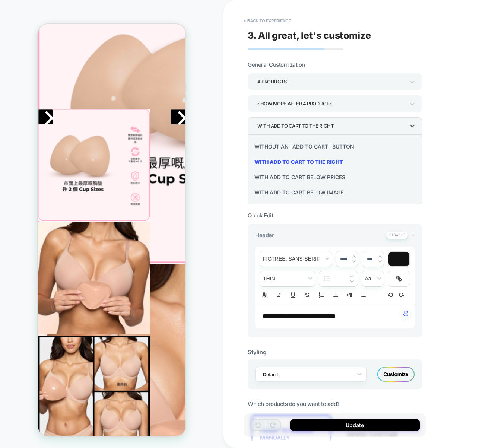
click at [304, 146] on div "Without an "add to cart" button" at bounding box center [335, 146] width 168 height 15
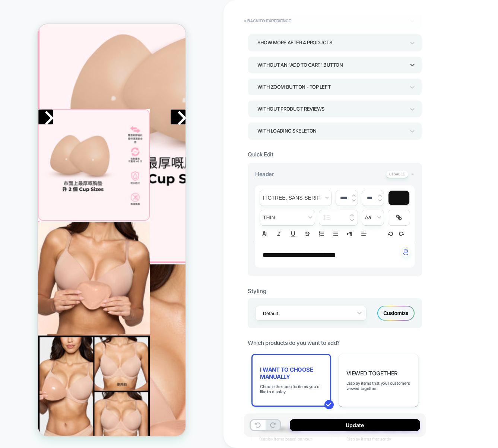
scroll to position [76, 0]
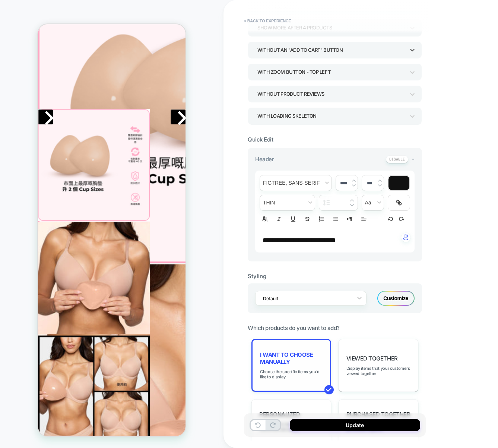
click at [301, 355] on span "I want to choose manually" at bounding box center [291, 358] width 63 height 14
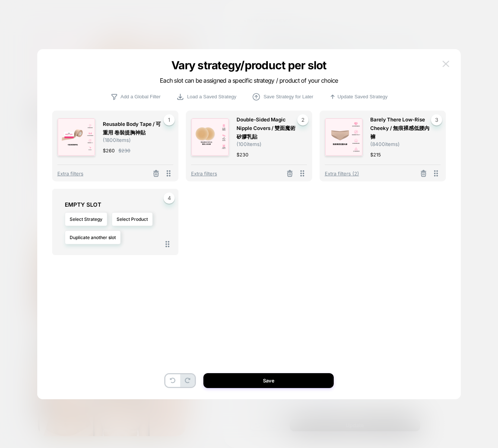
click at [450, 64] on button at bounding box center [446, 64] width 11 height 11
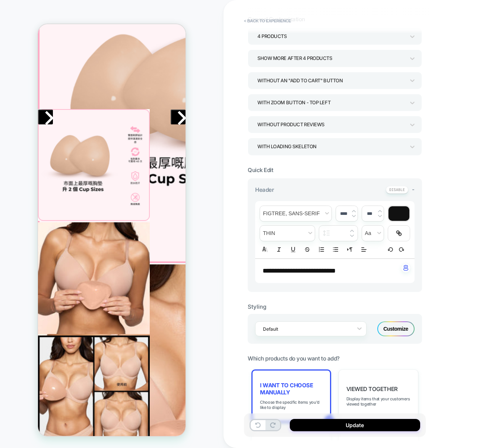
scroll to position [239, 0]
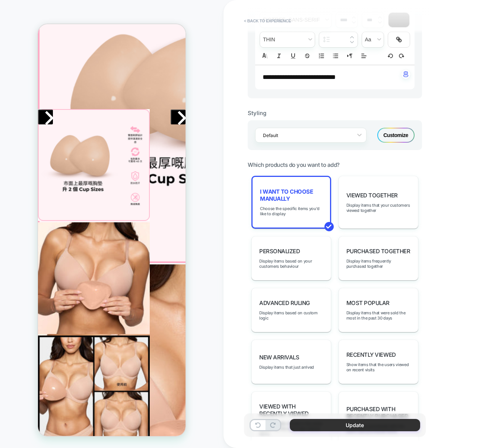
click at [354, 429] on button "Update" at bounding box center [355, 425] width 130 height 12
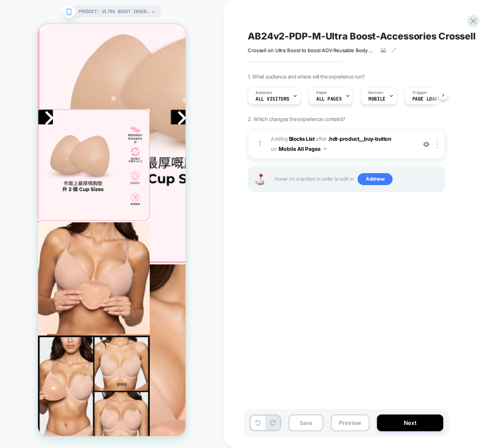
scroll to position [0, 0]
click at [354, 429] on button "Preview" at bounding box center [350, 423] width 39 height 17
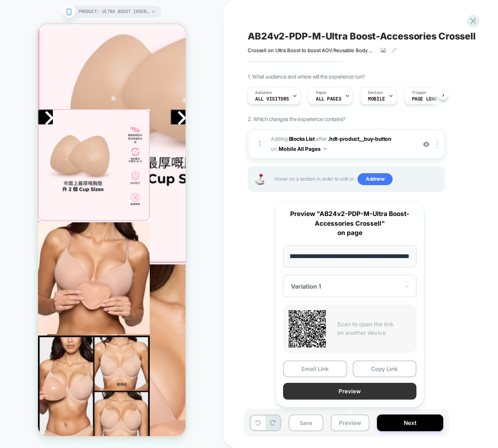
scroll to position [0, 0]
click at [351, 391] on button "Preview" at bounding box center [349, 391] width 133 height 17
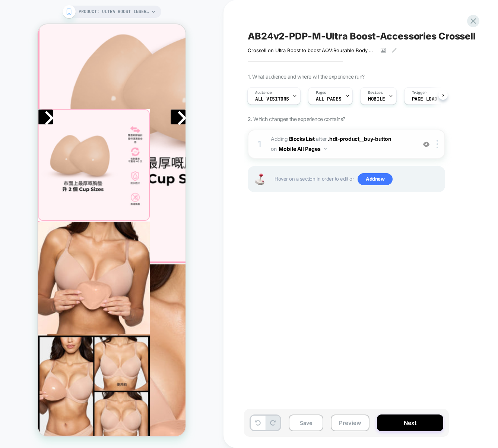
click at [391, 150] on span "#_loomi_addon_1760422959232 Adding Blocks List AFTER .hdt-product__buy-button .…" at bounding box center [342, 144] width 142 height 20
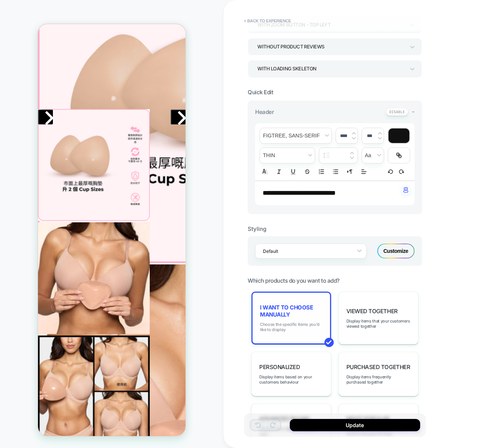
scroll to position [130, 0]
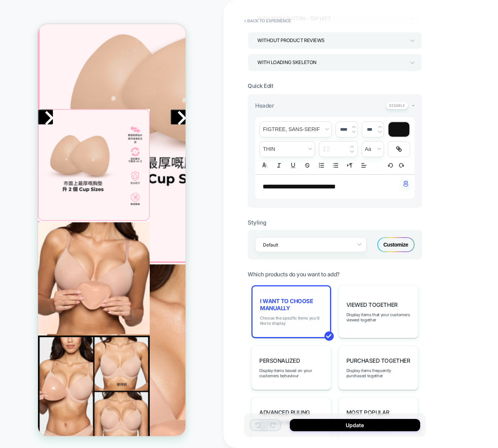
click at [300, 323] on span "Choose the specific items you'd like to display" at bounding box center [291, 321] width 63 height 10
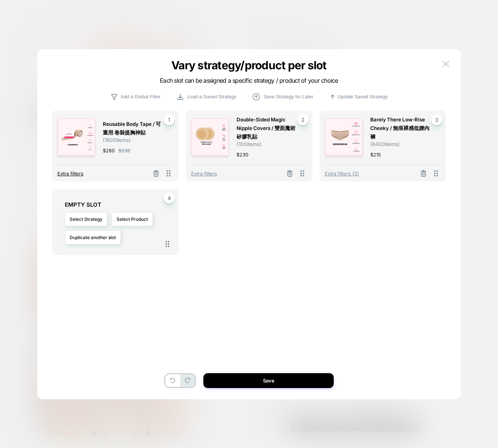
click at [77, 174] on span "Extra filters" at bounding box center [70, 174] width 26 height 6
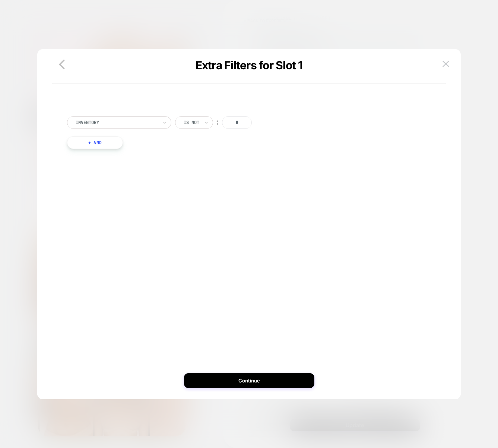
click at [103, 152] on div "Inventory Is not ︰ * + And" at bounding box center [249, 134] width 372 height 59
click at [104, 139] on button "+ And" at bounding box center [95, 142] width 56 height 13
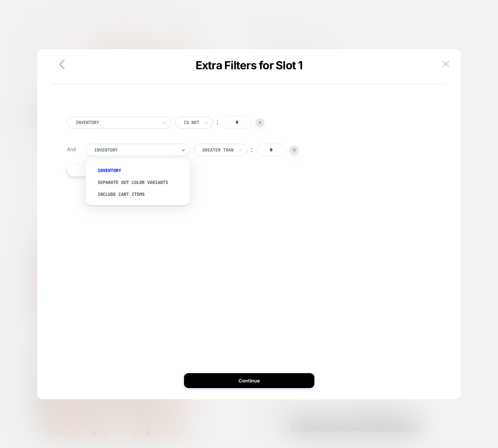
click at [147, 155] on div "Inventory" at bounding box center [138, 150] width 104 height 13
click at [136, 184] on div "Separate out color variants" at bounding box center [141, 183] width 97 height 12
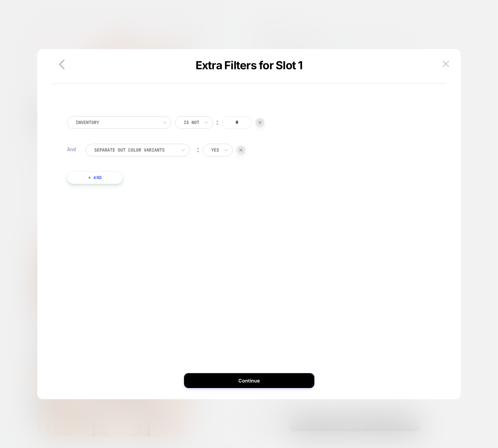
click at [263, 372] on div "Inventory Is not ︰ * And Separate out color variants ︰ yes + And" at bounding box center [249, 235] width 394 height 313
click at [263, 378] on button "Continue" at bounding box center [249, 380] width 130 height 15
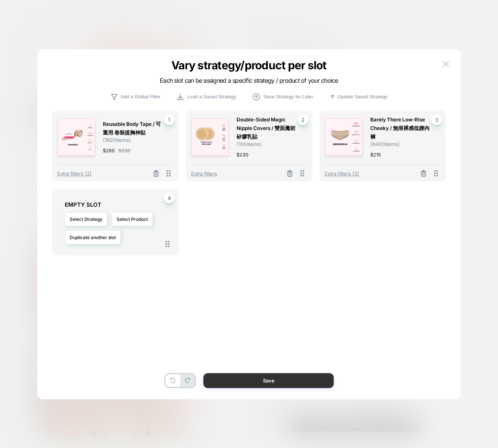
click at [252, 377] on button "Save" at bounding box center [268, 380] width 130 height 15
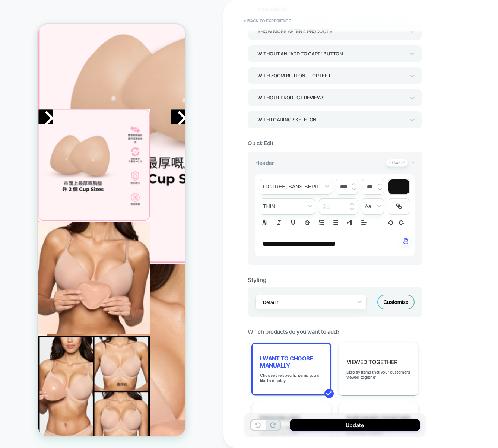
scroll to position [0, 0]
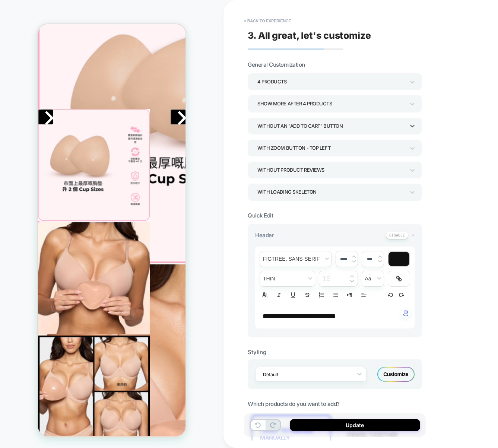
click at [310, 128] on div "Without an "add to cart" button" at bounding box center [332, 126] width 148 height 10
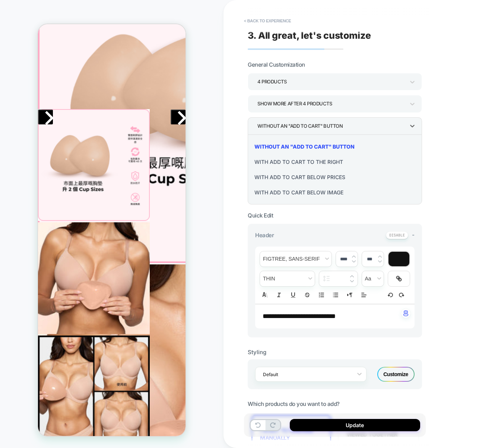
click at [313, 162] on div "With add to cart to the right" at bounding box center [335, 161] width 168 height 15
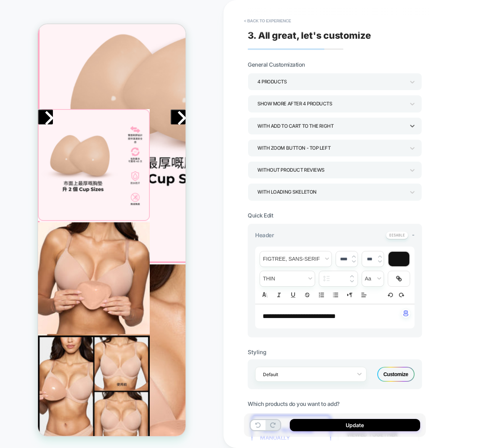
scroll to position [288, 0]
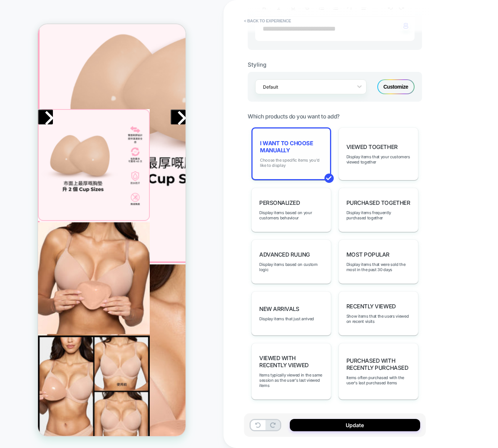
click at [283, 158] on span "Choose the specific items you'd like to display" at bounding box center [291, 163] width 63 height 10
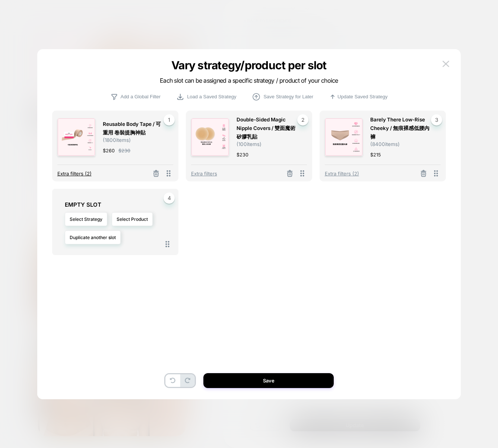
click at [66, 175] on span "Extra filters (2)" at bounding box center [74, 174] width 34 height 6
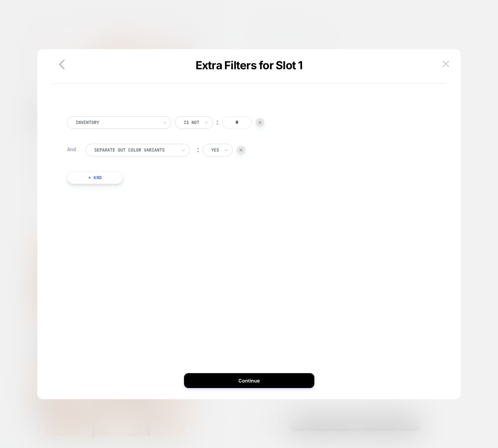
click at [222, 151] on div "yes" at bounding box center [218, 150] width 30 height 13
click at [217, 183] on div "no" at bounding box center [234, 183] width 48 height 12
click at [259, 379] on button "Continue" at bounding box center [249, 380] width 130 height 15
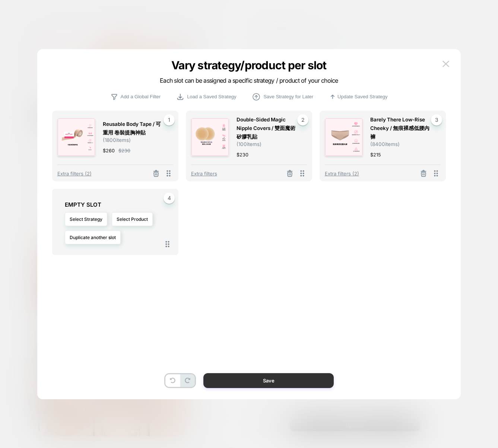
click at [270, 386] on button "Save" at bounding box center [268, 380] width 130 height 15
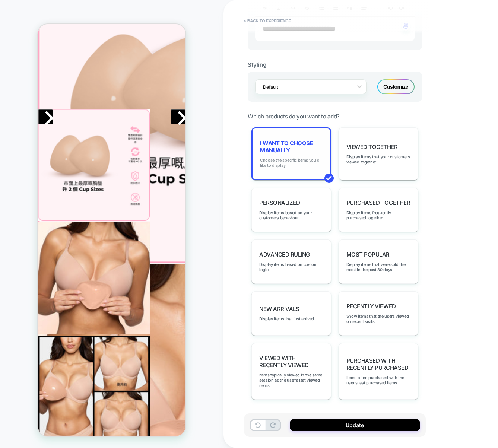
click at [300, 159] on span "Choose the specific items you'd like to display" at bounding box center [291, 163] width 63 height 10
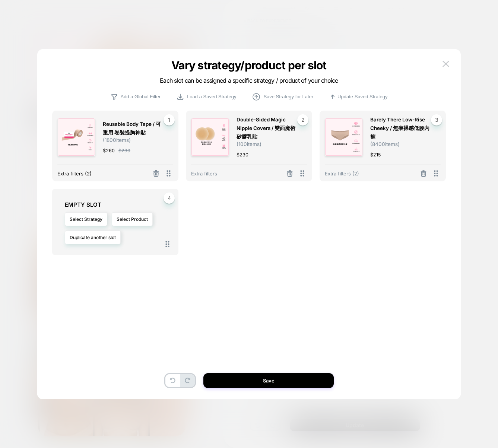
click at [83, 174] on span "Extra filters (2)" at bounding box center [74, 174] width 34 height 6
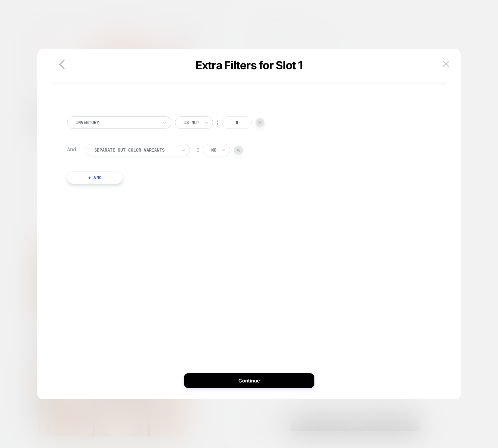
click at [164, 153] on div at bounding box center [135, 150] width 82 height 7
click at [162, 154] on div "Separate out color variants" at bounding box center [135, 150] width 83 height 8
click at [242, 147] on div at bounding box center [238, 150] width 9 height 9
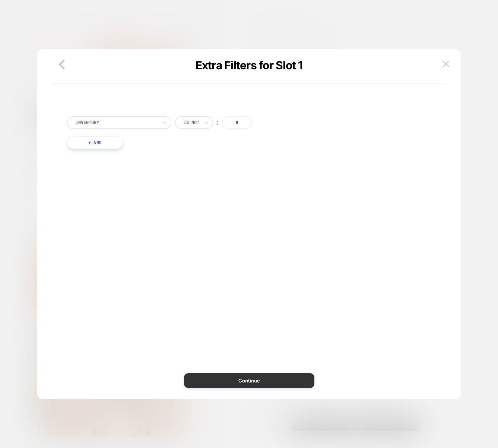
click at [243, 379] on button "Continue" at bounding box center [249, 380] width 130 height 15
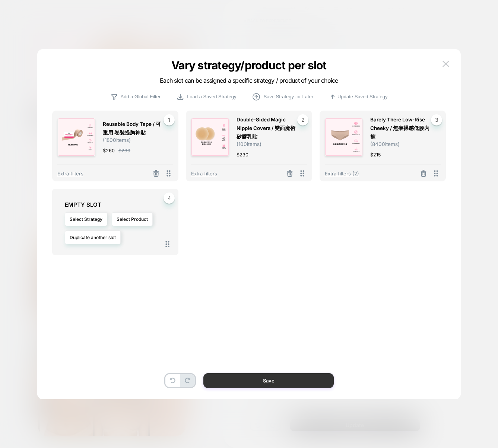
click at [236, 379] on button "Save" at bounding box center [268, 380] width 130 height 15
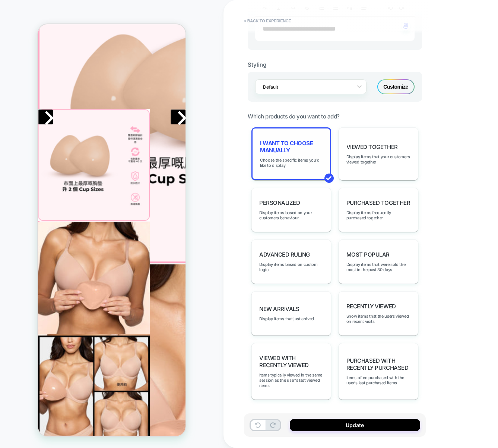
click at [263, 154] on div "I want to choose manually Choose the specific items you'd like to display" at bounding box center [292, 153] width 80 height 53
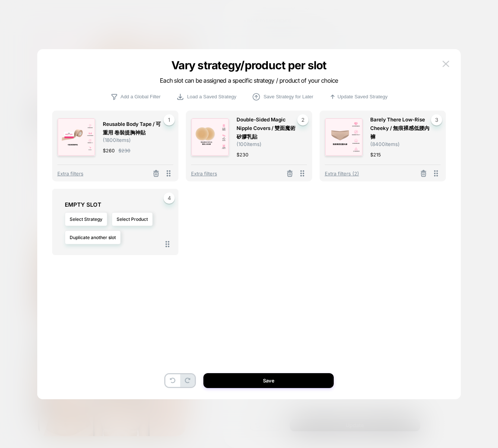
click at [442, 70] on div "Vary strategy/product per slot Each slot can be assigned a specific strategy / …" at bounding box center [249, 80] width 424 height 25
click at [444, 67] on img at bounding box center [446, 64] width 7 height 6
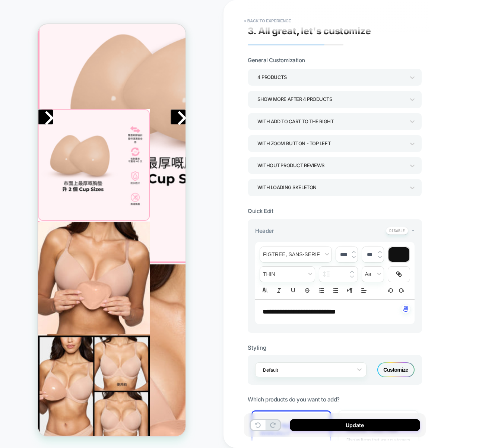
scroll to position [0, 0]
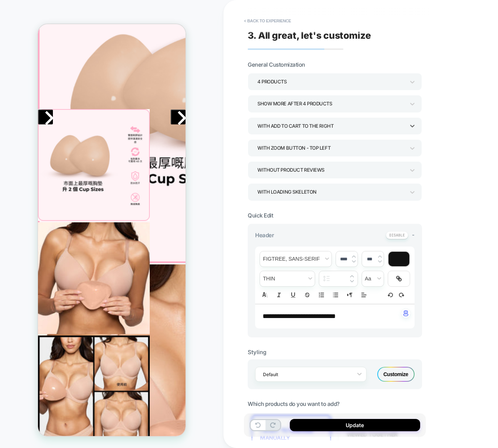
click at [309, 122] on div "With add to cart to the right" at bounding box center [332, 126] width 148 height 10
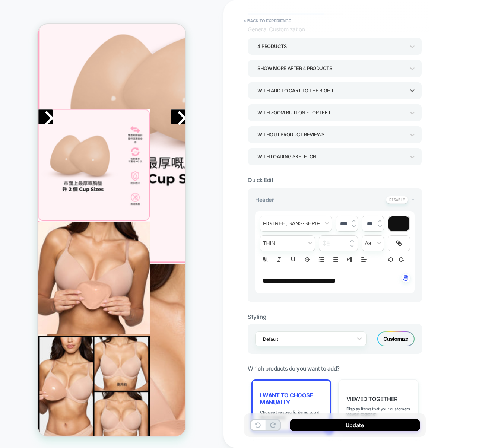
scroll to position [233, 0]
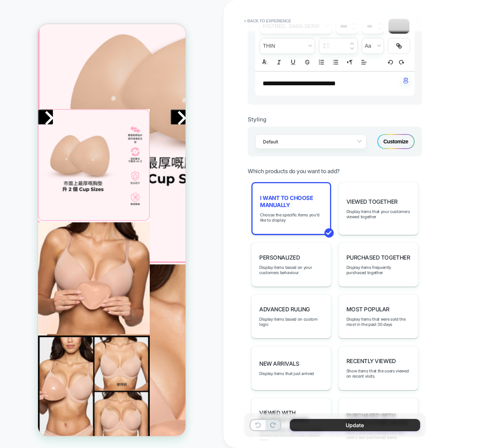
click at [365, 423] on button "Update" at bounding box center [355, 425] width 130 height 12
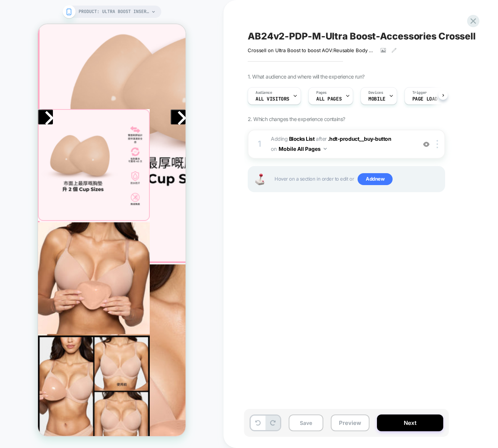
scroll to position [0, 0]
click at [437, 148] on img at bounding box center [437, 144] width 1 height 8
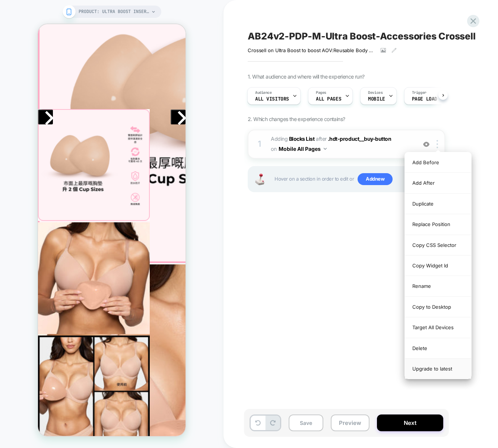
click at [433, 369] on div "Upgrade to latest" at bounding box center [438, 369] width 66 height 20
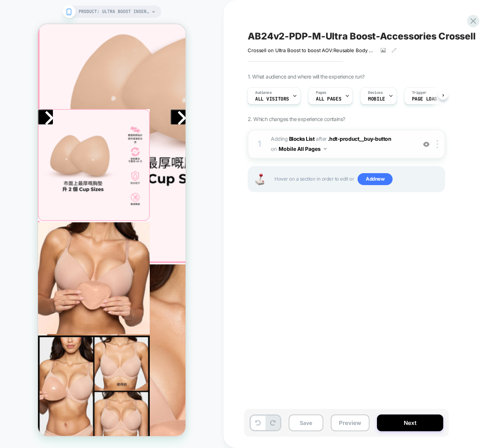
click at [364, 149] on span "#_loomi_addon_1760422959232 Adding Blocks List AFTER .hdt-product__buy-button .…" at bounding box center [342, 144] width 142 height 20
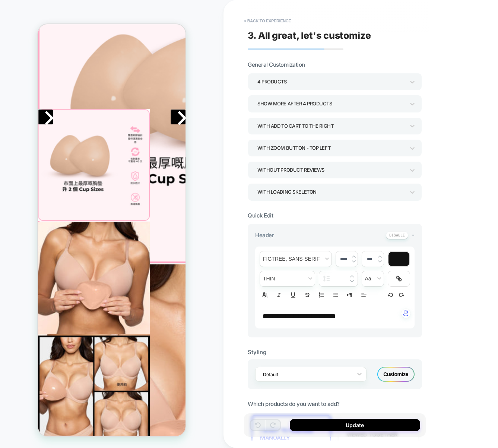
click at [318, 122] on div "With add to cart to the right" at bounding box center [332, 126] width 148 height 10
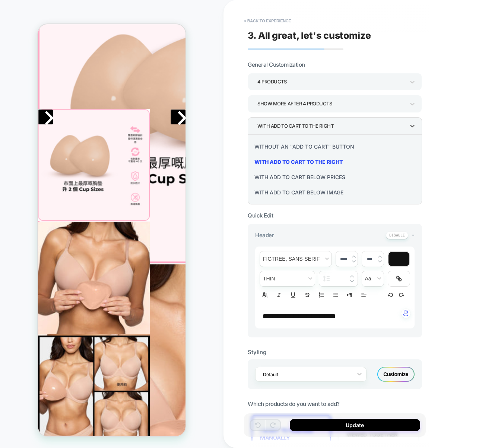
click at [317, 144] on div "Without an "add to cart" button" at bounding box center [335, 146] width 168 height 15
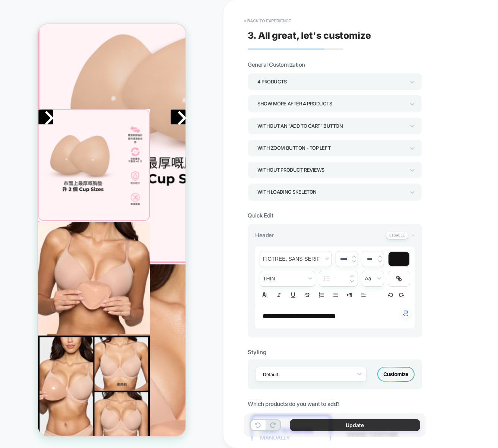
click at [352, 427] on button "Update" at bounding box center [355, 425] width 130 height 12
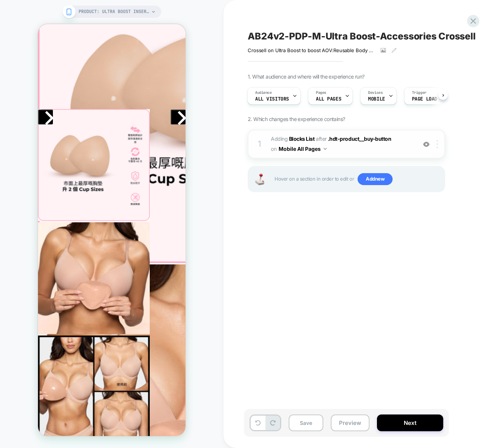
click at [436, 148] on div at bounding box center [439, 144] width 12 height 8
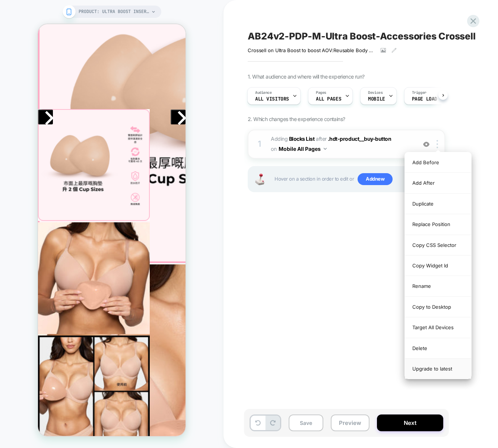
click at [455, 367] on div "Upgrade to latest" at bounding box center [438, 369] width 66 height 20
click at [332, 280] on div "AB24v2-PDP-M-Ultra Boost-Accessories Crossell Crossell on Ultra Boost to boost …" at bounding box center [384, 223] width 280 height 433
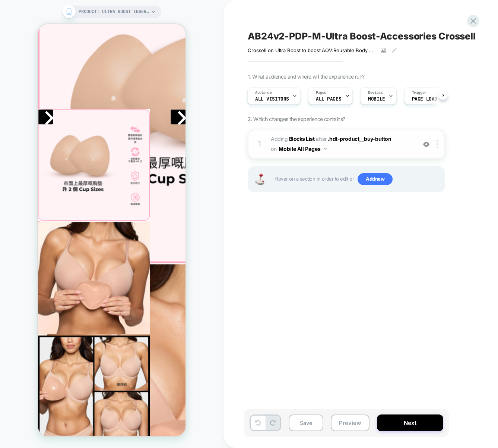
click at [363, 152] on span "#_loomi_addon_1760422959232 Adding Blocks List AFTER .hdt-product__buy-button .…" at bounding box center [342, 144] width 142 height 20
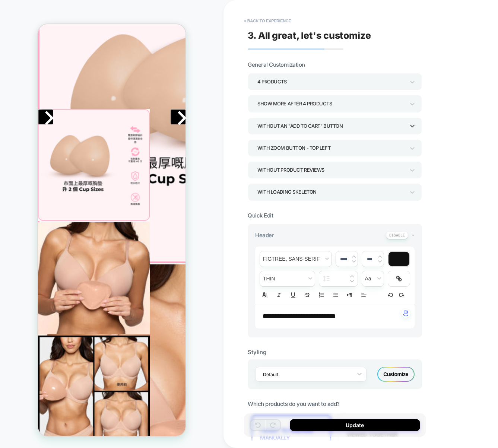
click at [310, 119] on div "Without an "add to cart" button" at bounding box center [335, 125] width 174 height 17
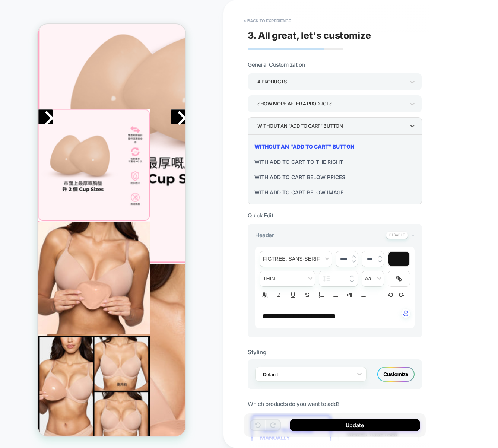
click at [303, 158] on div "With add to cart to the right" at bounding box center [335, 161] width 168 height 15
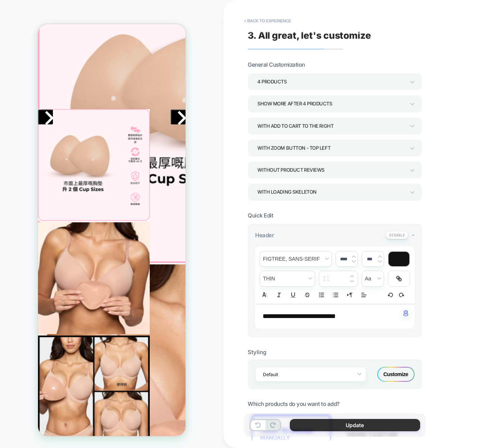
click at [360, 423] on button "Update" at bounding box center [355, 425] width 130 height 12
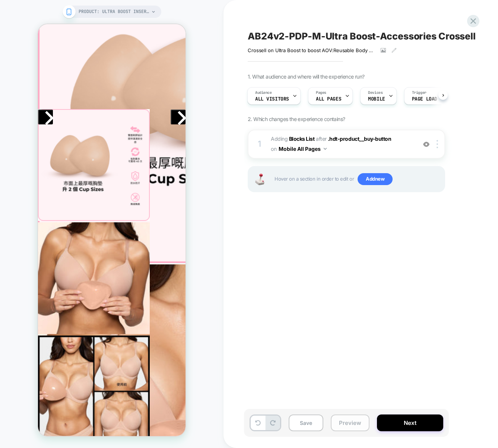
click at [354, 425] on button "Preview" at bounding box center [350, 423] width 39 height 17
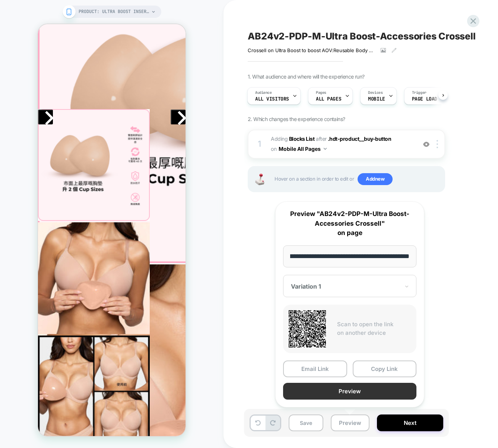
scroll to position [0, 0]
click at [362, 394] on button "Preview" at bounding box center [349, 391] width 133 height 17
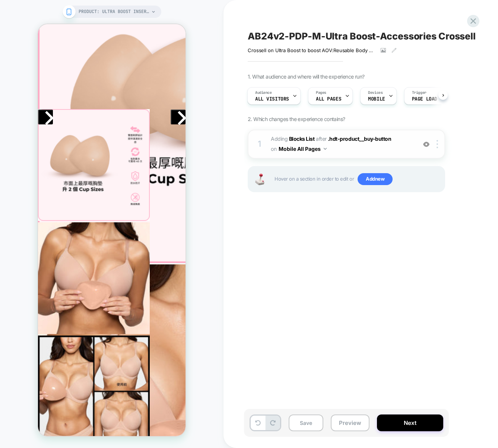
click at [372, 147] on span "#_loomi_addon_1760422959232 Adding Blocks List AFTER .hdt-product__buy-button .…" at bounding box center [342, 144] width 142 height 20
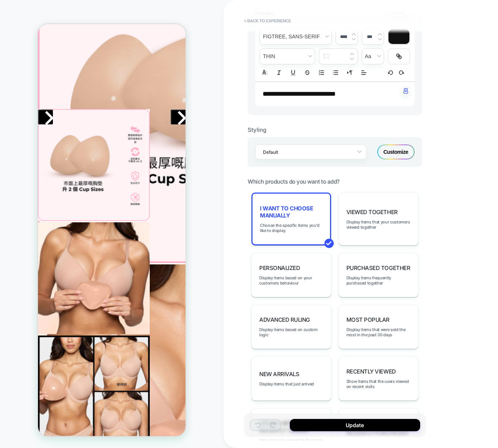
scroll to position [218, 0]
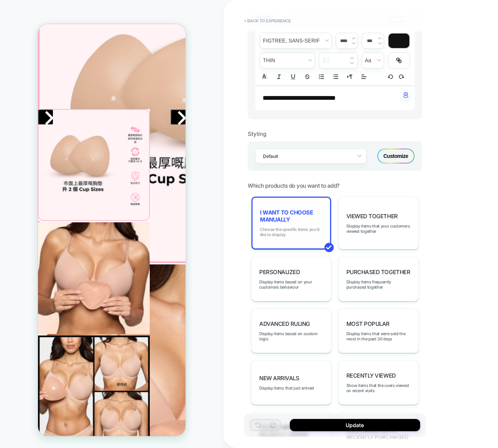
click at [285, 230] on span "Choose the specific items you'd like to display" at bounding box center [291, 232] width 63 height 10
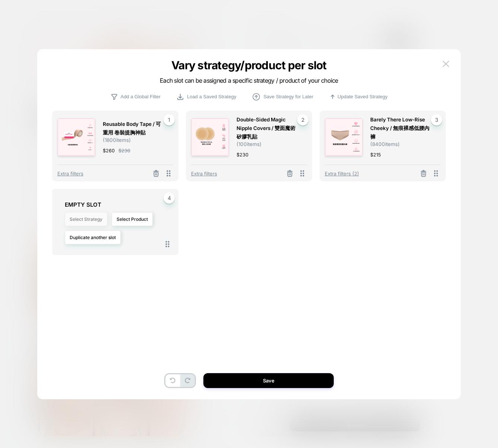
click at [95, 219] on button "Select Strategy" at bounding box center [86, 219] width 42 height 14
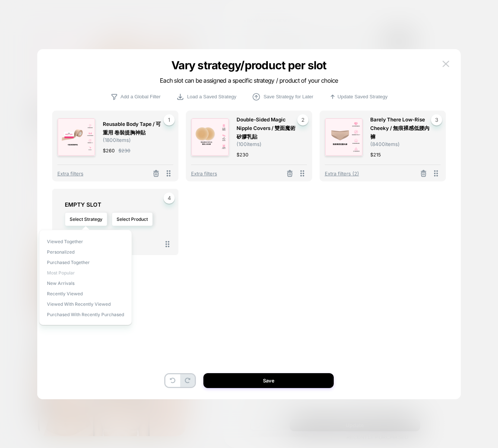
click at [72, 273] on span "Most Popular" at bounding box center [61, 273] width 28 height 6
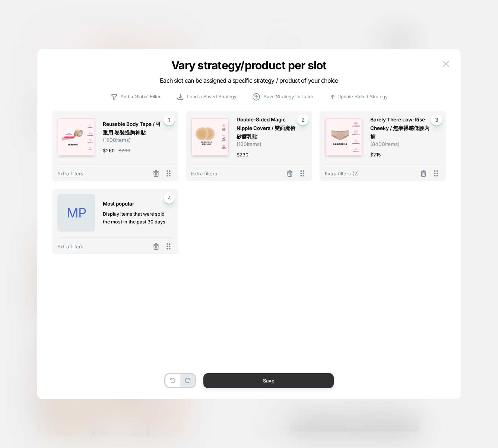
click at [258, 381] on button "Save" at bounding box center [268, 380] width 130 height 15
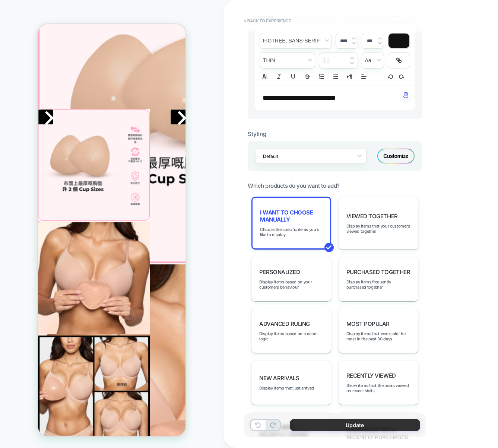
click at [329, 421] on button "Update" at bounding box center [355, 425] width 130 height 12
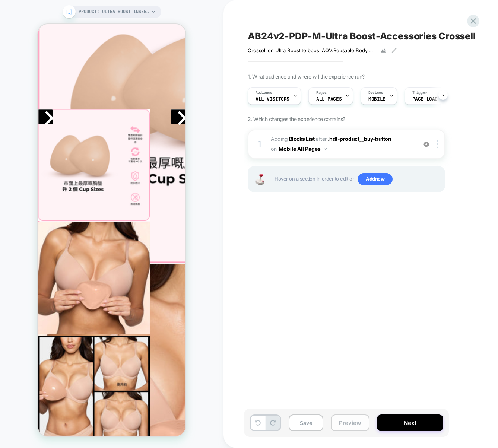
scroll to position [0, 0]
click at [345, 423] on button "Preview" at bounding box center [350, 423] width 39 height 17
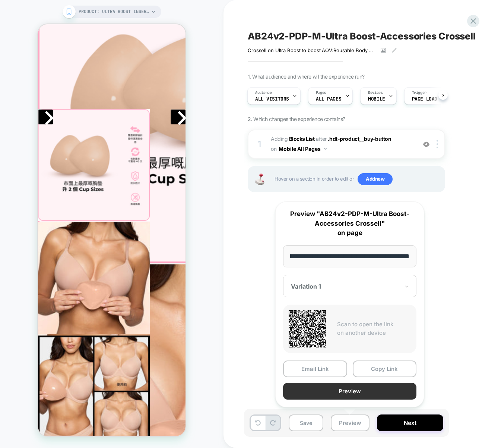
scroll to position [0, 0]
click at [344, 393] on button "Preview" at bounding box center [349, 391] width 133 height 17
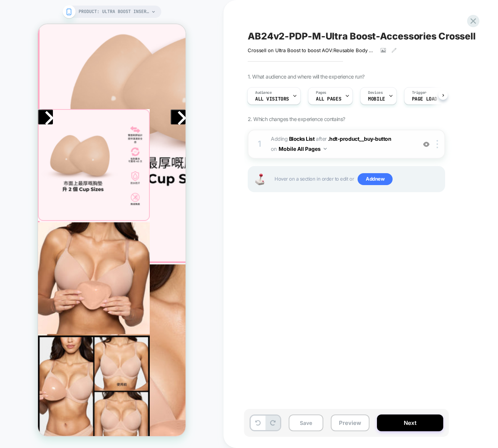
click at [396, 146] on span "#_loomi_addon_1760422959232 Adding Blocks List AFTER .hdt-product__buy-button .…" at bounding box center [342, 144] width 142 height 20
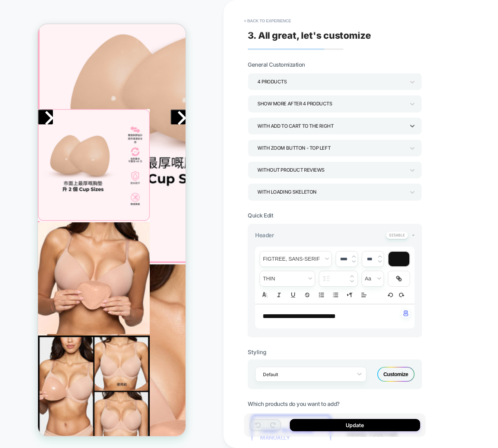
click at [321, 124] on div "With add to cart to the right" at bounding box center [332, 126] width 148 height 10
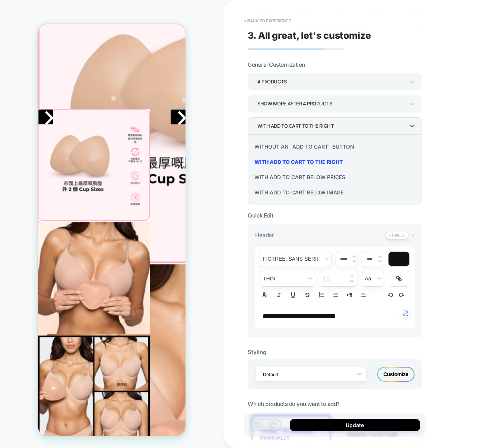
click at [313, 145] on div "Without an "add to cart" button" at bounding box center [335, 146] width 168 height 15
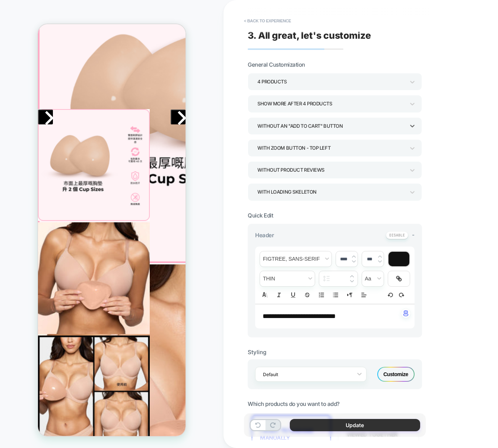
click at [370, 428] on button "Update" at bounding box center [355, 425] width 130 height 12
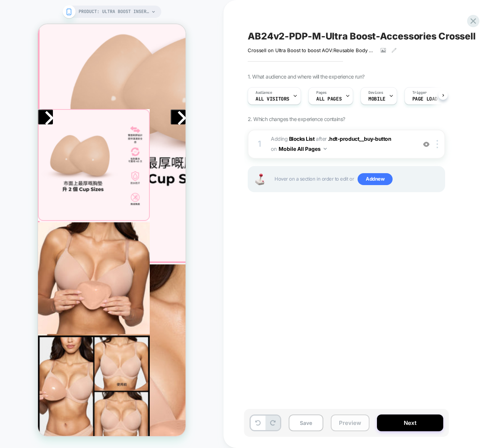
click at [345, 424] on button "Preview" at bounding box center [350, 423] width 39 height 17
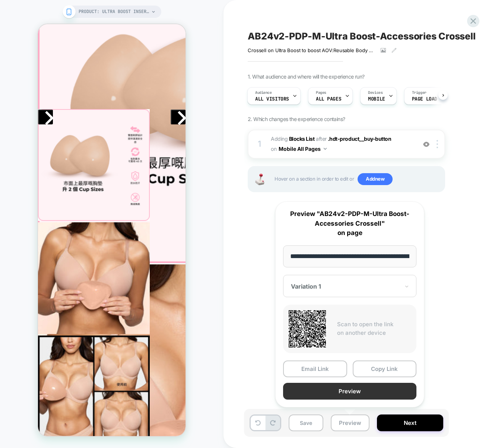
click at [351, 394] on button "Preview" at bounding box center [349, 391] width 133 height 17
